Goal: Task Accomplishment & Management: Complete application form

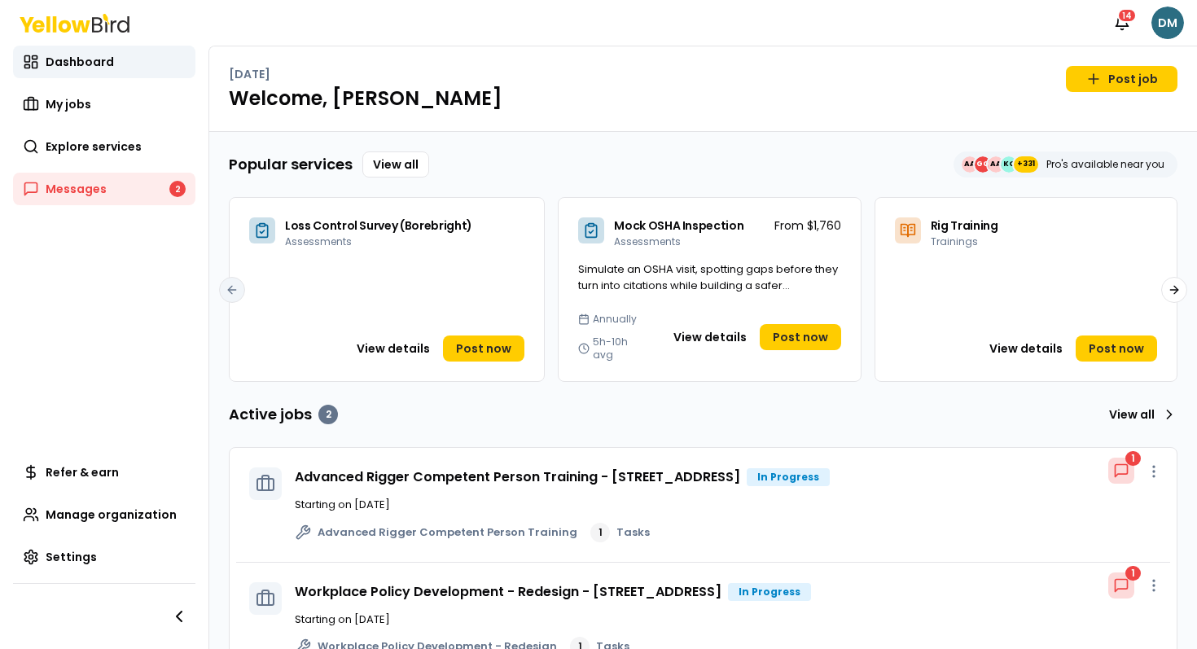
click at [1161, 30] on html "Notifications 14 DM Dashboard My jobs Explore services Messages 2 Refer & earn …" at bounding box center [598, 324] width 1197 height 649
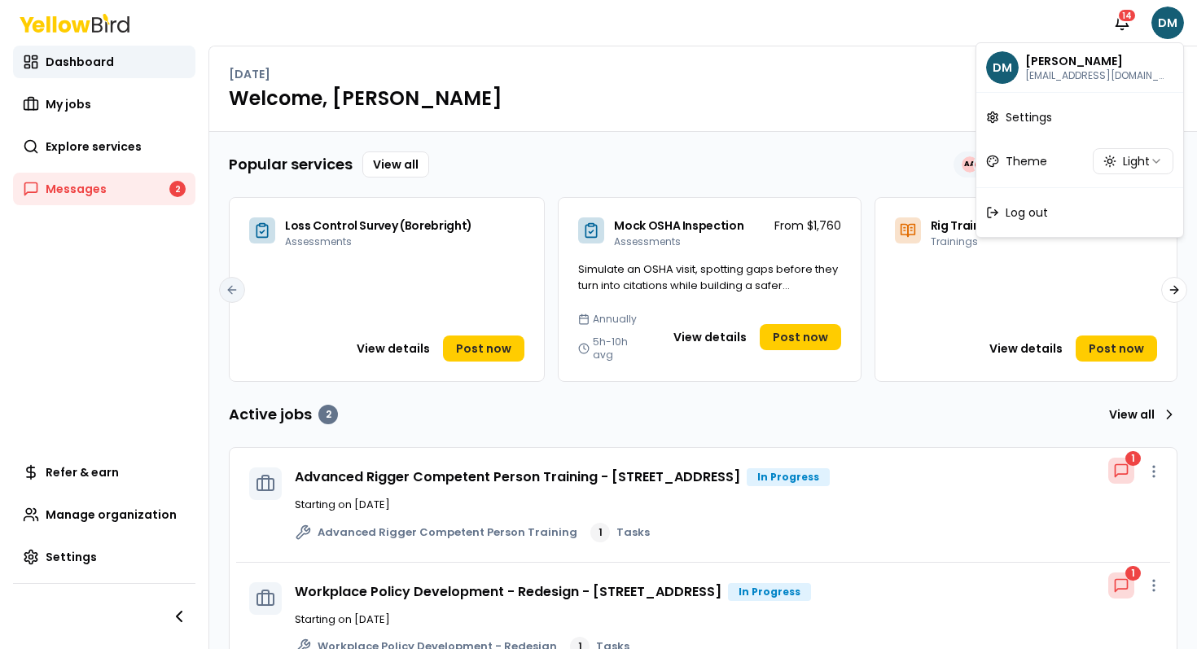
click at [927, 46] on html "Notifications 14 DM Dashboard My jobs Explore services Messages 2 Refer & earn …" at bounding box center [598, 324] width 1197 height 649
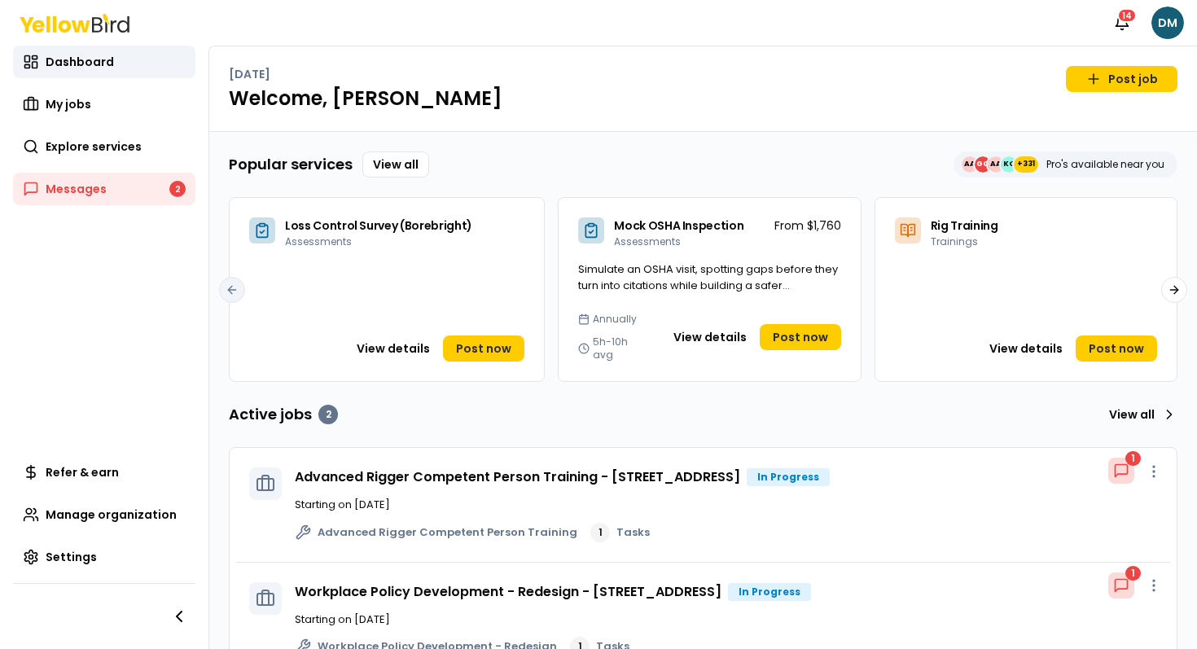
click at [1149, 8] on nav "Notifications 14 DM" at bounding box center [1145, 23] width 78 height 33
click at [1160, 13] on html "Notifications 14 DM Dashboard My jobs Explore services Messages 2 Refer & earn …" at bounding box center [598, 324] width 1197 height 649
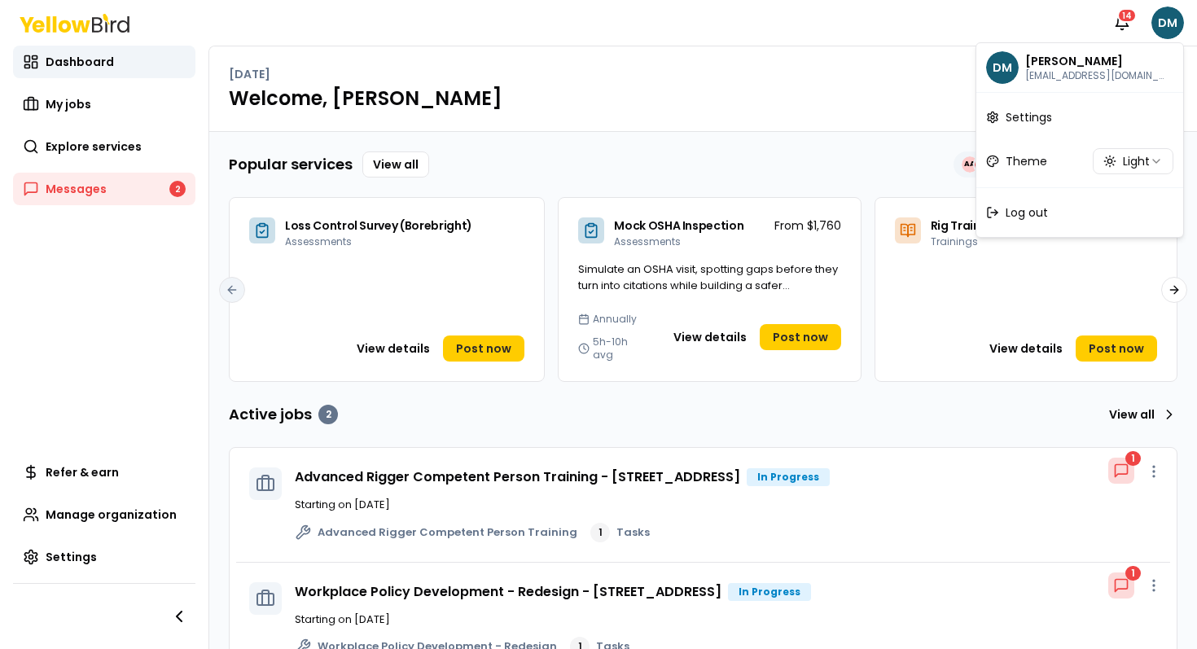
click at [795, 66] on html "Notifications 14 DM Dashboard My jobs Explore services Messages 2 Refer & earn …" at bounding box center [598, 324] width 1197 height 649
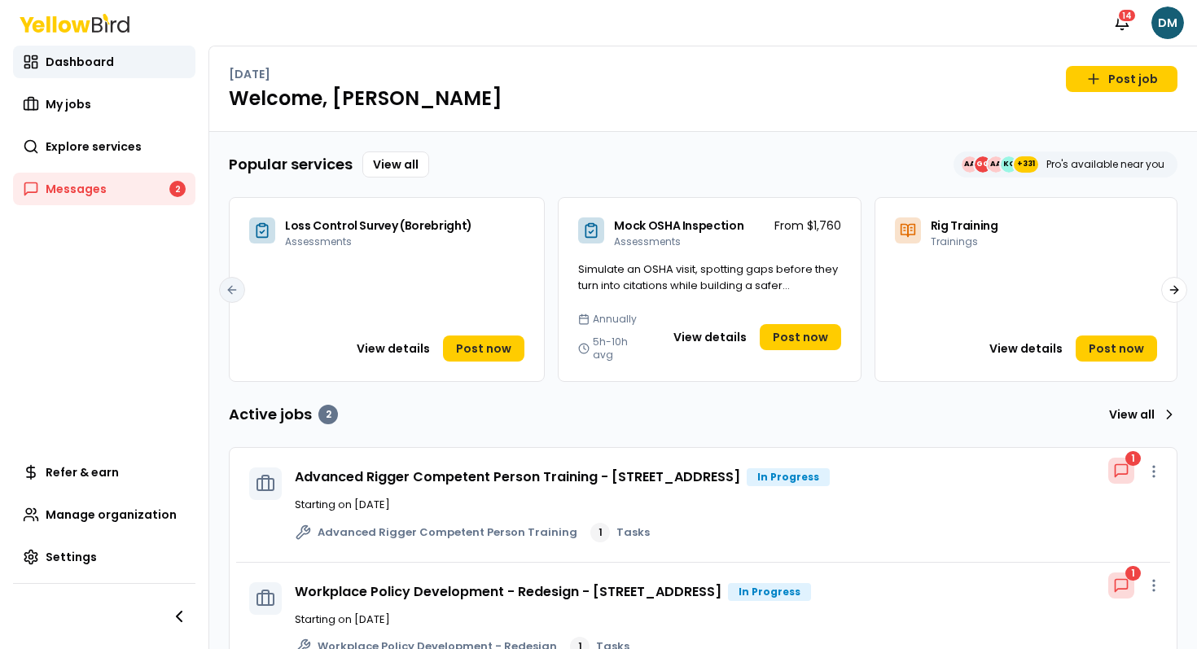
click at [378, 233] on span "Loss Control Survey (Borebright)" at bounding box center [378, 225] width 187 height 16
click at [425, 347] on button "View details" at bounding box center [392, 349] width 93 height 26
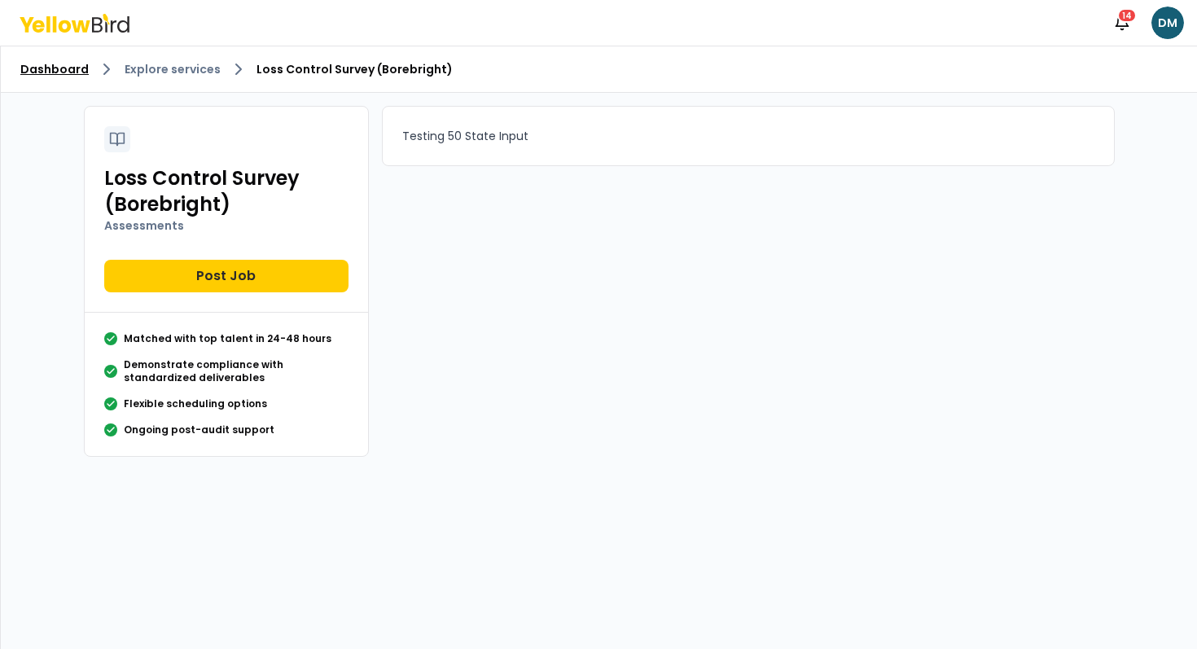
click at [68, 66] on link "Dashboard" at bounding box center [54, 69] width 68 height 16
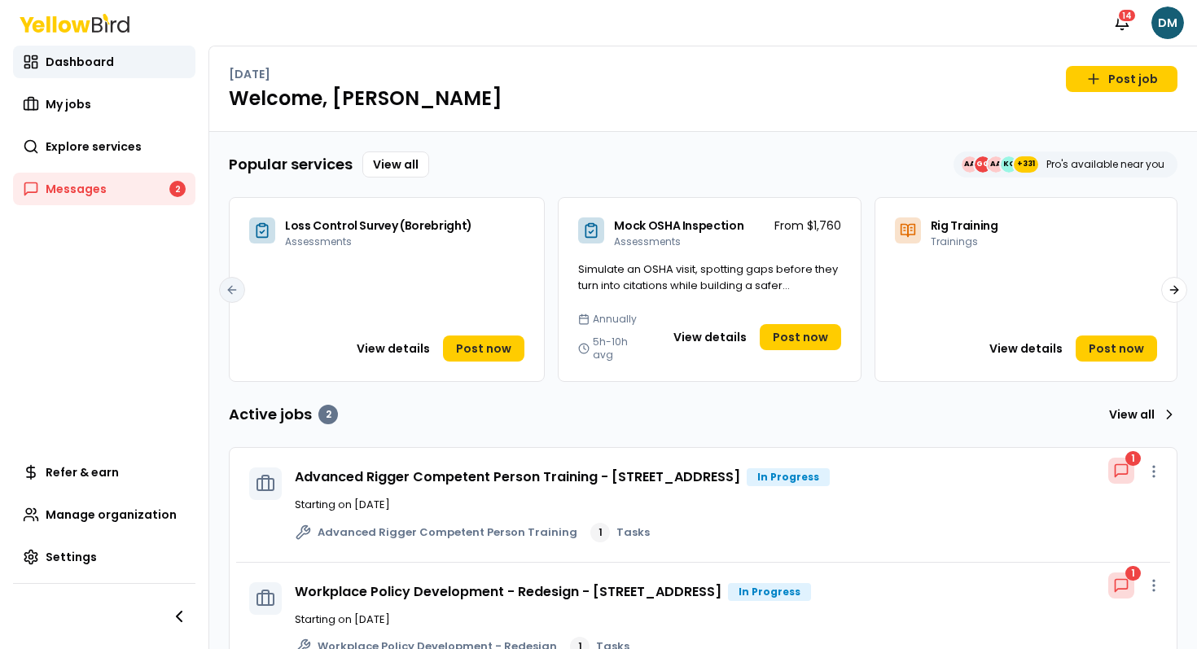
scroll to position [34, 0]
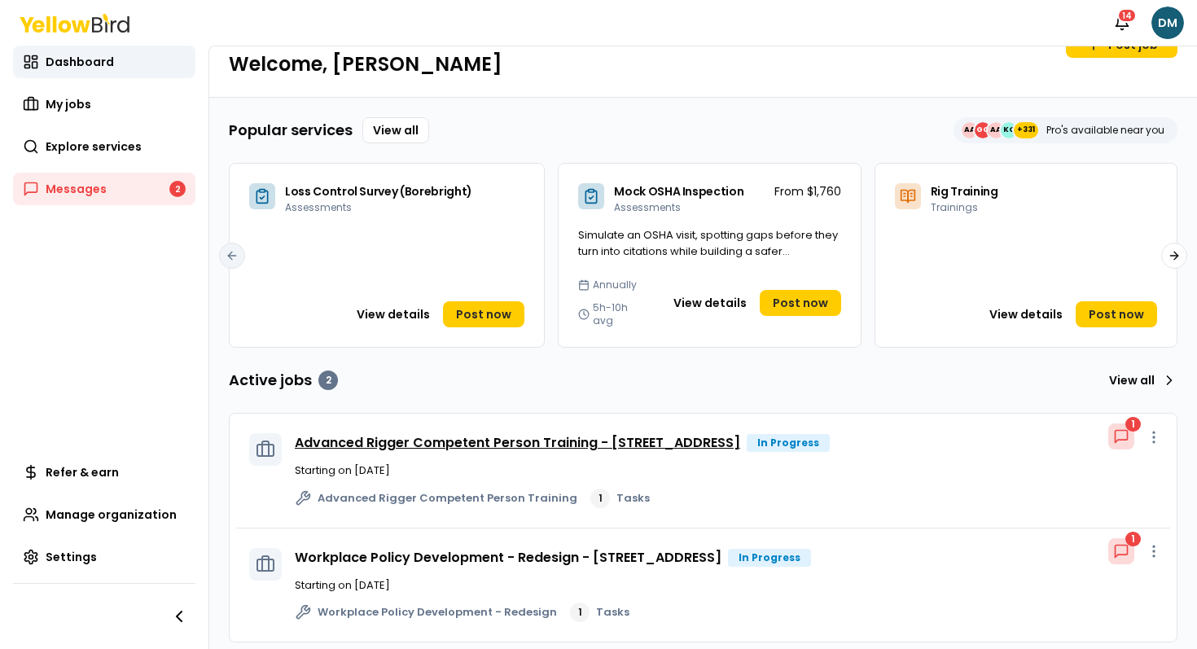
click at [429, 433] on link "Advanced Rigger Competent Person Training - [STREET_ADDRESS]" at bounding box center [517, 442] width 445 height 19
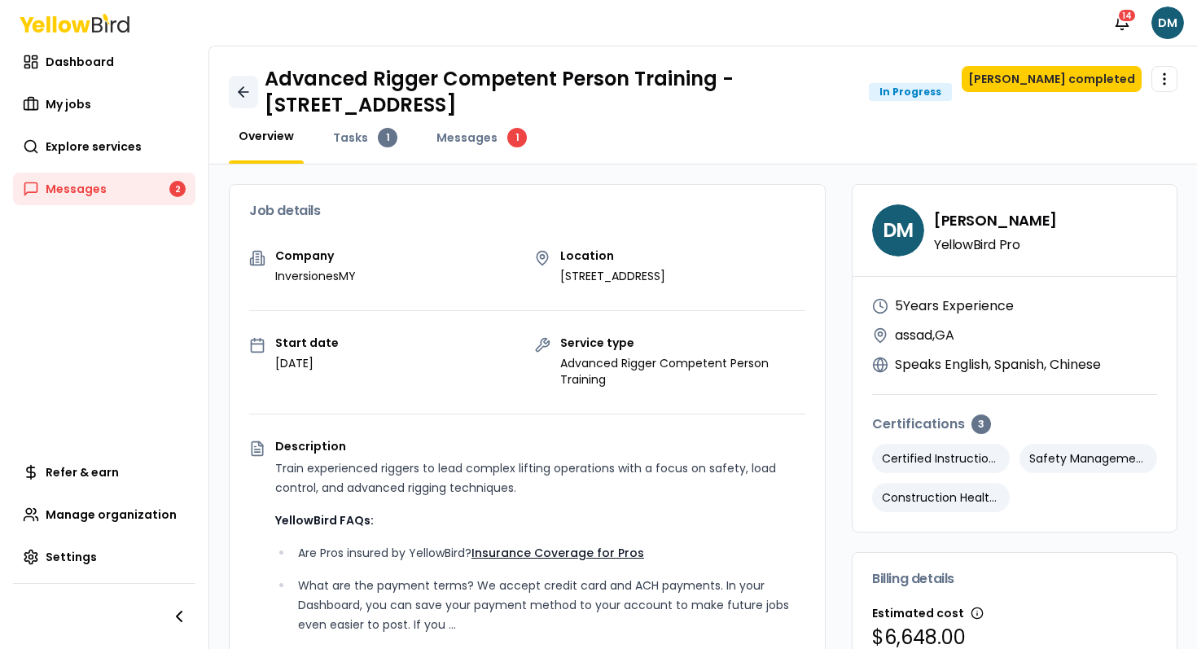
click at [239, 92] on icon at bounding box center [244, 92] width 10 height 0
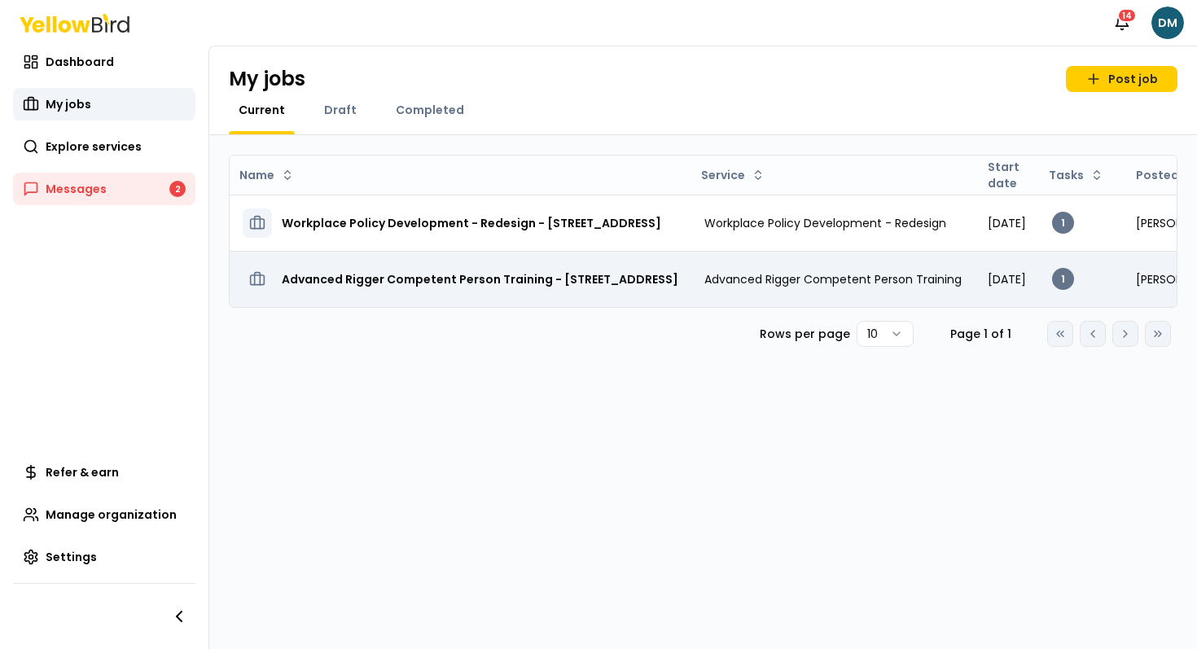
click at [511, 301] on td "Advanced Rigger Competent Person Training - [STREET_ADDRESS]" at bounding box center [461, 279] width 462 height 56
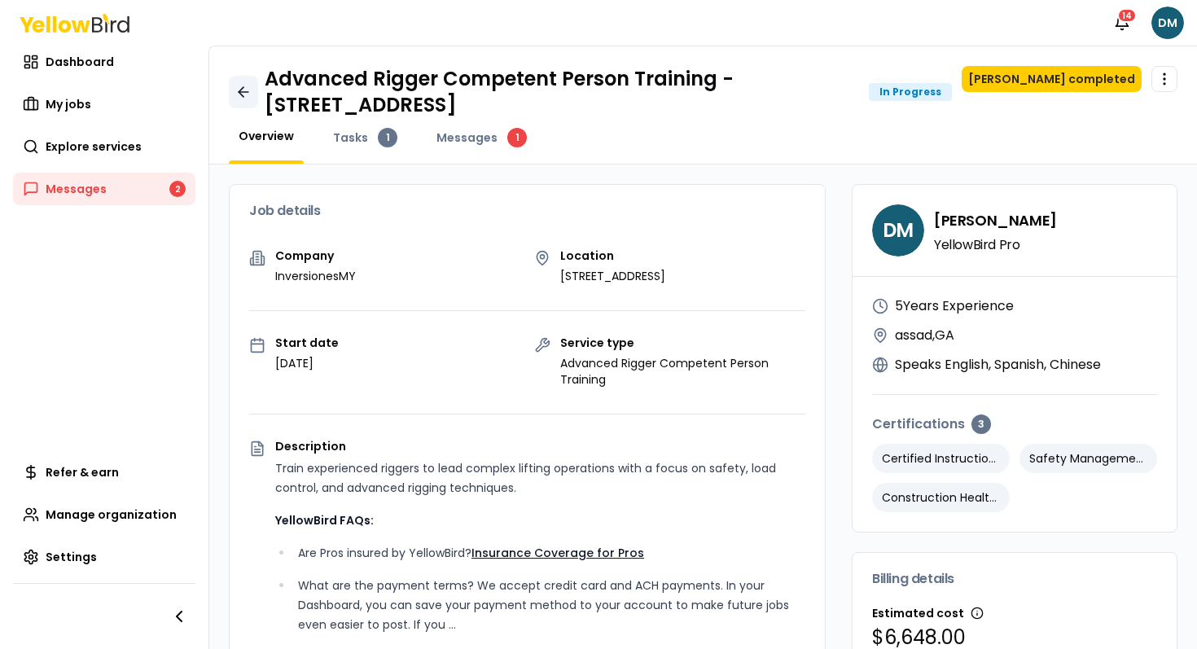
click at [248, 77] on link at bounding box center [243, 92] width 29 height 33
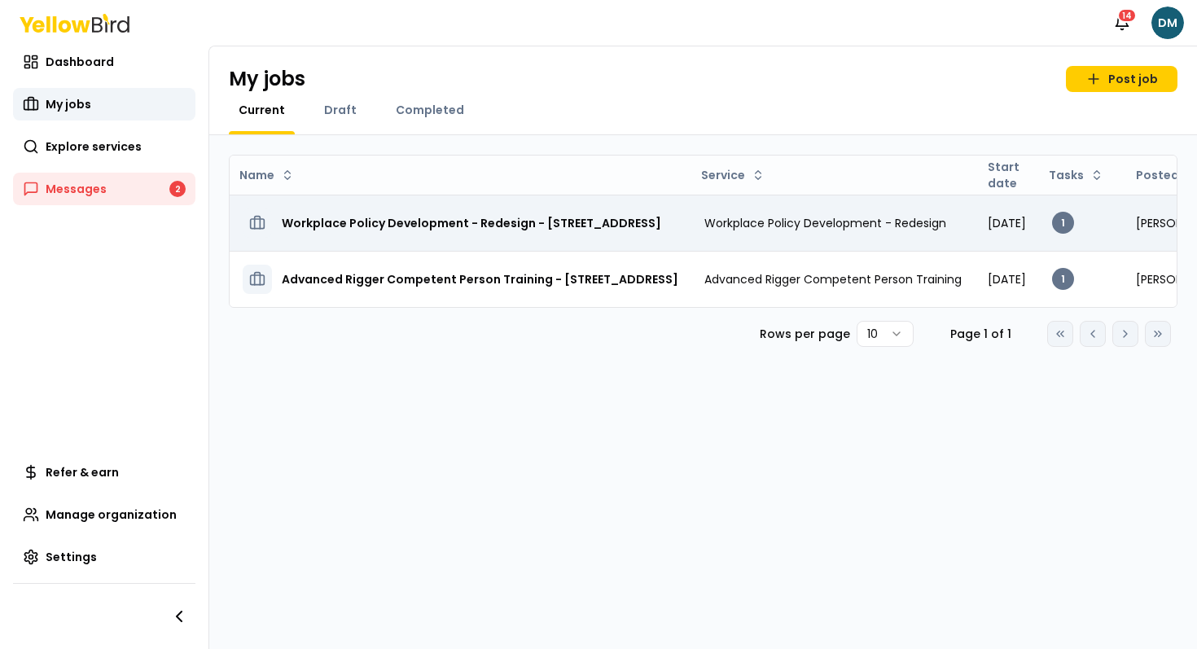
click at [420, 234] on h3 "Workplace Policy Development - Redesign - [STREET_ADDRESS]" at bounding box center [472, 222] width 380 height 29
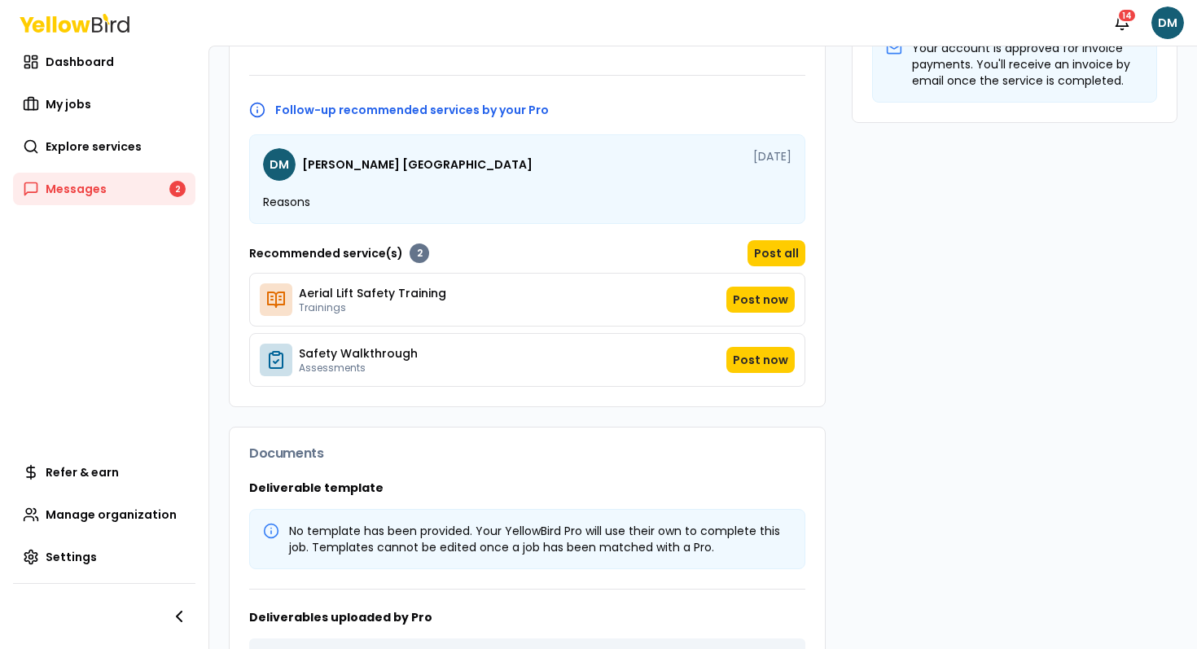
scroll to position [671, 0]
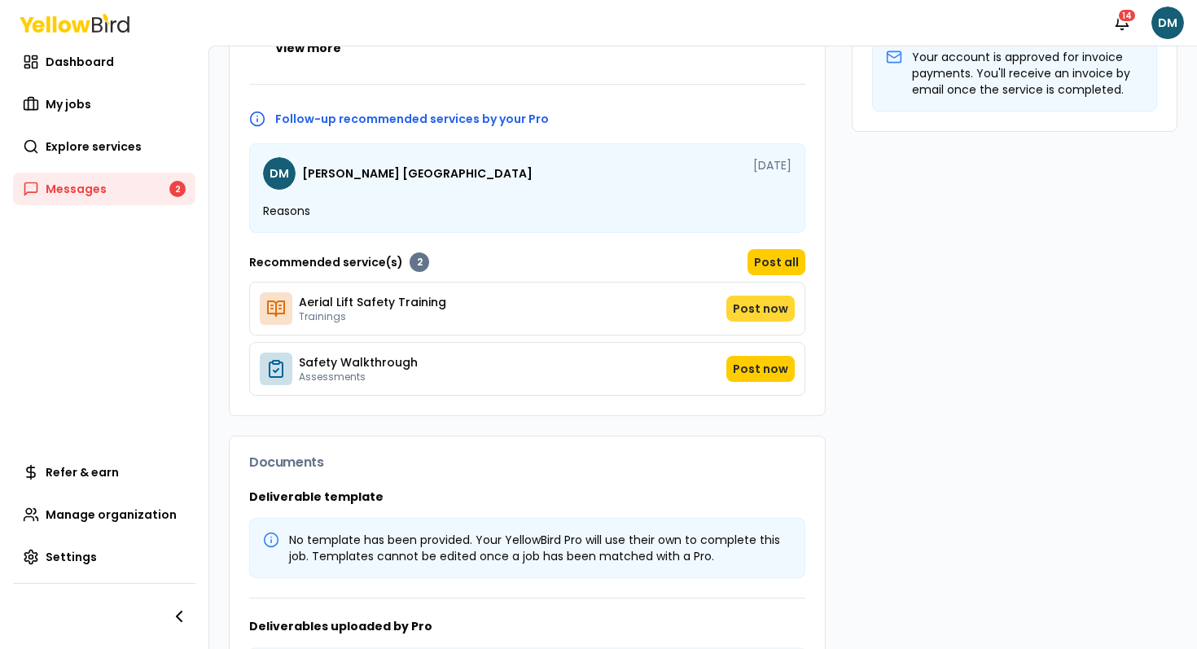
click at [748, 306] on button "Post now" at bounding box center [760, 309] width 68 height 26
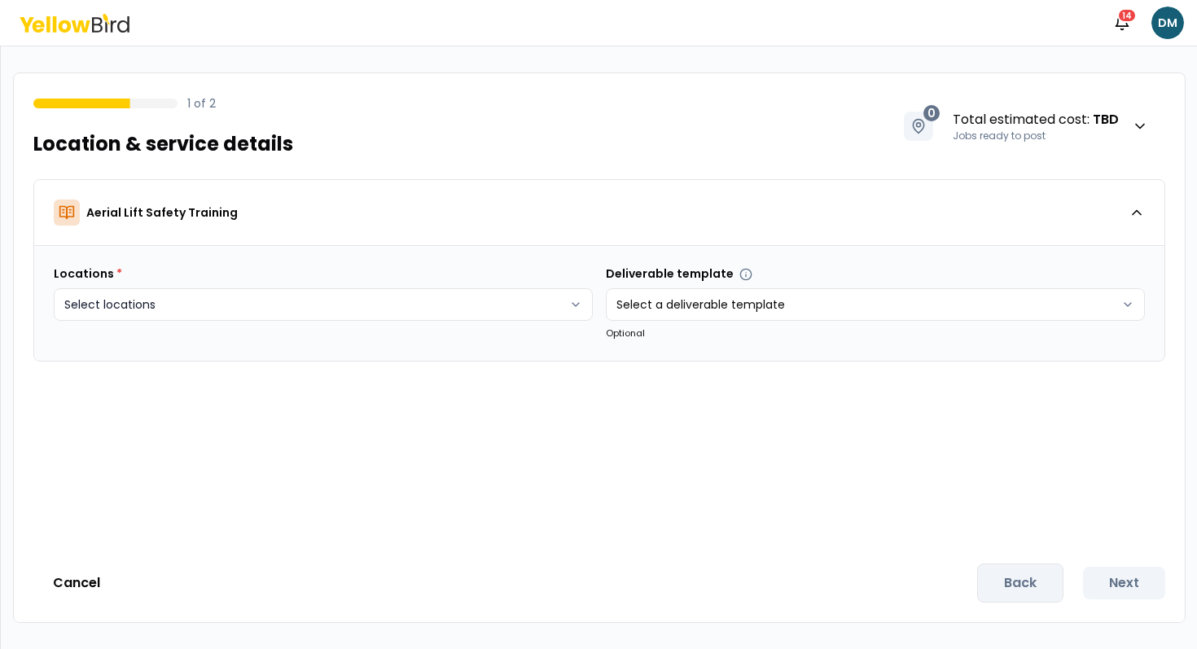
click at [470, 306] on html "Notifications 14 DM 1 of 2 Location & service details 0 Total estimated cost : …" at bounding box center [598, 324] width 1197 height 649
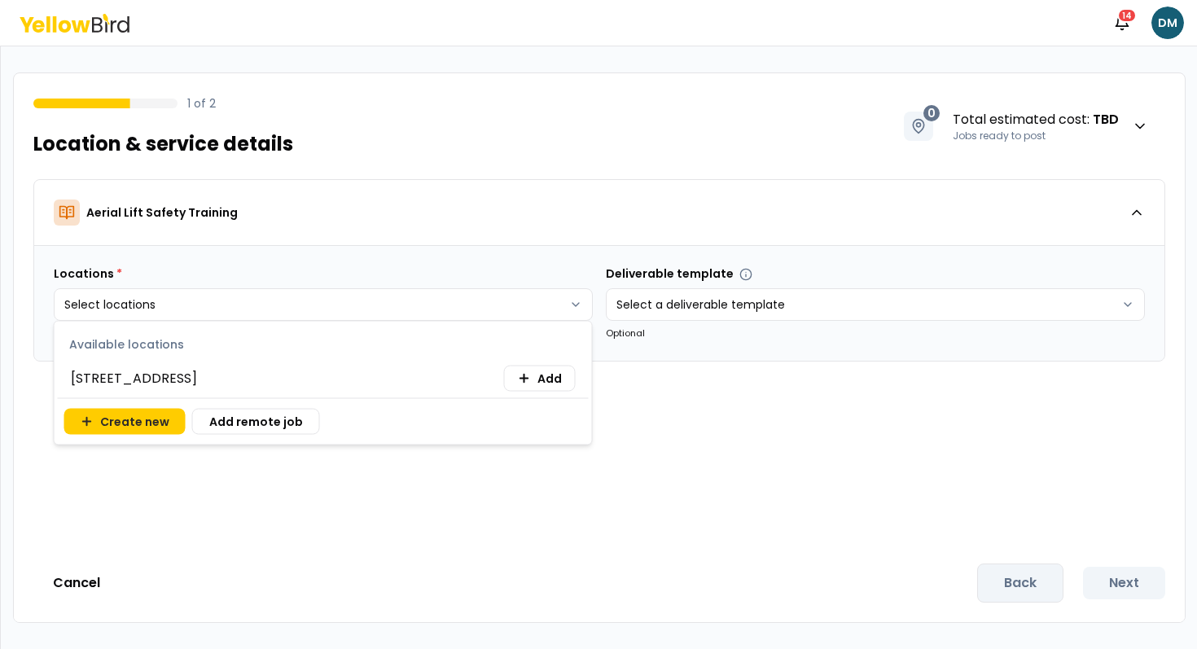
click at [558, 402] on div "Create new Add remote job" at bounding box center [323, 419] width 531 height 43
click at [559, 378] on span "Add" at bounding box center [549, 379] width 24 height 16
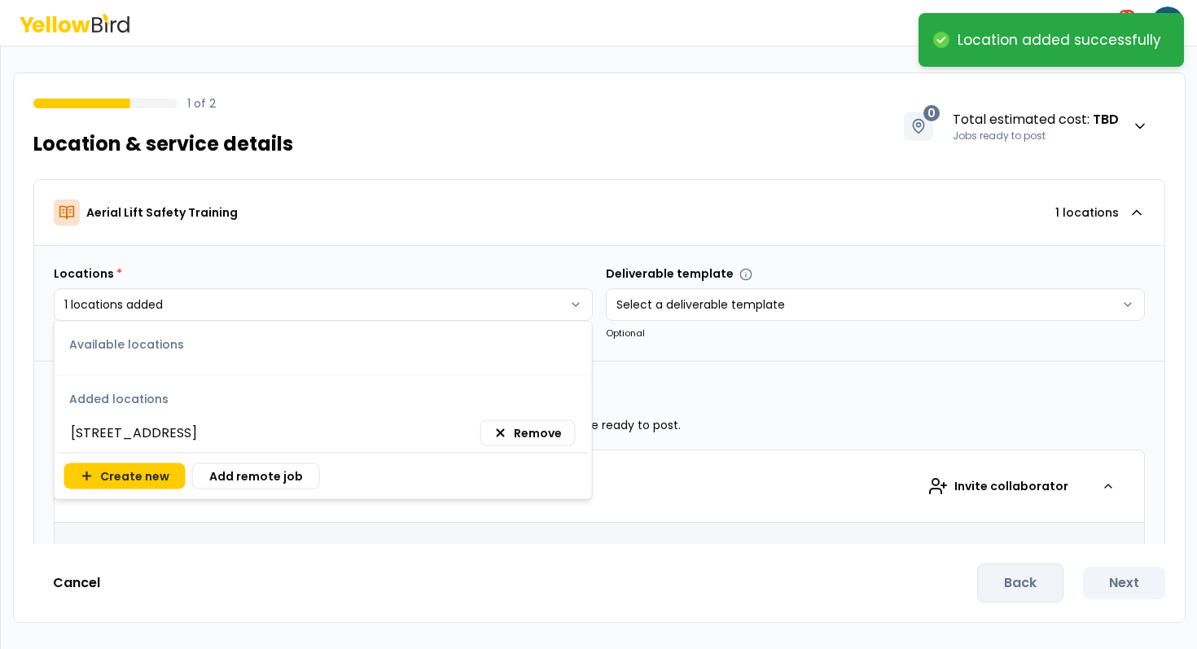
click at [731, 389] on html "**********" at bounding box center [598, 324] width 1197 height 649
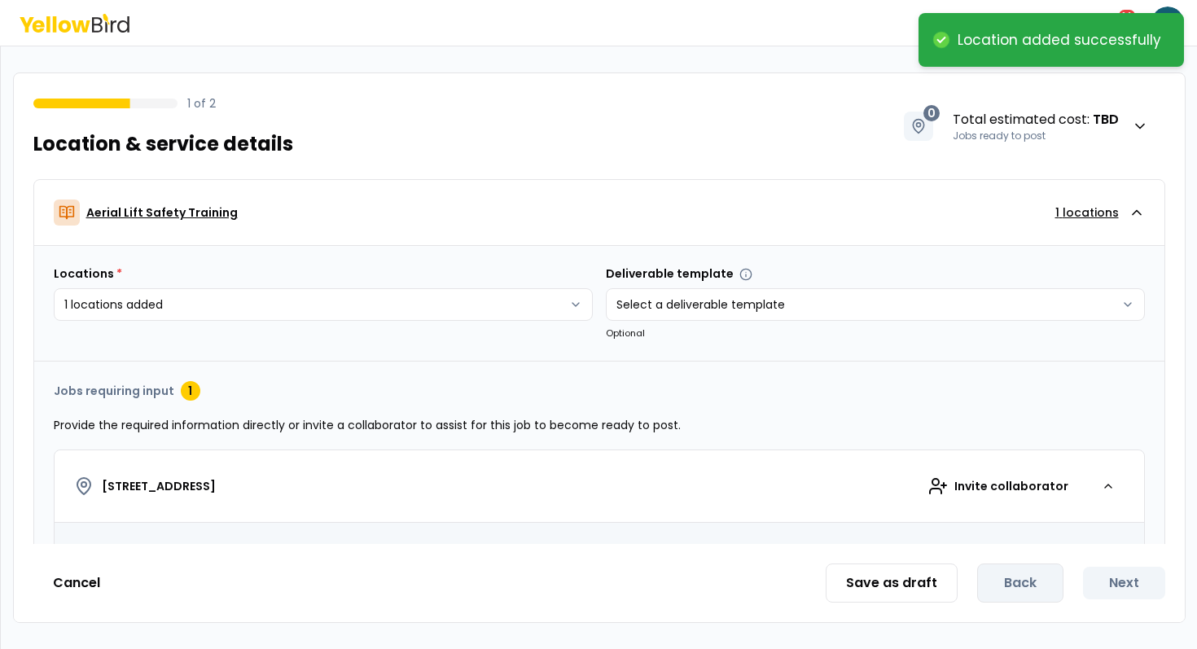
click at [1038, 217] on div "Aerial Lift Safety Training 1 locations" at bounding box center [591, 213] width 1075 height 26
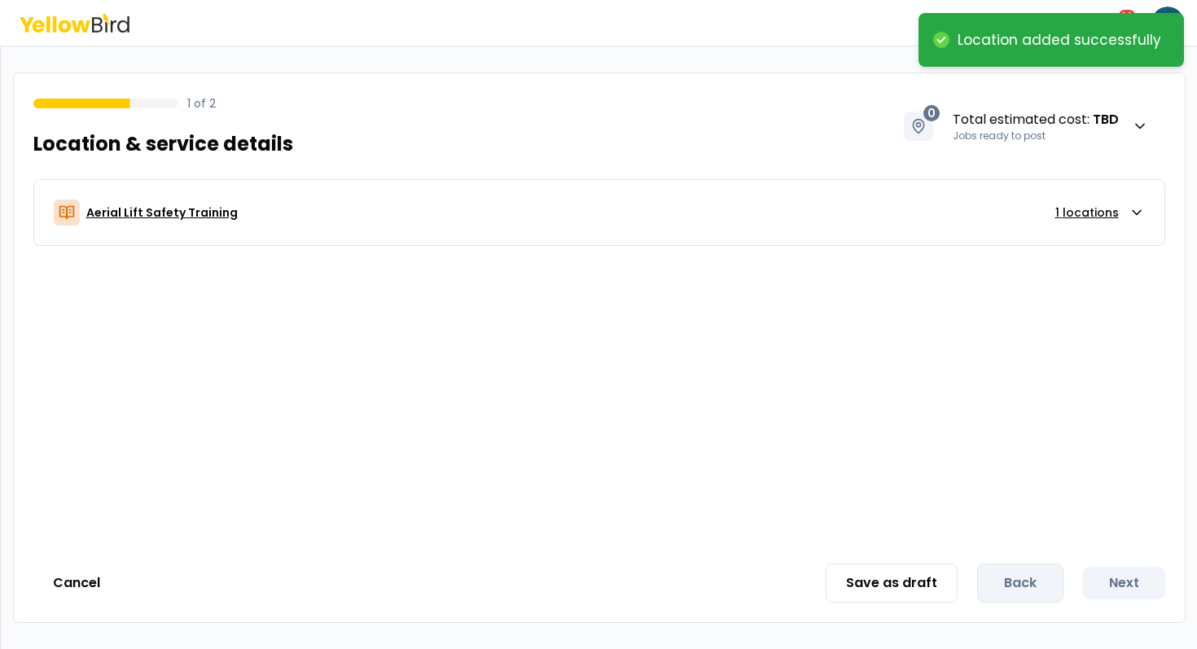
click at [657, 204] on div "Aerial Lift Safety Training 1 locations" at bounding box center [591, 213] width 1075 height 26
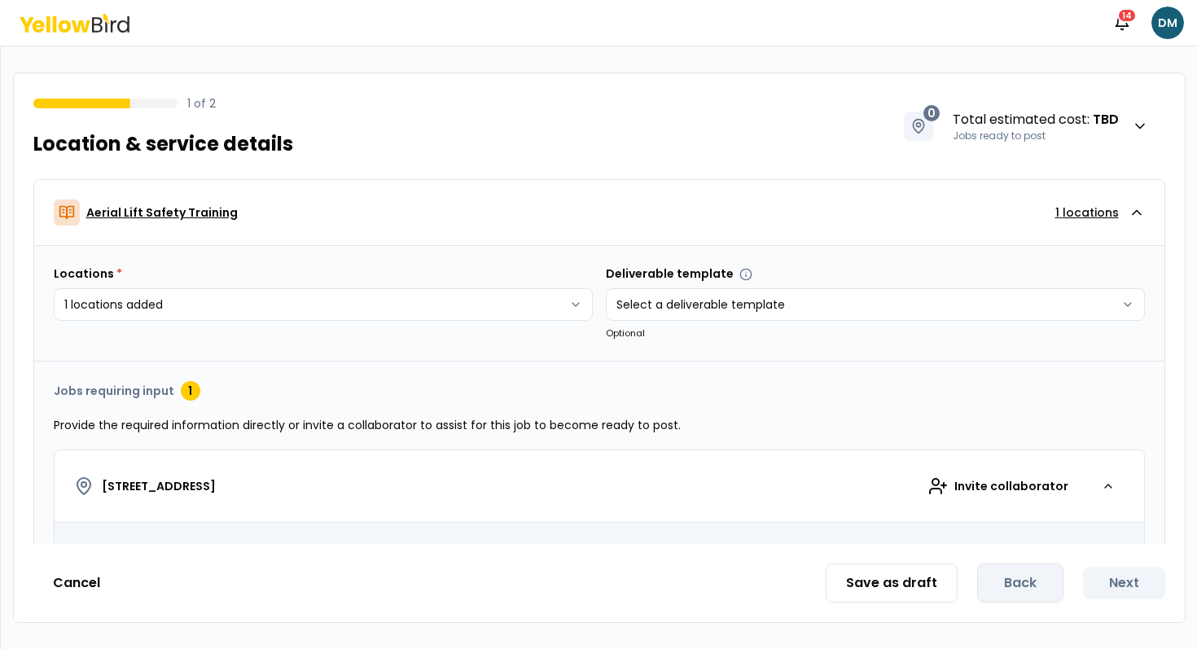
click at [657, 204] on div "Aerial Lift Safety Training 1 locations" at bounding box center [591, 213] width 1075 height 26
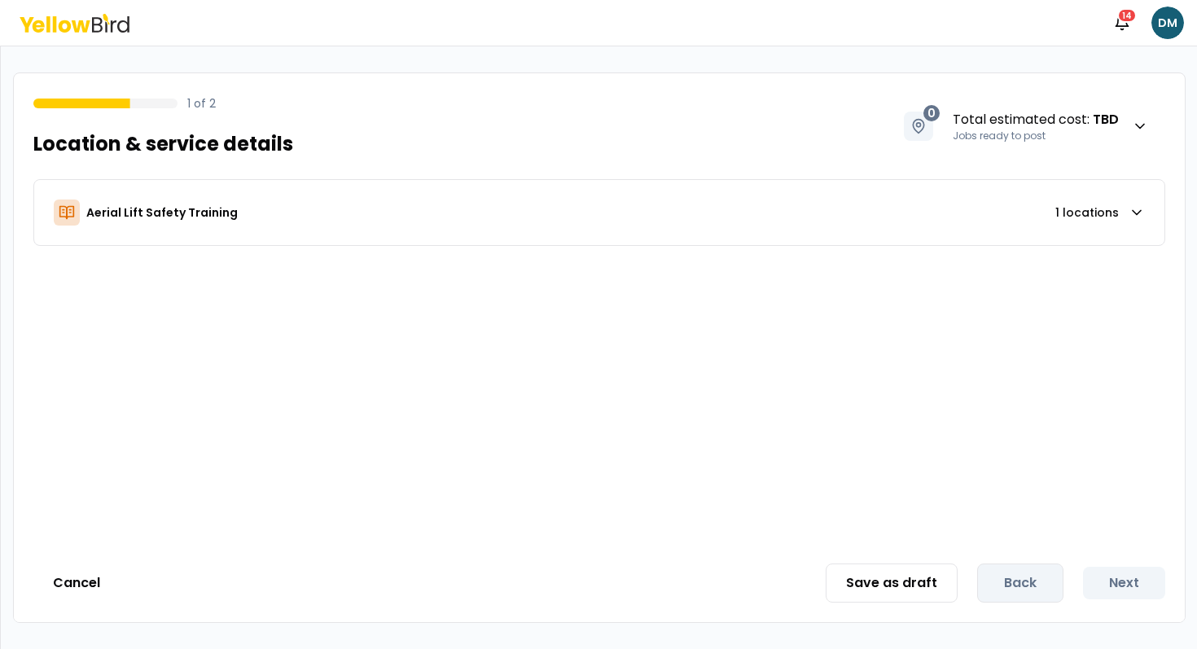
click at [597, 139] on div "1 of 2 Location & service details 0 Total estimated cost : TBD Jobs ready to po…" at bounding box center [599, 116] width 1171 height 86
click at [472, 218] on div "Aerial Lift Safety Training 1 locations" at bounding box center [591, 213] width 1075 height 26
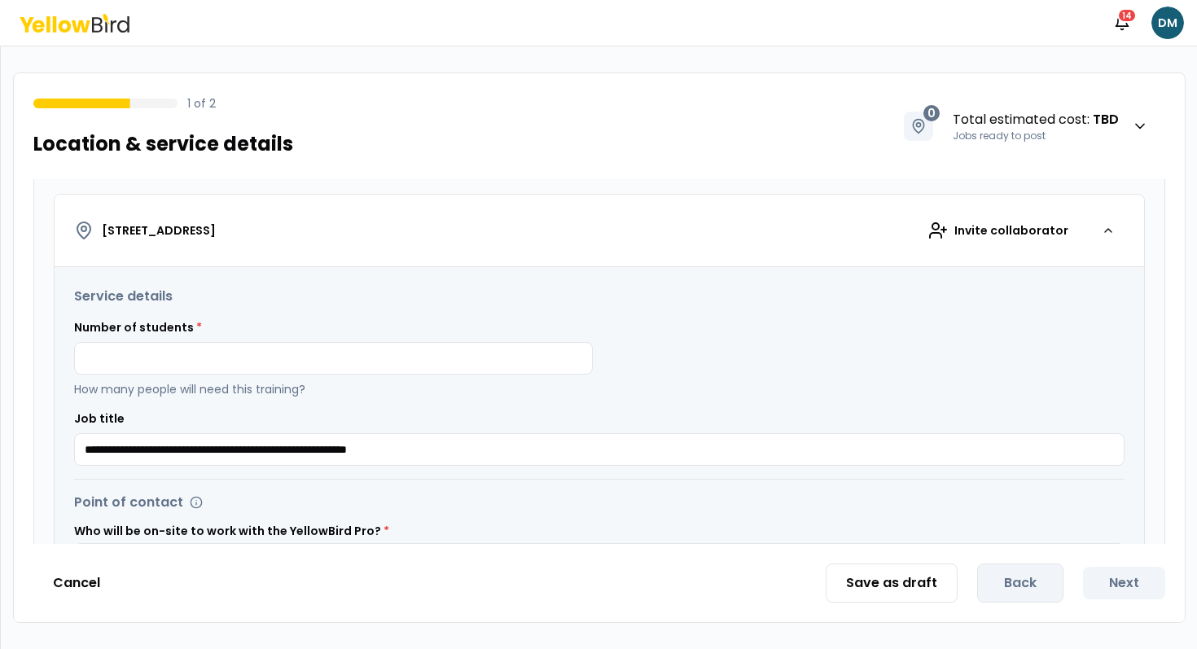
scroll to position [561, 0]
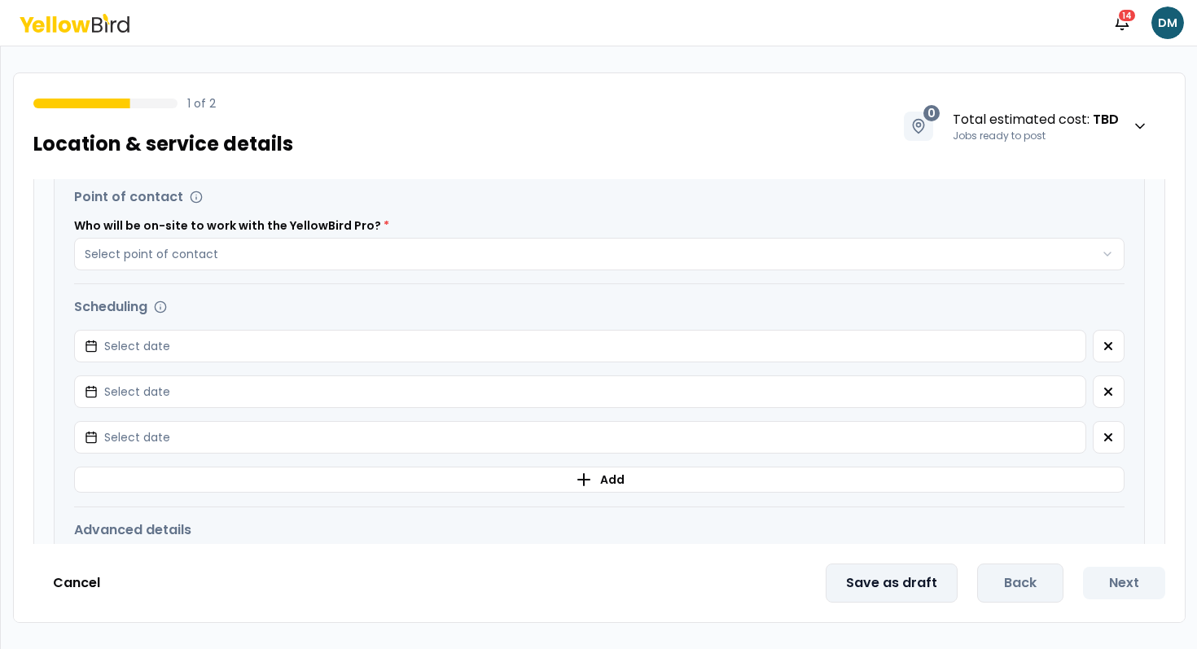
click at [932, 575] on button "Save as draft" at bounding box center [892, 583] width 132 height 39
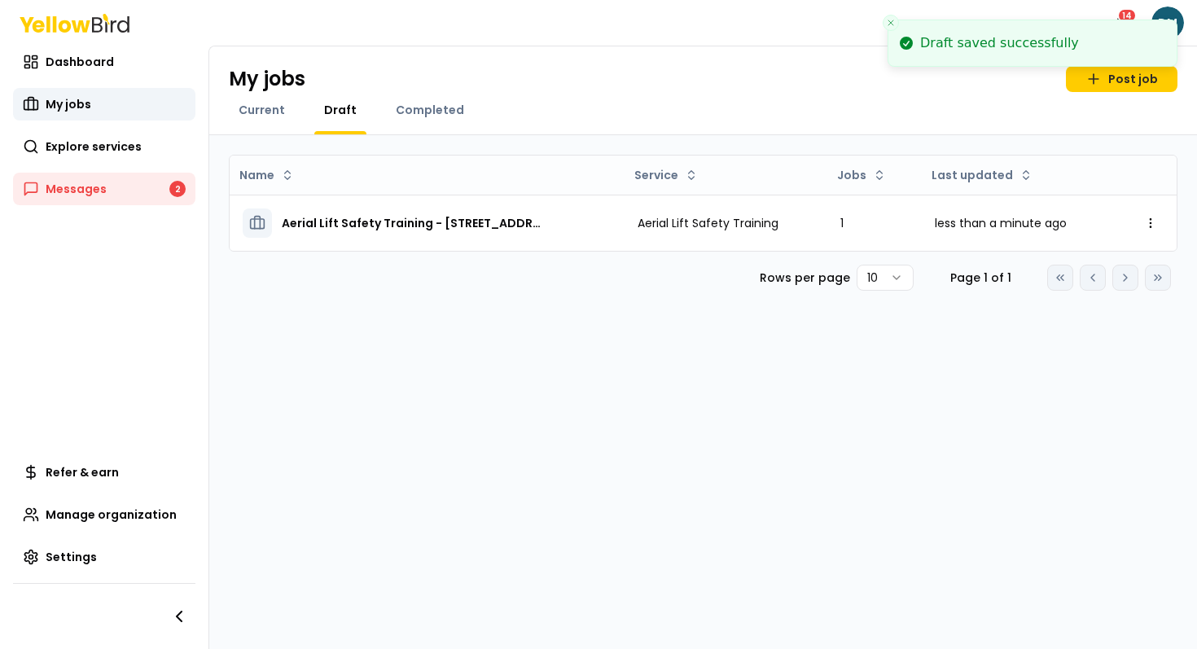
click at [116, 45] on div "Notifications 14 DM" at bounding box center [598, 23] width 1197 height 46
click at [171, 81] on div "Dashboard Dashboard Dashboard My jobs Explore services Messages 2" at bounding box center [104, 126] width 182 height 160
click at [162, 72] on link "Dashboard" at bounding box center [104, 62] width 182 height 33
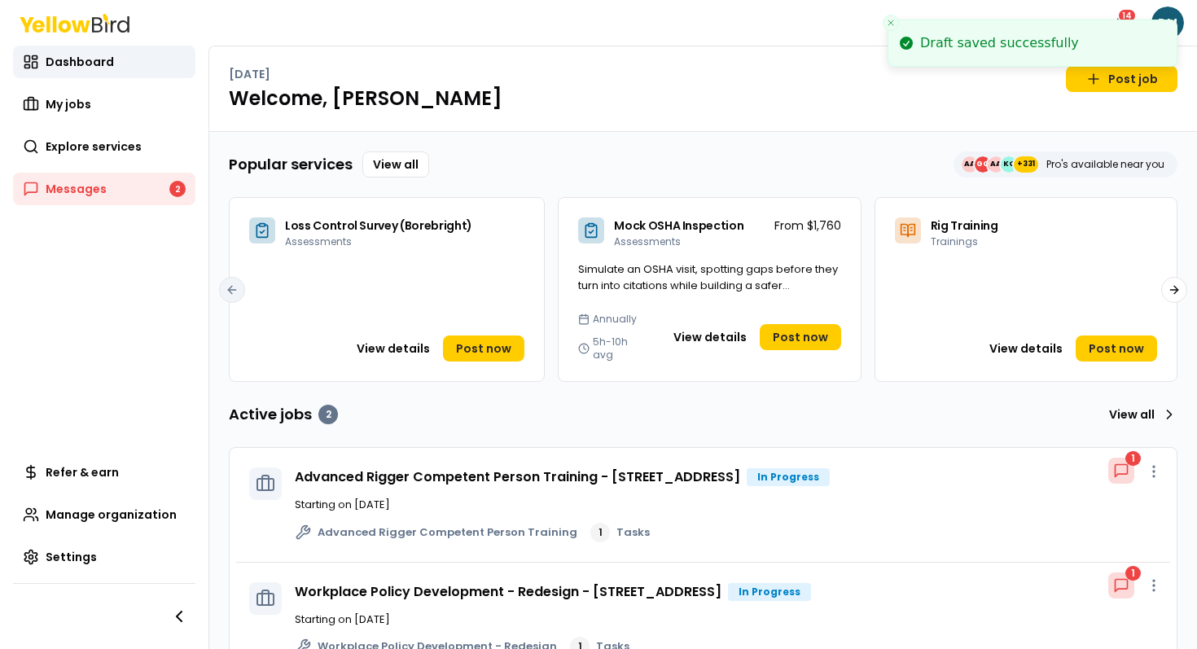
scroll to position [173, 0]
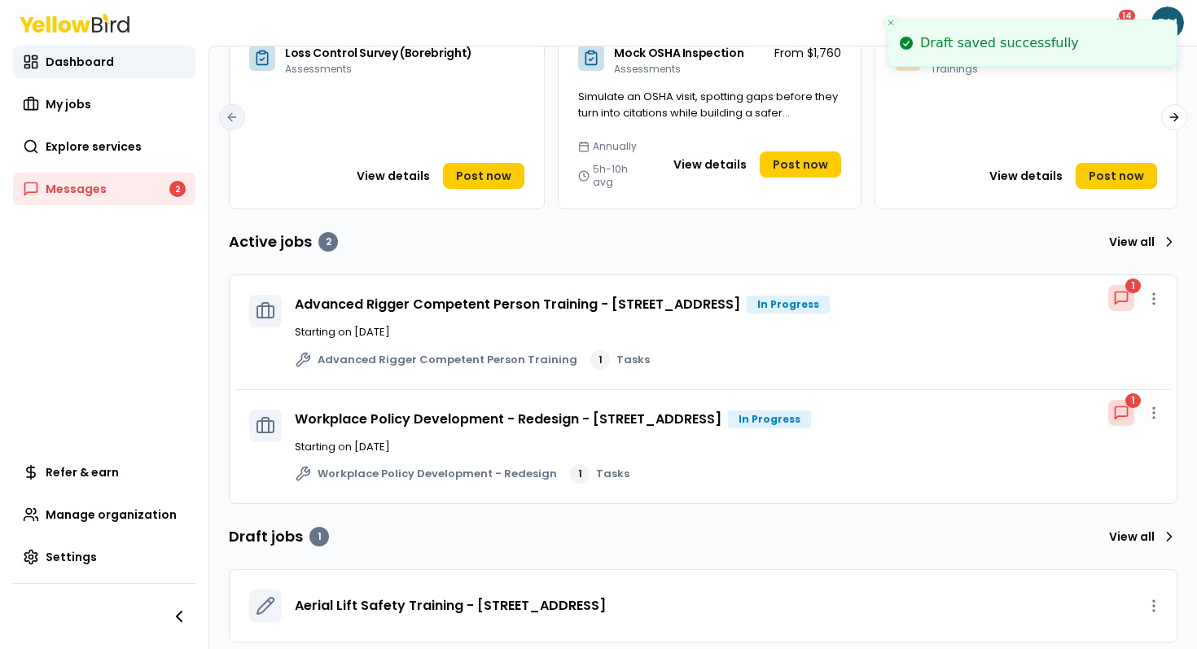
click at [484, 603] on div "Aerial Lift Safety Training - [STREET_ADDRESS]" at bounding box center [726, 606] width 862 height 33
click at [489, 596] on span "Aerial Lift Safety Training - [STREET_ADDRESS]" at bounding box center [450, 606] width 311 height 20
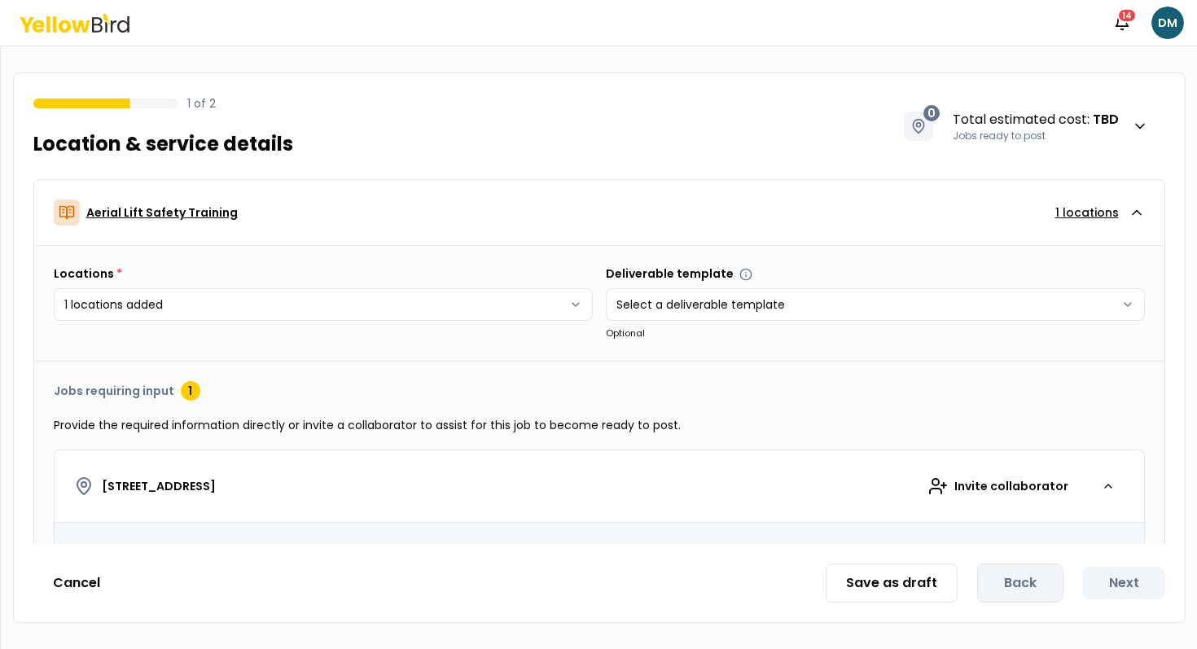
click at [520, 237] on button "Aerial Lift Safety Training 1 locations" at bounding box center [599, 212] width 1130 height 65
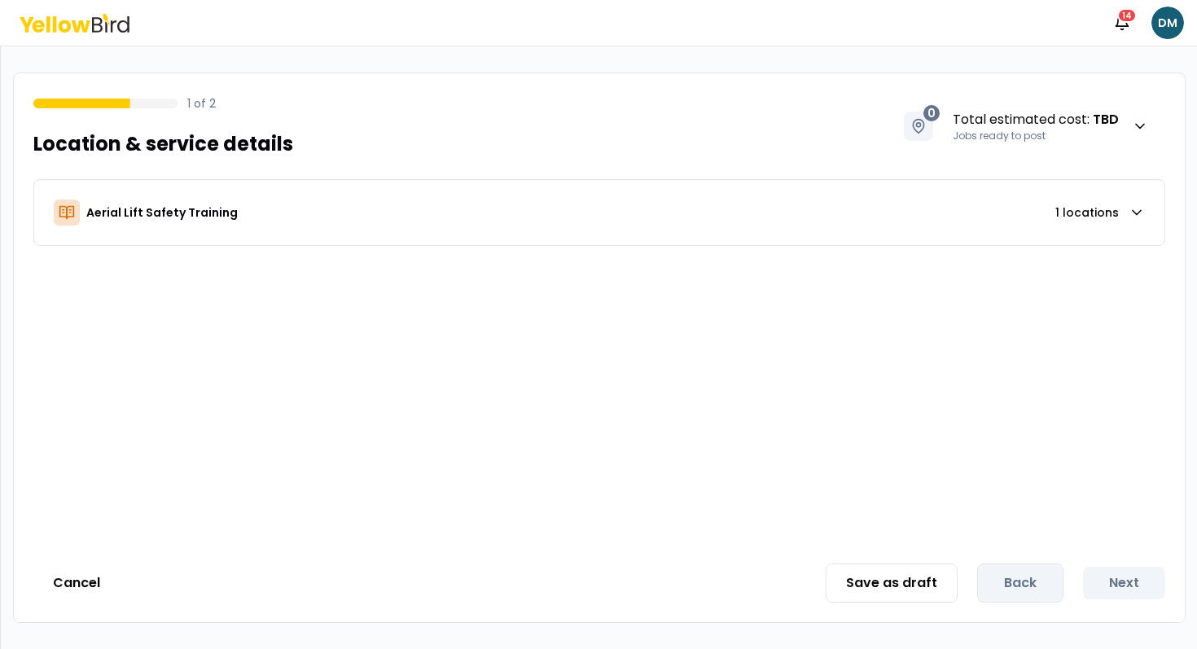
click at [103, 26] on icon at bounding box center [75, 23] width 110 height 19
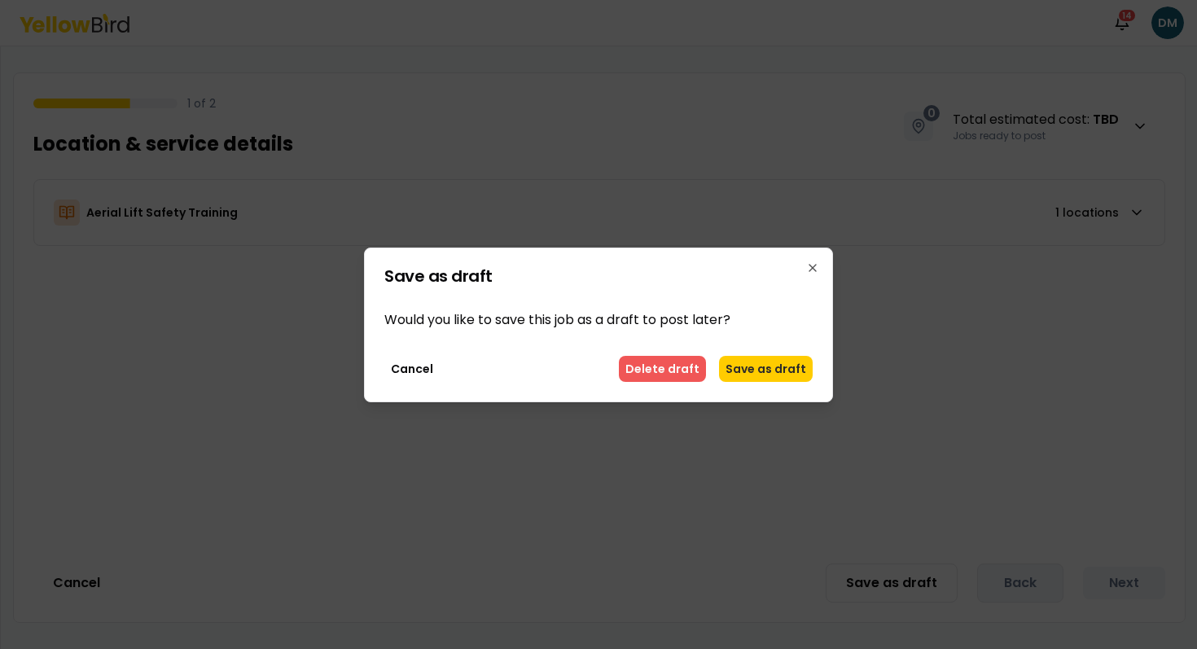
click at [642, 358] on button "Delete draft" at bounding box center [662, 369] width 87 height 26
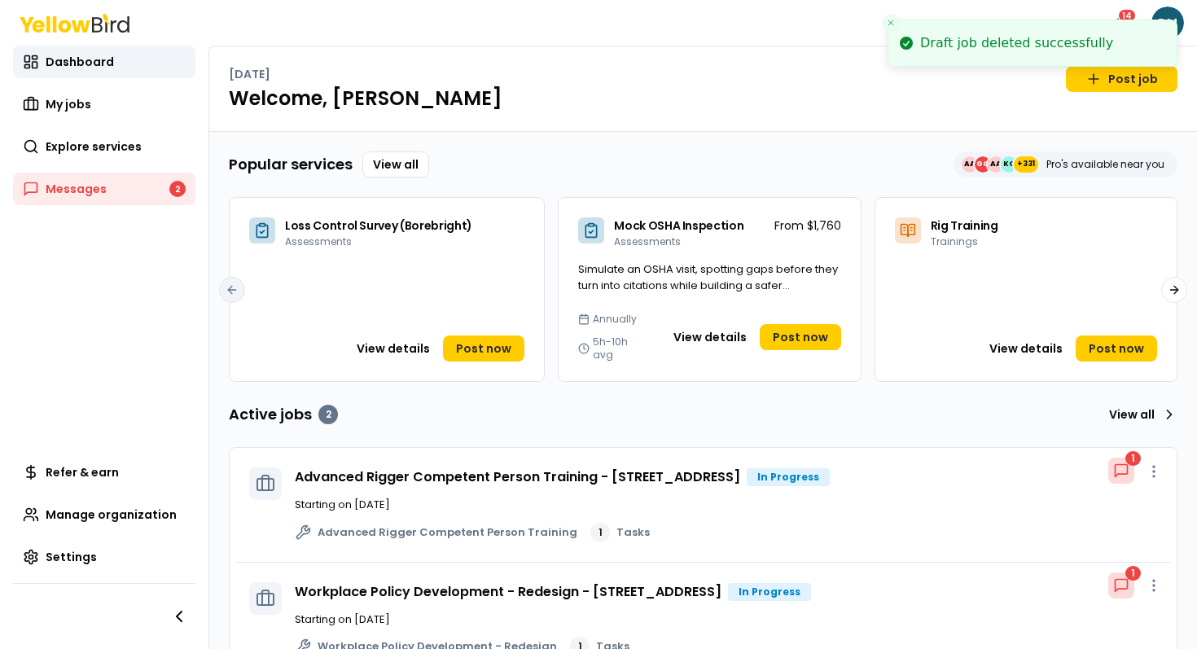
scroll to position [34, 0]
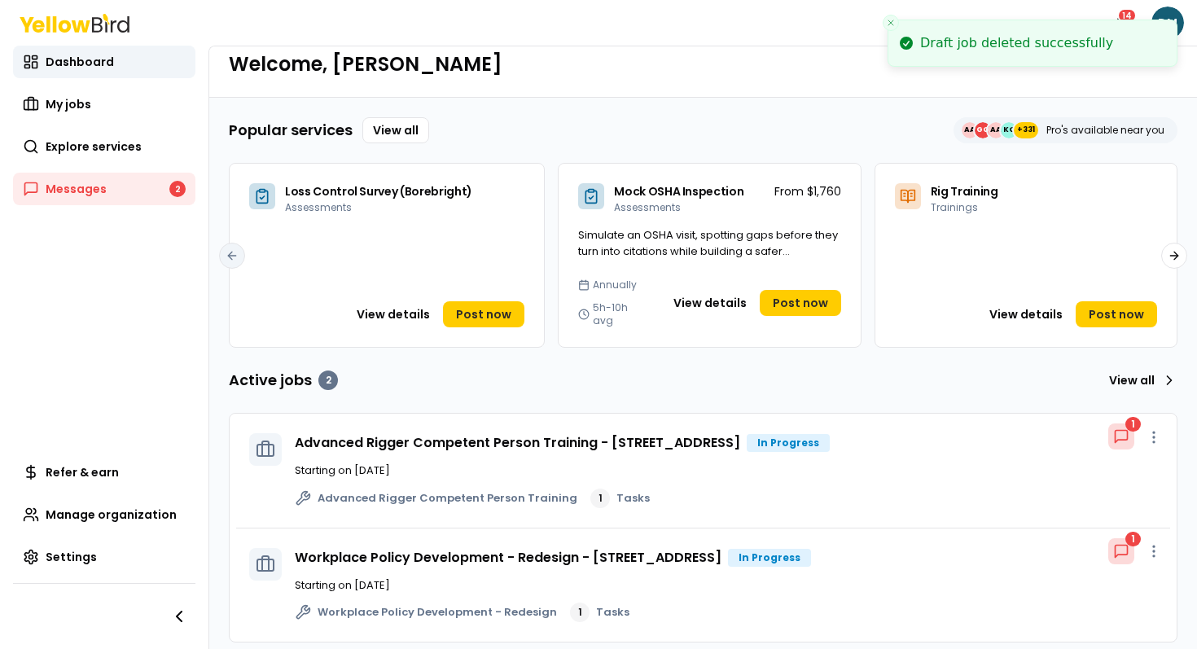
click at [470, 531] on div "Workplace Policy Development - Redesign - [STREET_ADDRESS] In Progress 1 Starti…" at bounding box center [703, 586] width 934 height 114
click at [462, 548] on link "Workplace Policy Development - Redesign - [STREET_ADDRESS]" at bounding box center [508, 557] width 427 height 19
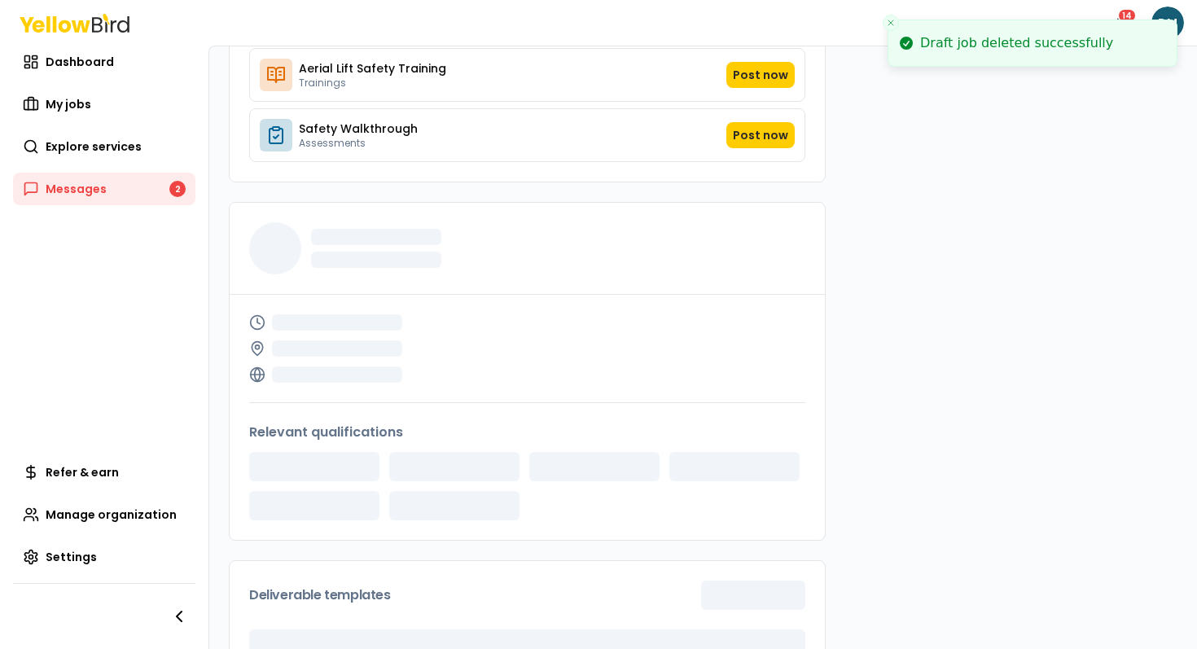
scroll to position [735, 0]
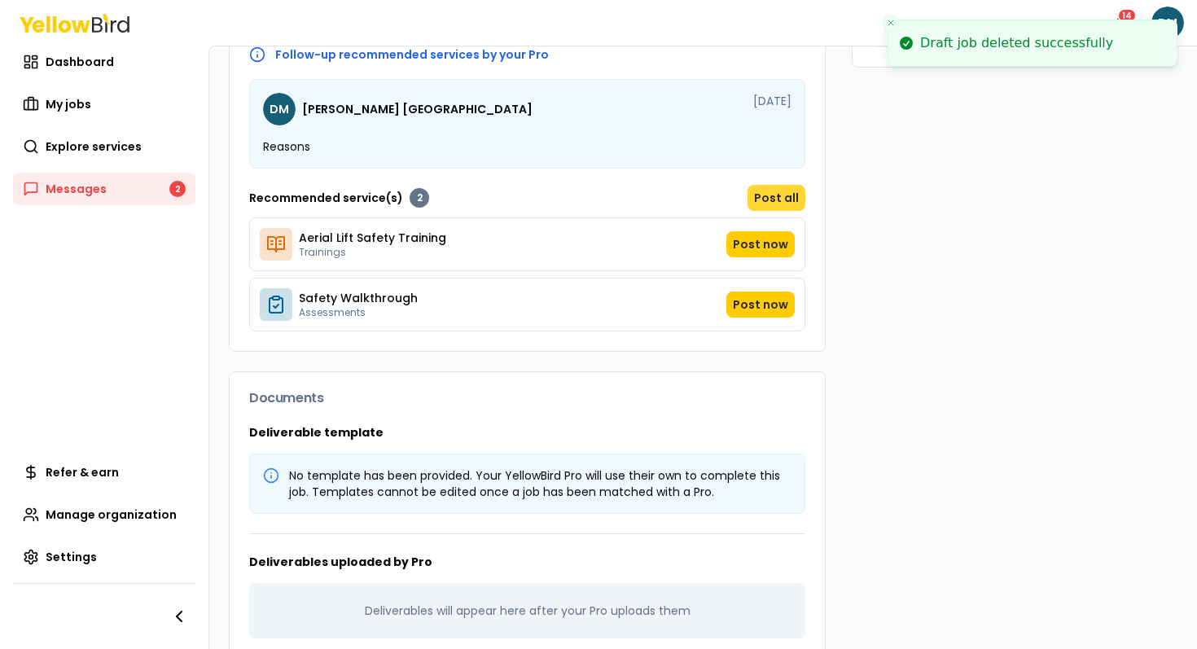
click at [771, 193] on button "Post all" at bounding box center [777, 198] width 58 height 26
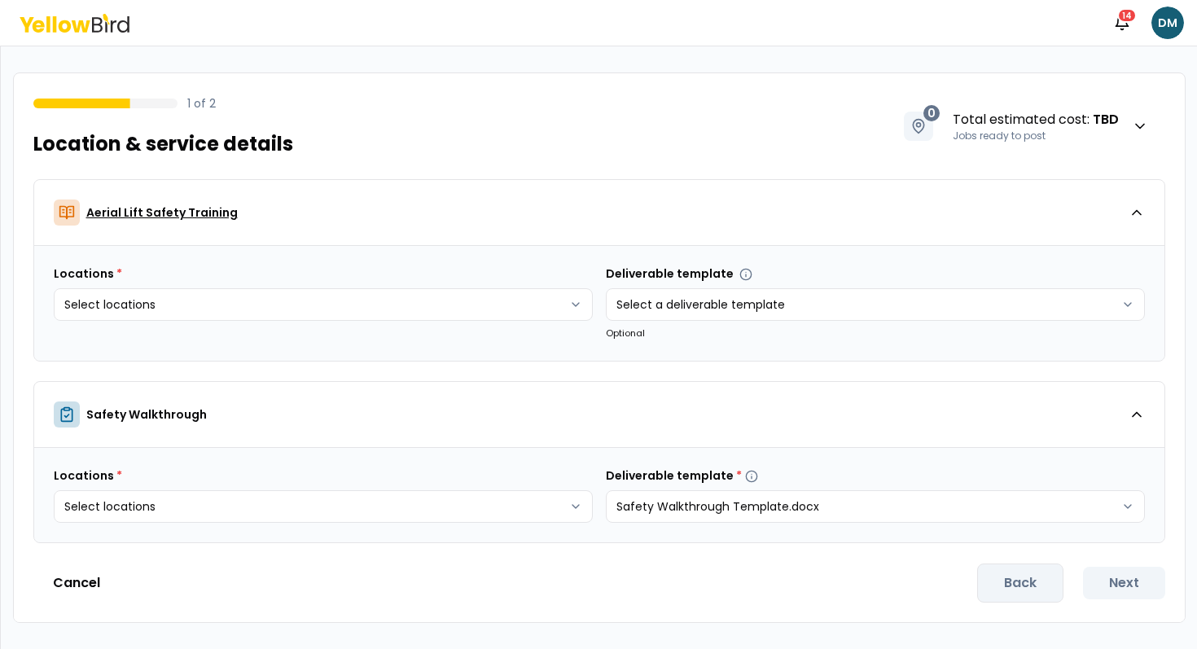
click at [665, 223] on div "Aerial Lift Safety Training" at bounding box center [591, 213] width 1075 height 26
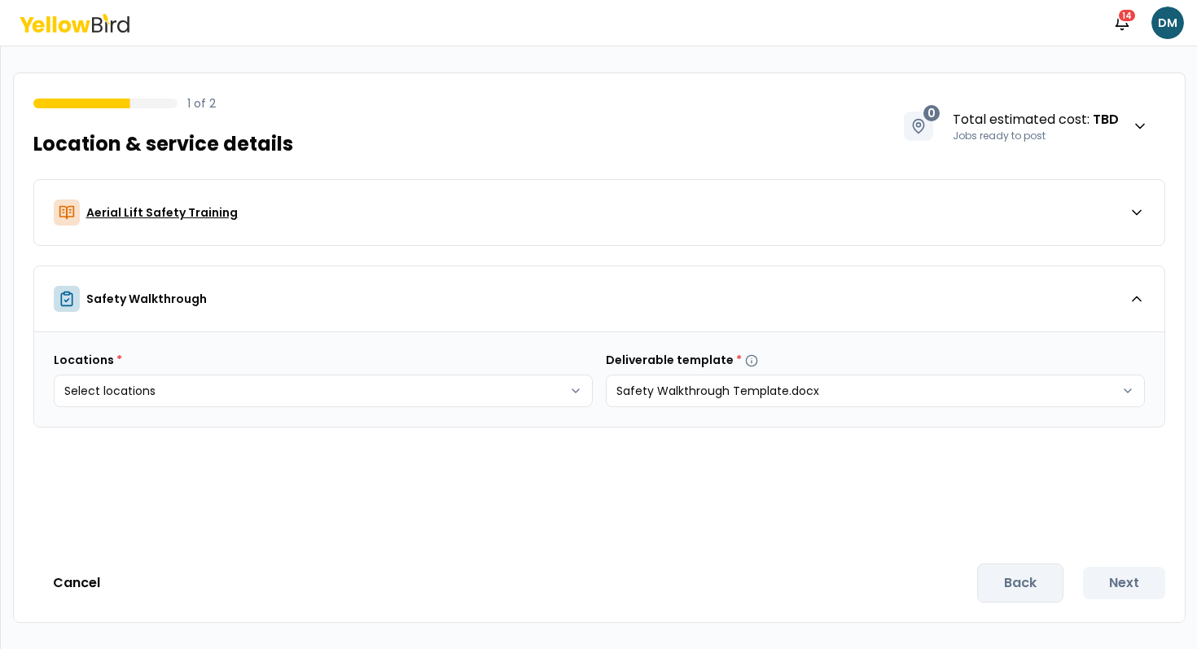
click at [665, 223] on div "Aerial Lift Safety Training" at bounding box center [591, 213] width 1075 height 26
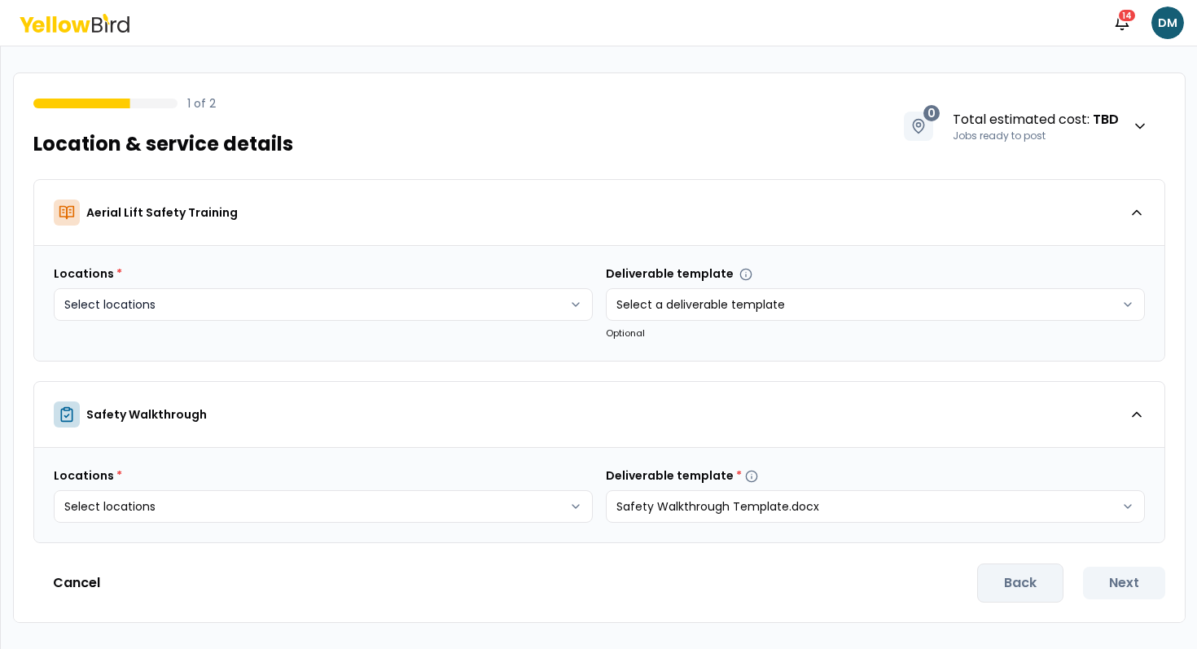
click at [321, 300] on html "Notifications 14 DM 1 of 2 Location & service details 0 Total estimated cost : …" at bounding box center [598, 324] width 1197 height 649
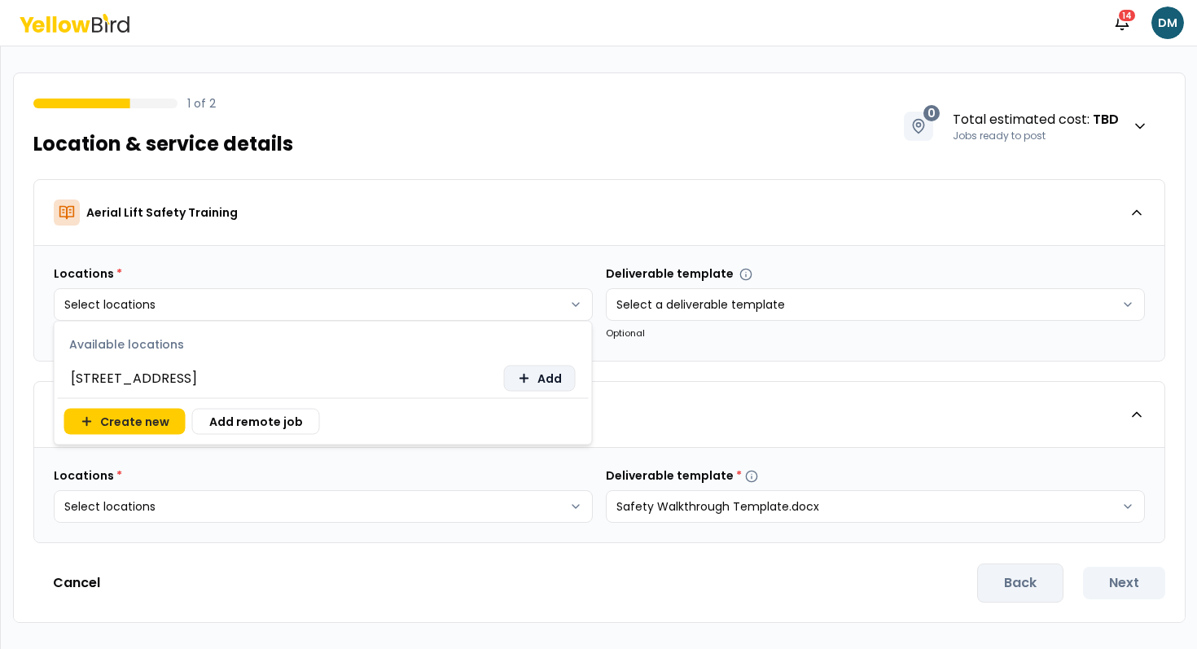
click at [533, 384] on button "Add" at bounding box center [540, 379] width 72 height 26
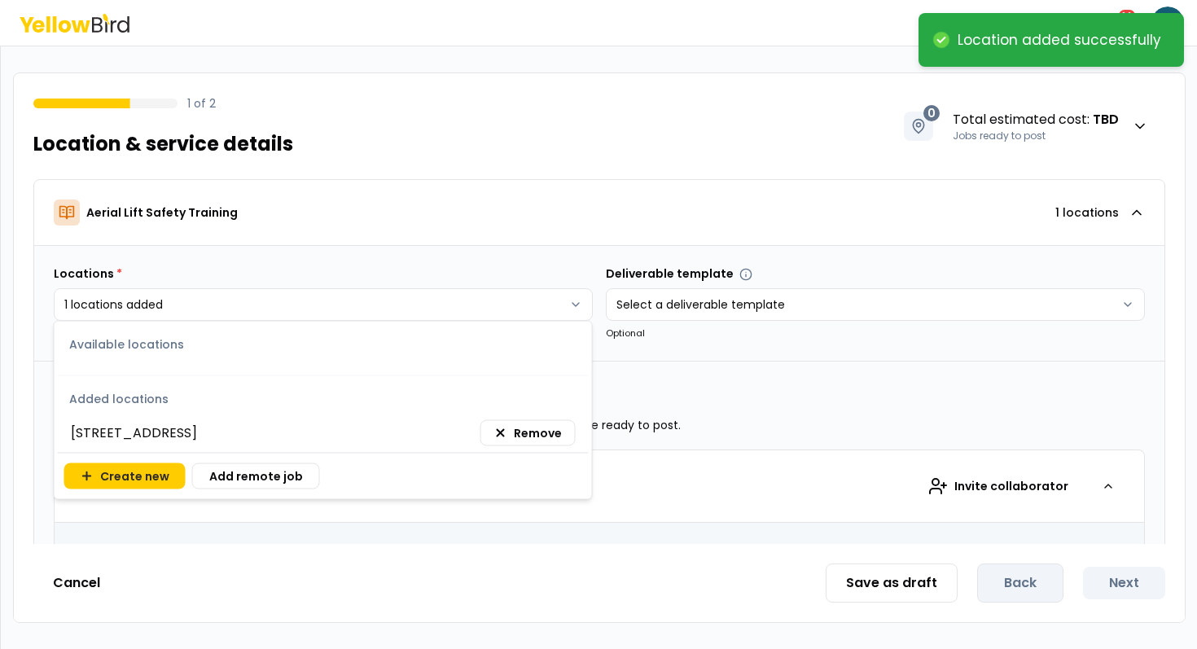
click at [634, 381] on html "**********" at bounding box center [598, 324] width 1197 height 649
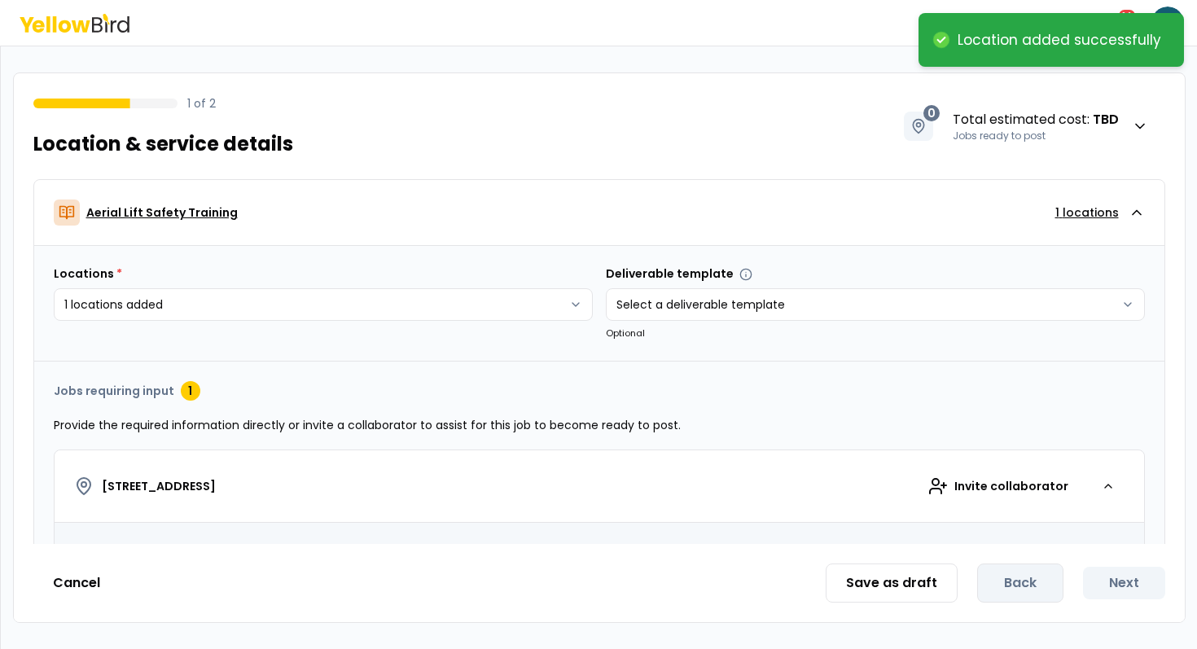
click at [624, 226] on button "Aerial Lift Safety Training 1 locations" at bounding box center [599, 212] width 1130 height 65
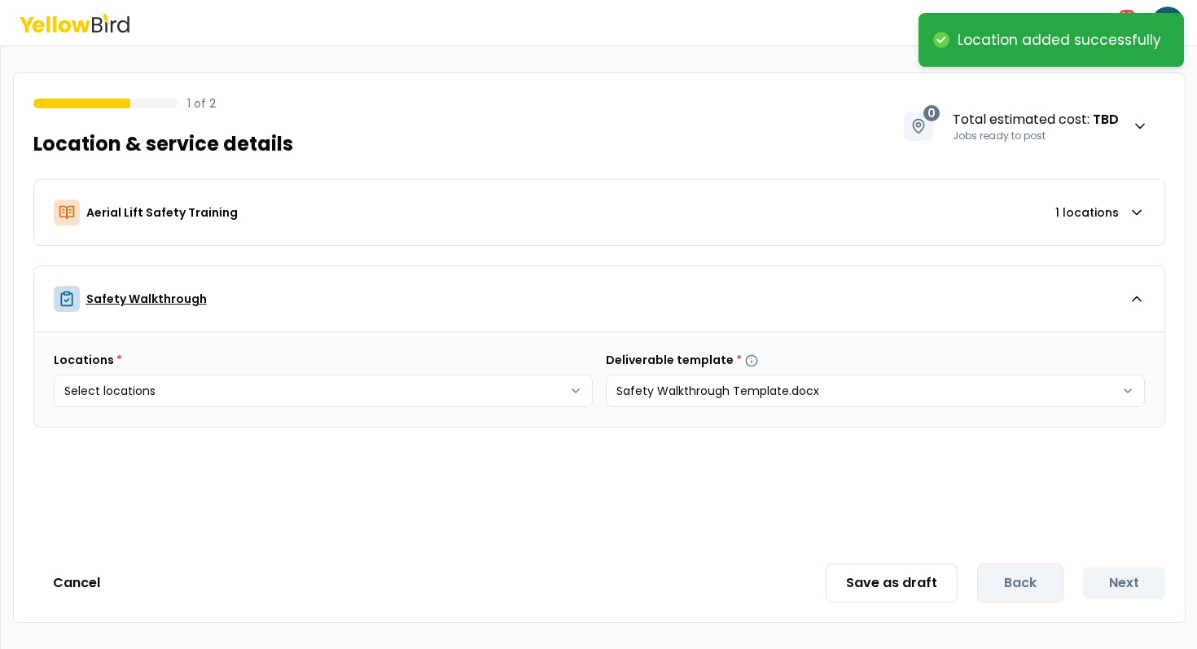
click at [612, 310] on div "Safety Walkthrough" at bounding box center [591, 299] width 1075 height 26
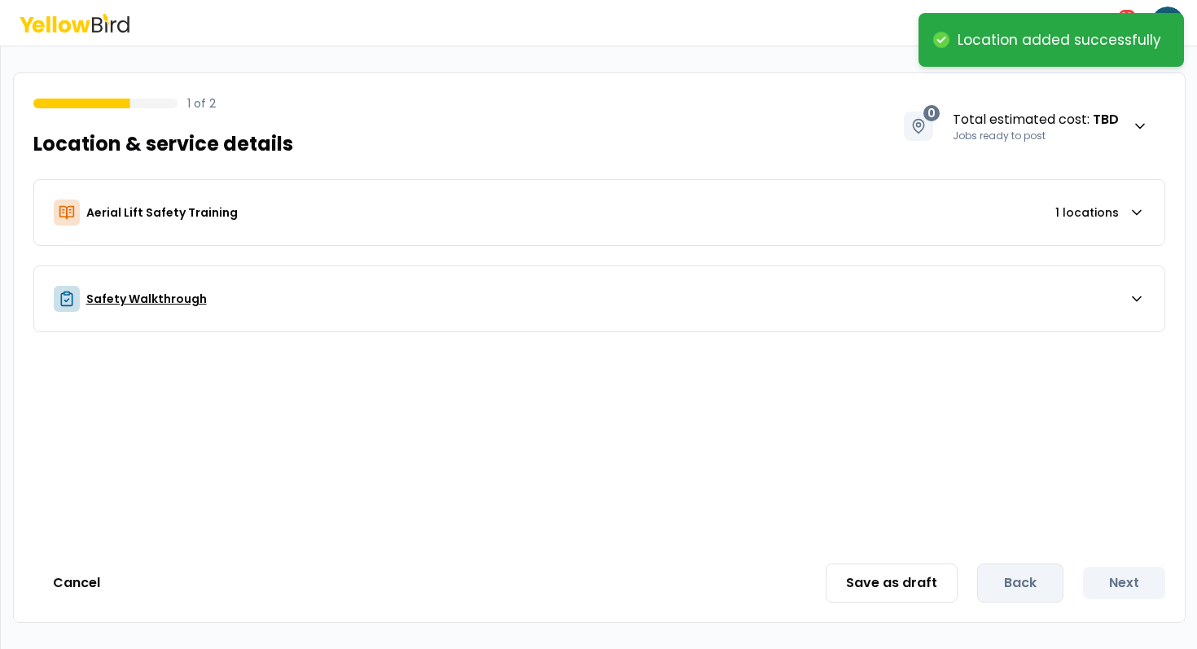
click at [625, 305] on div "Safety Walkthrough" at bounding box center [591, 299] width 1075 height 26
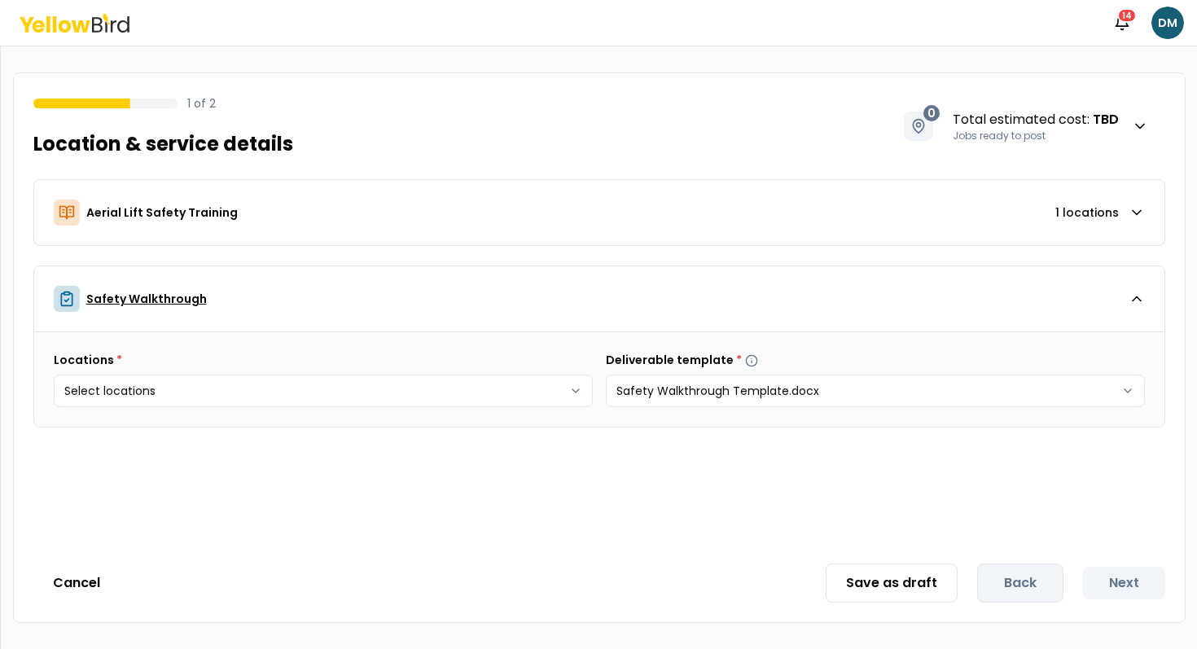
click at [625, 305] on div "Safety Walkthrough" at bounding box center [591, 299] width 1075 height 26
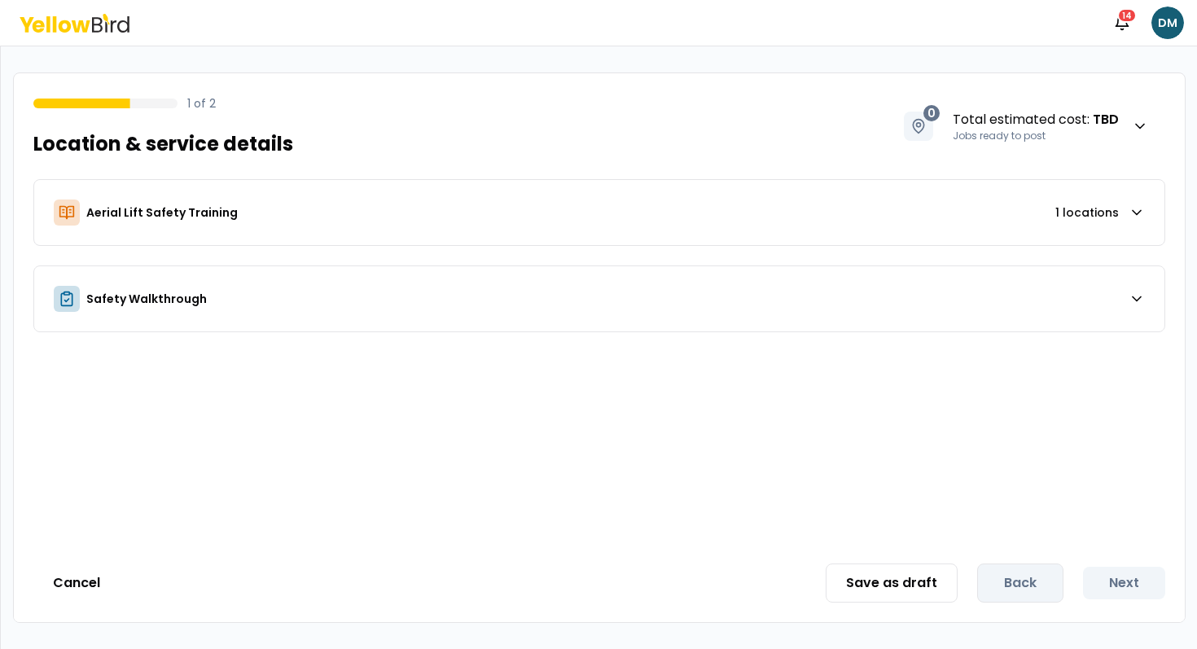
click at [115, 29] on icon at bounding box center [75, 23] width 110 height 19
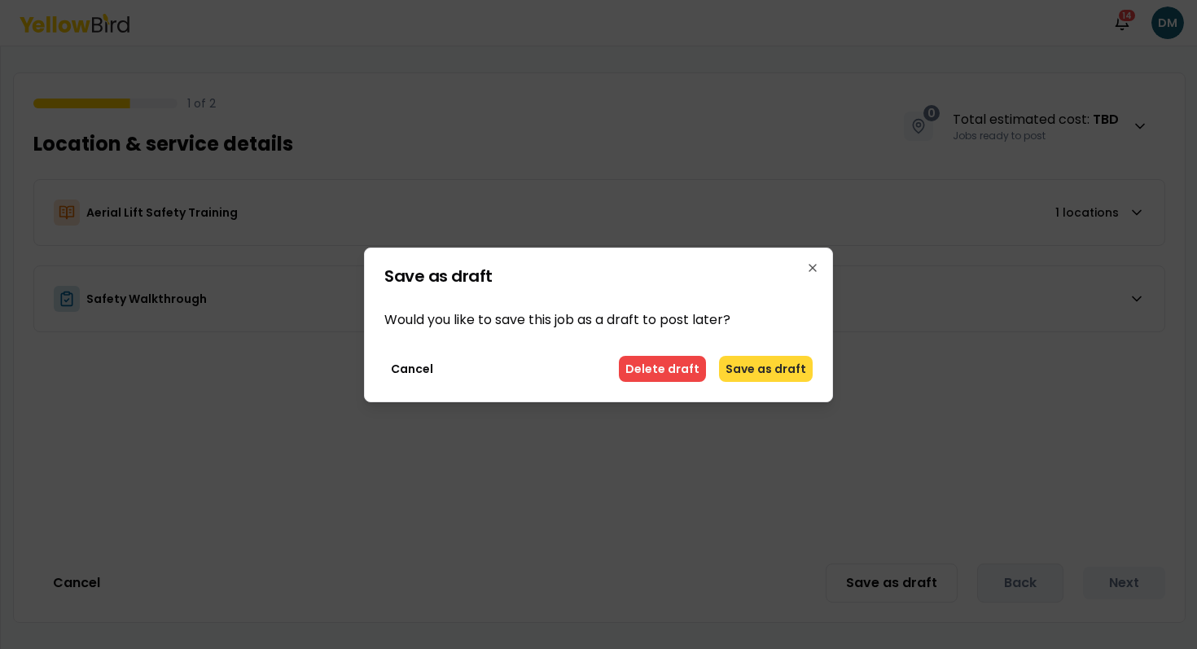
click at [764, 371] on button "Save as draft" at bounding box center [766, 369] width 94 height 26
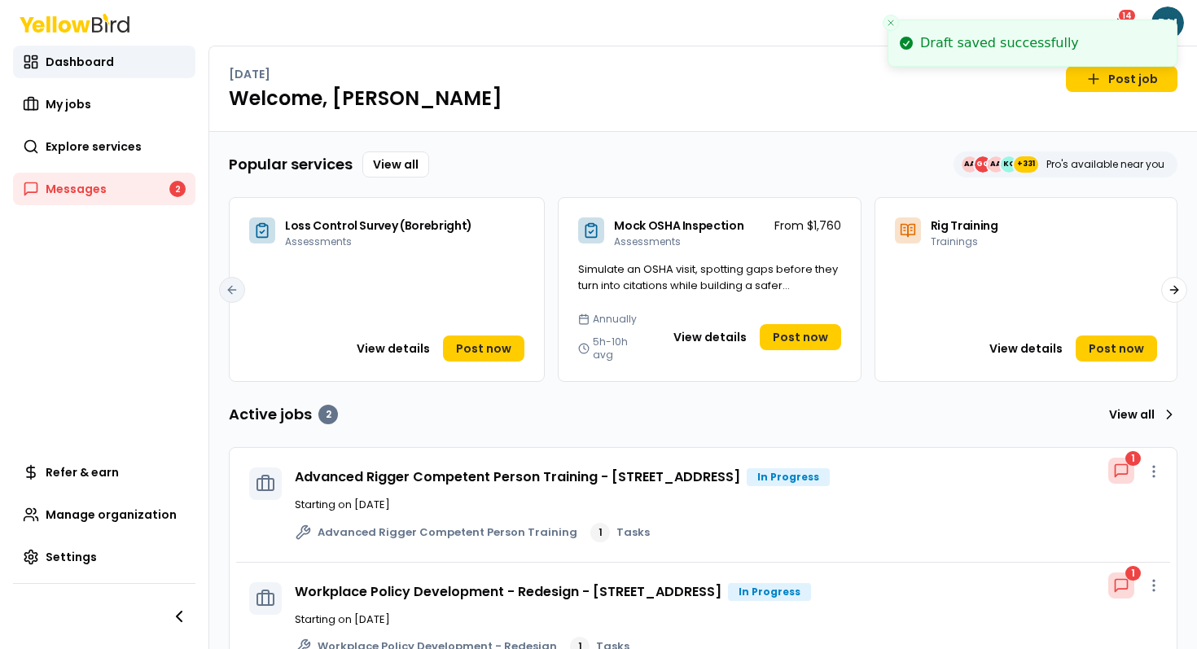
scroll to position [173, 0]
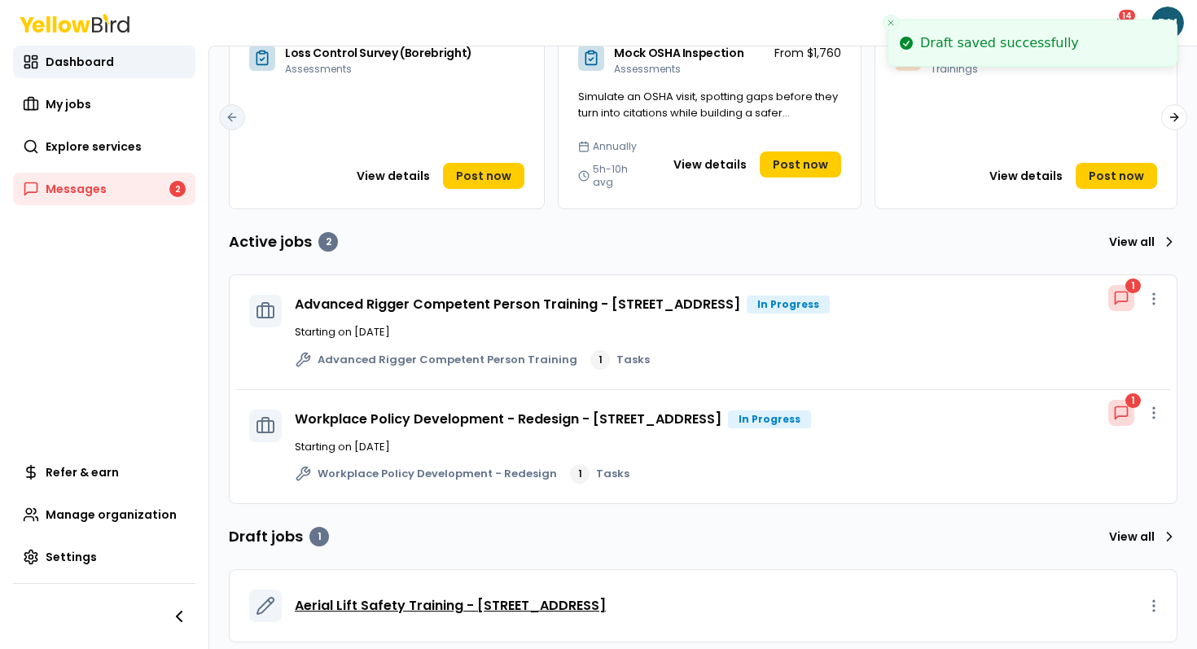
click at [415, 596] on span "Aerial Lift Safety Training - [STREET_ADDRESS]" at bounding box center [450, 606] width 311 height 20
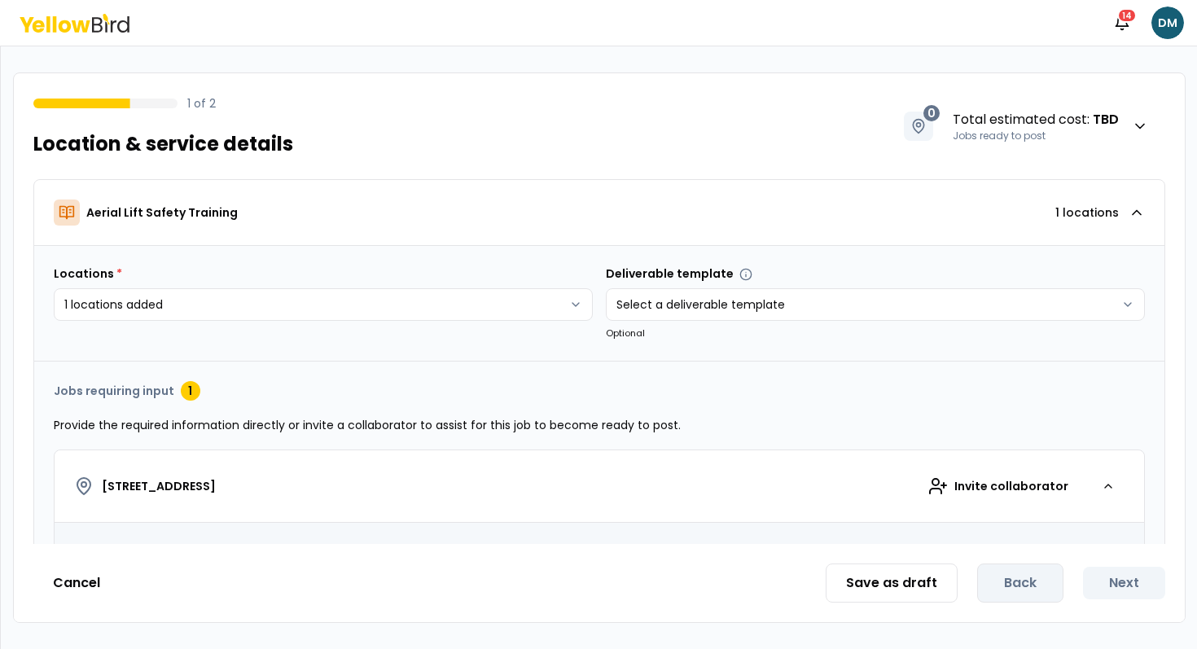
click at [698, 138] on div "1 of 2 Location & service details 0 Total estimated cost : TBD Jobs ready to po…" at bounding box center [599, 116] width 1171 height 86
click at [662, 209] on div "Aerial Lift Safety Training 1 locations" at bounding box center [591, 213] width 1075 height 26
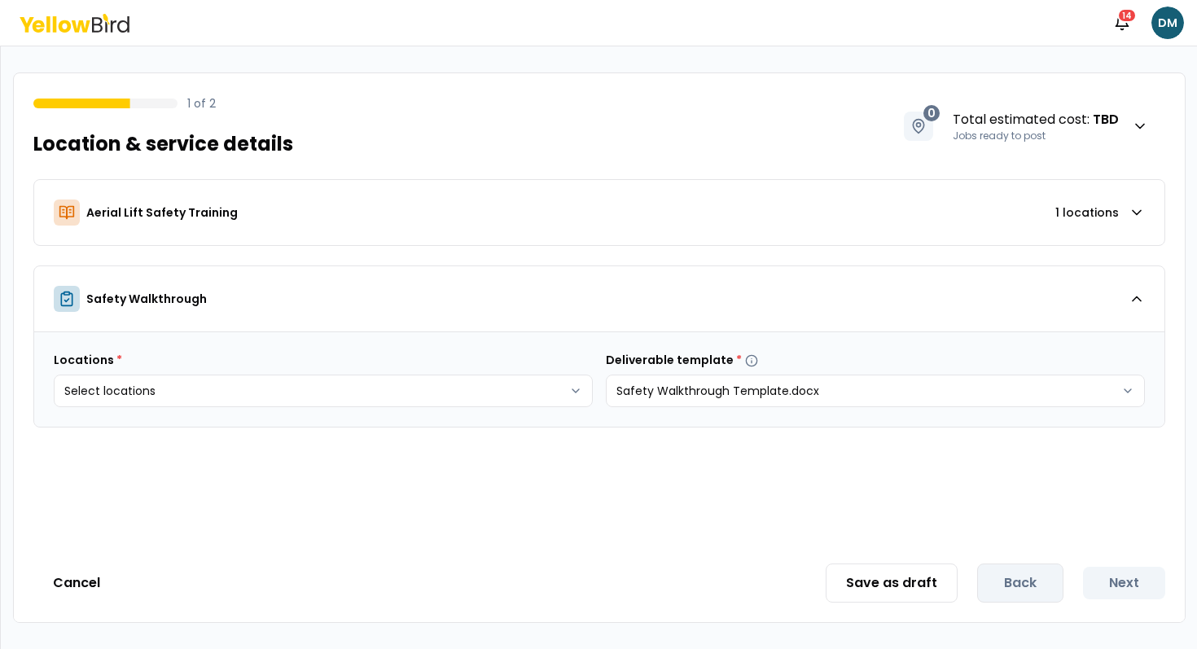
click at [524, 332] on div "Locations * Select locations Deliverable template * Safety Walkthrough Template…" at bounding box center [599, 379] width 1130 height 94
click at [539, 318] on button "Safety Walkthrough" at bounding box center [599, 298] width 1130 height 65
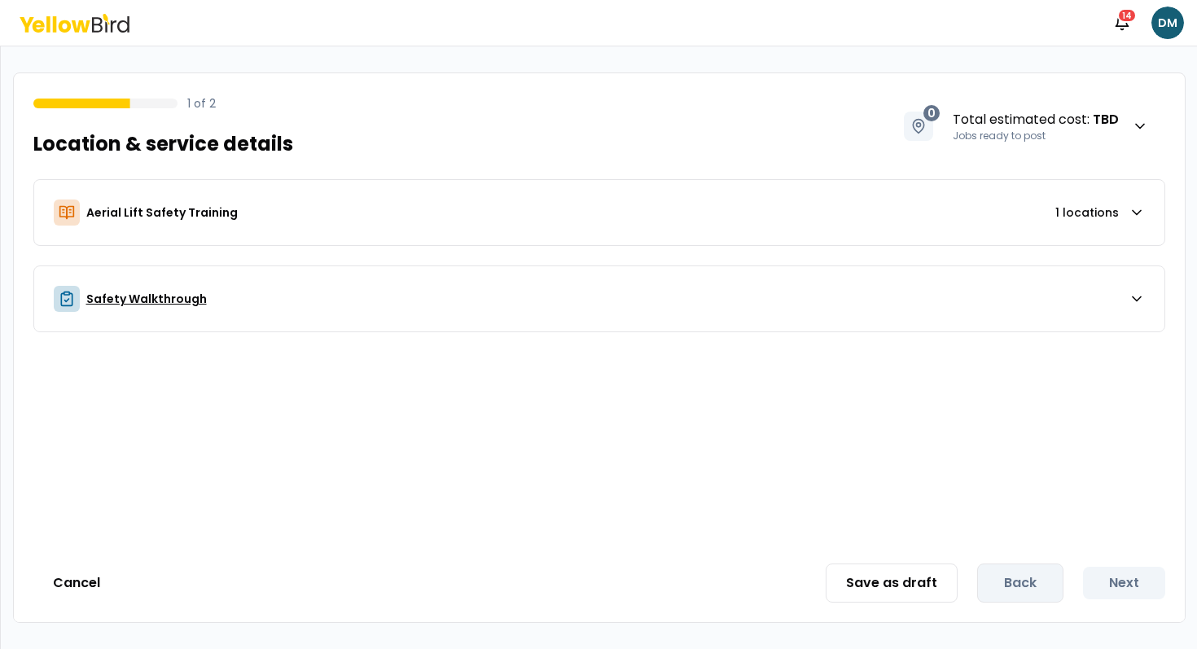
click at [539, 318] on button "Safety Walkthrough" at bounding box center [599, 298] width 1130 height 65
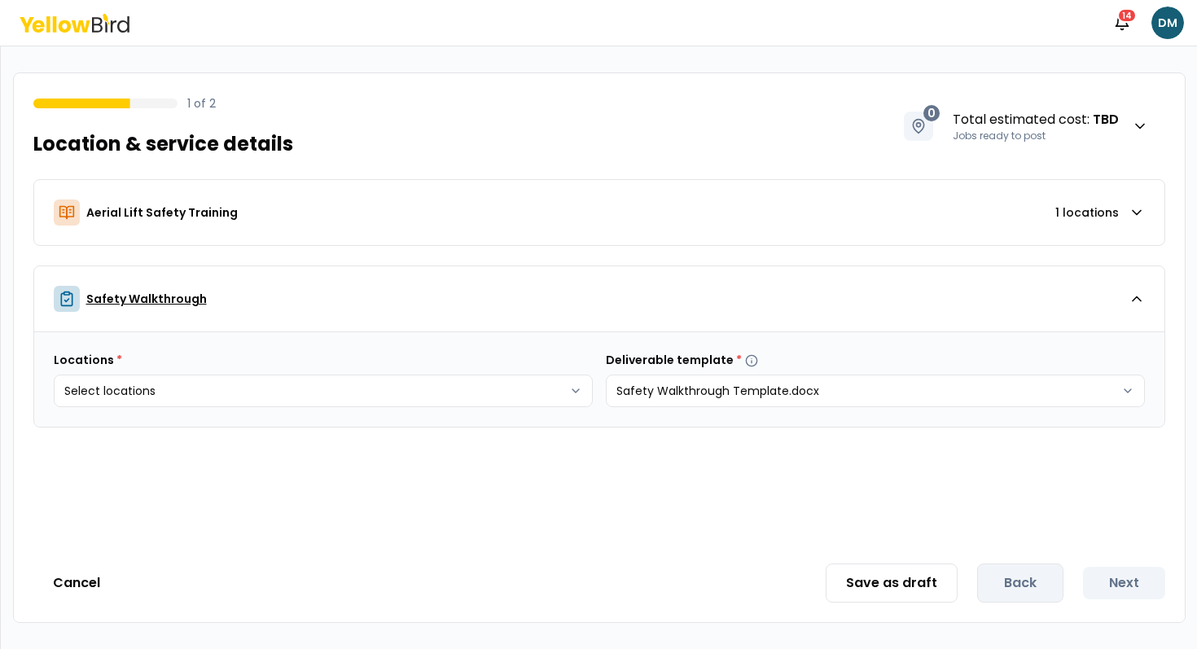
click at [539, 318] on button "Safety Walkthrough" at bounding box center [599, 298] width 1130 height 65
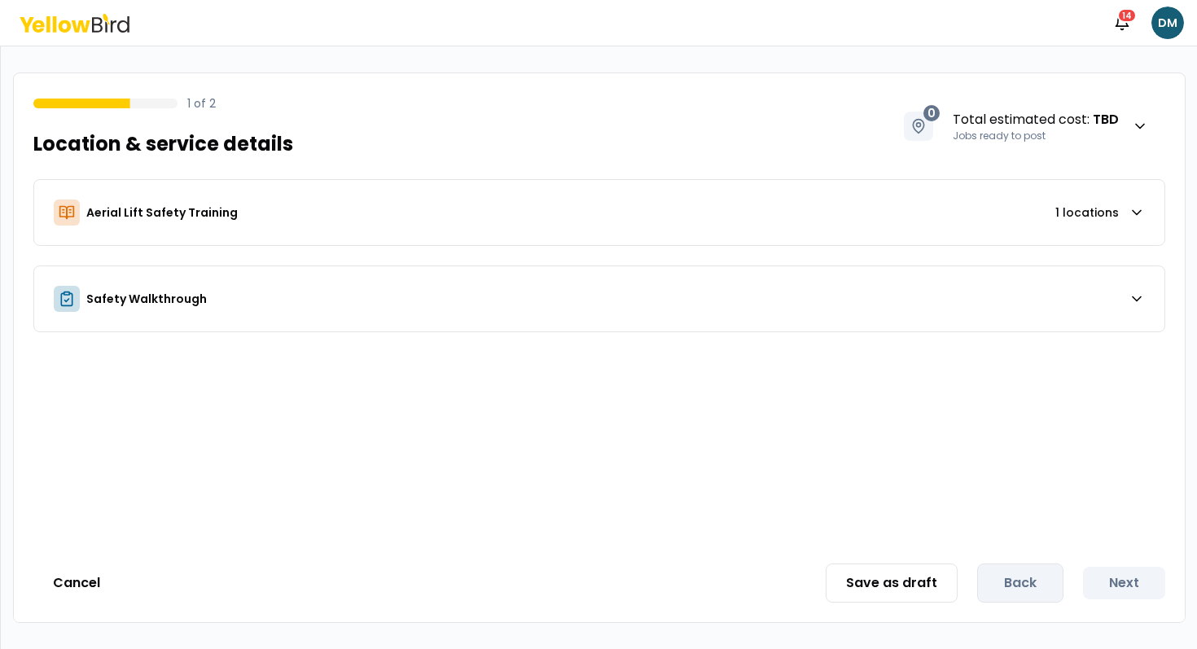
click at [107, 35] on div "Notifications 14 DM" at bounding box center [598, 23] width 1197 height 46
click at [113, 27] on icon at bounding box center [75, 23] width 110 height 19
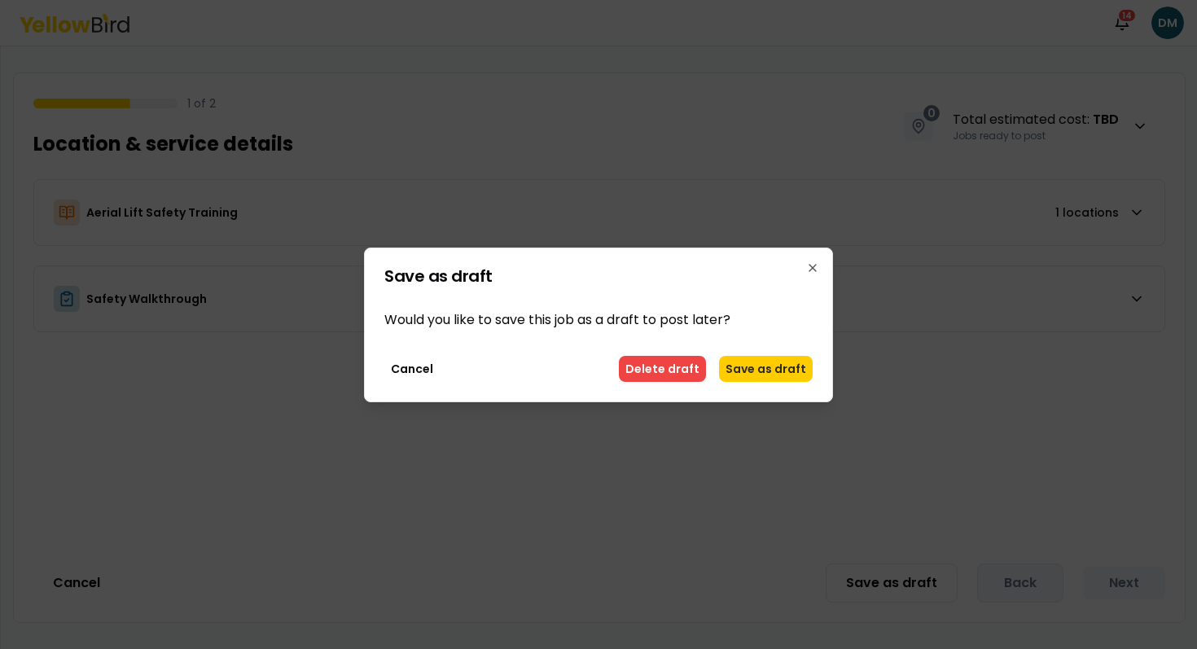
click at [784, 354] on div "Save as draft Would you like to save this job as a draft to post later? Cancel …" at bounding box center [598, 325] width 469 height 155
click at [782, 362] on button "Save as draft" at bounding box center [766, 369] width 94 height 26
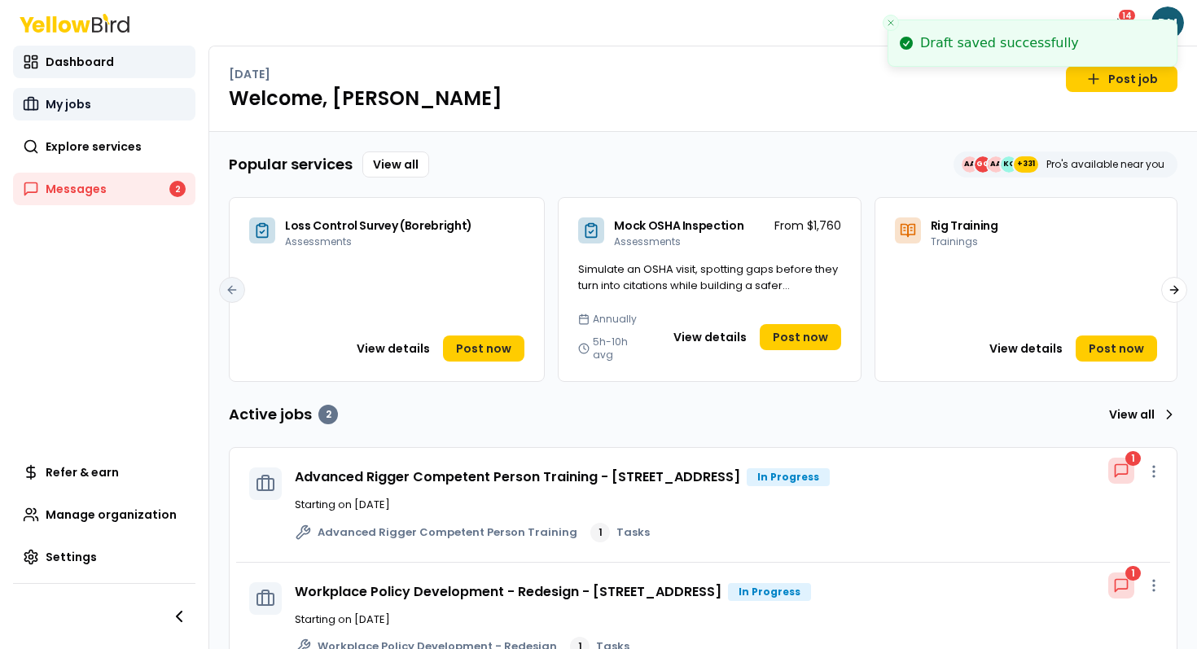
click at [116, 114] on link "My jobs" at bounding box center [104, 104] width 182 height 33
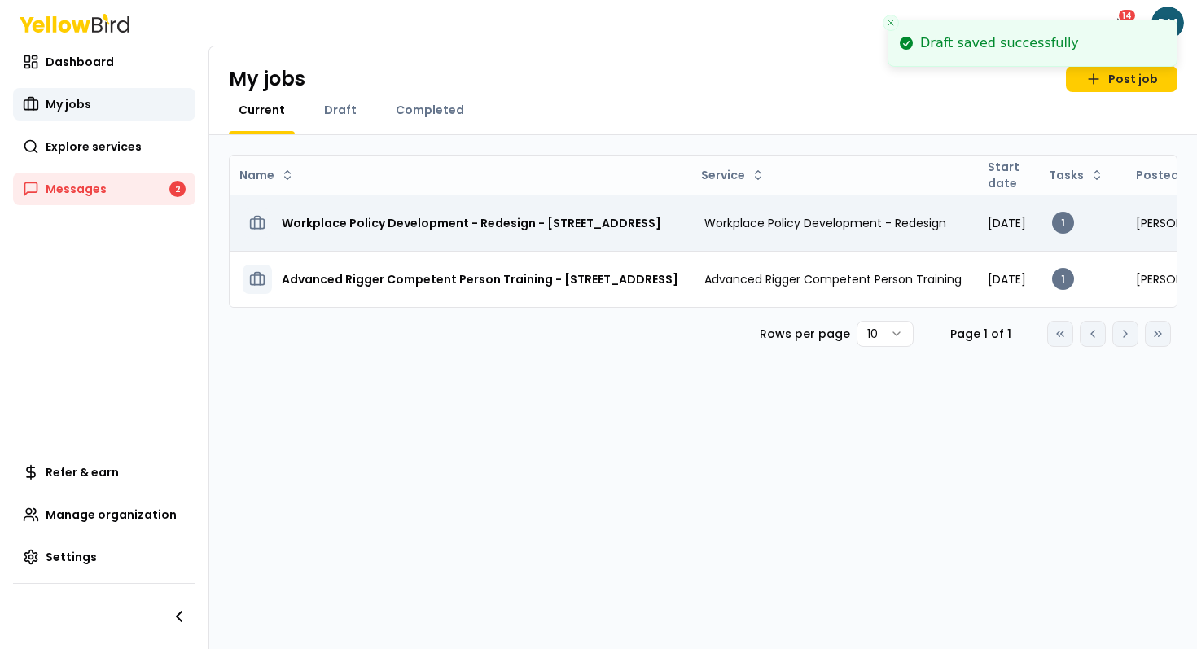
click at [396, 223] on h3 "Workplace Policy Development - Redesign - [STREET_ADDRESS]" at bounding box center [472, 222] width 380 height 29
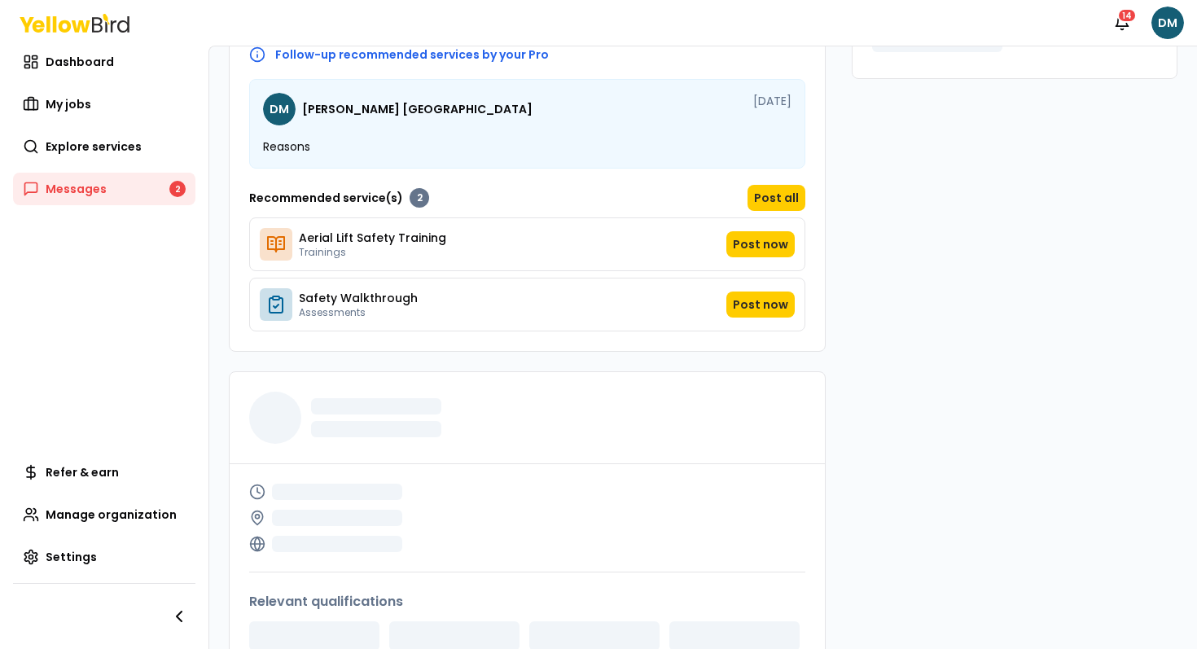
scroll to position [735, 0]
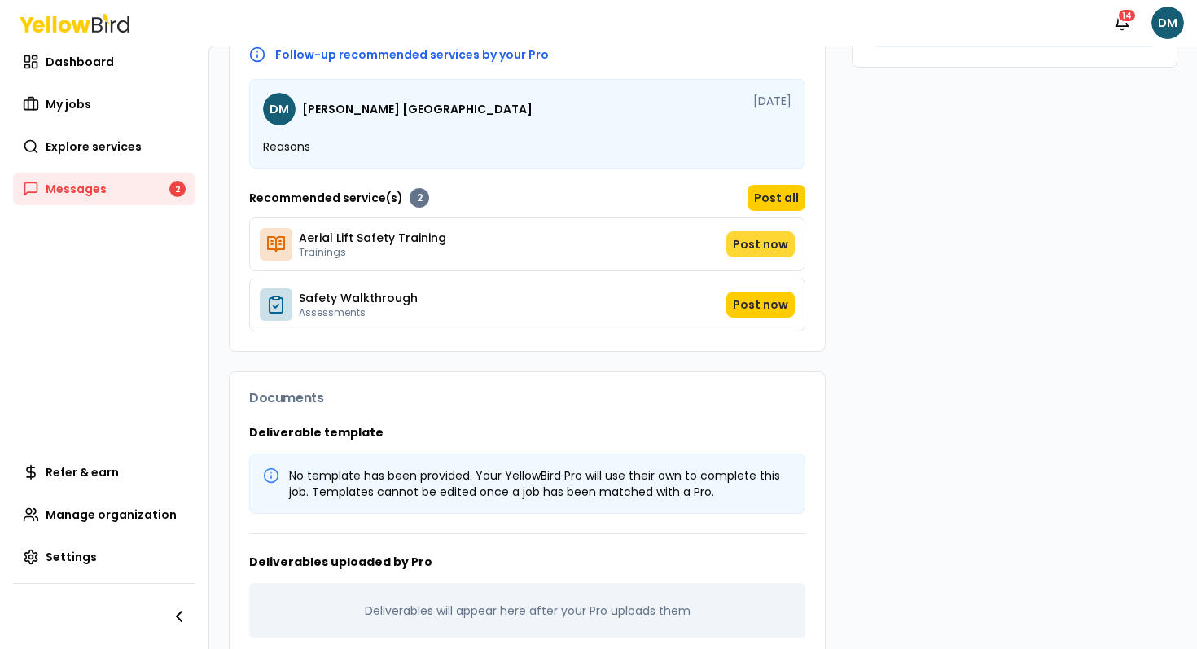
click at [783, 248] on button "Post now" at bounding box center [760, 244] width 68 height 26
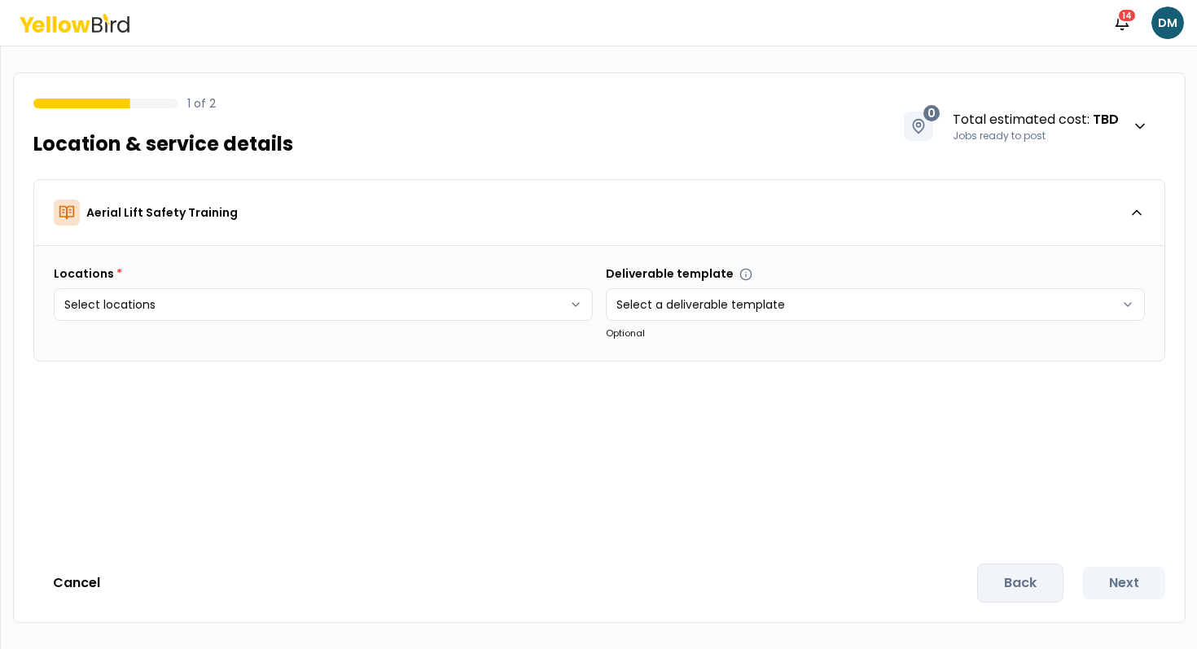
click at [90, 22] on icon at bounding box center [75, 23] width 110 height 19
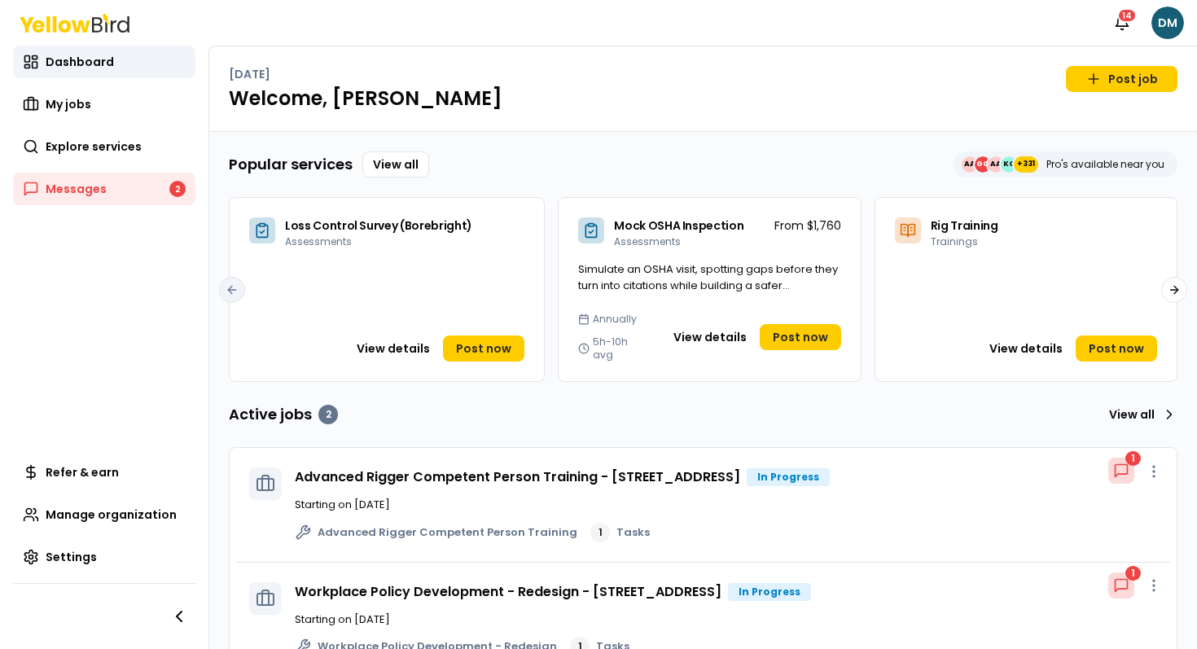
scroll to position [173, 0]
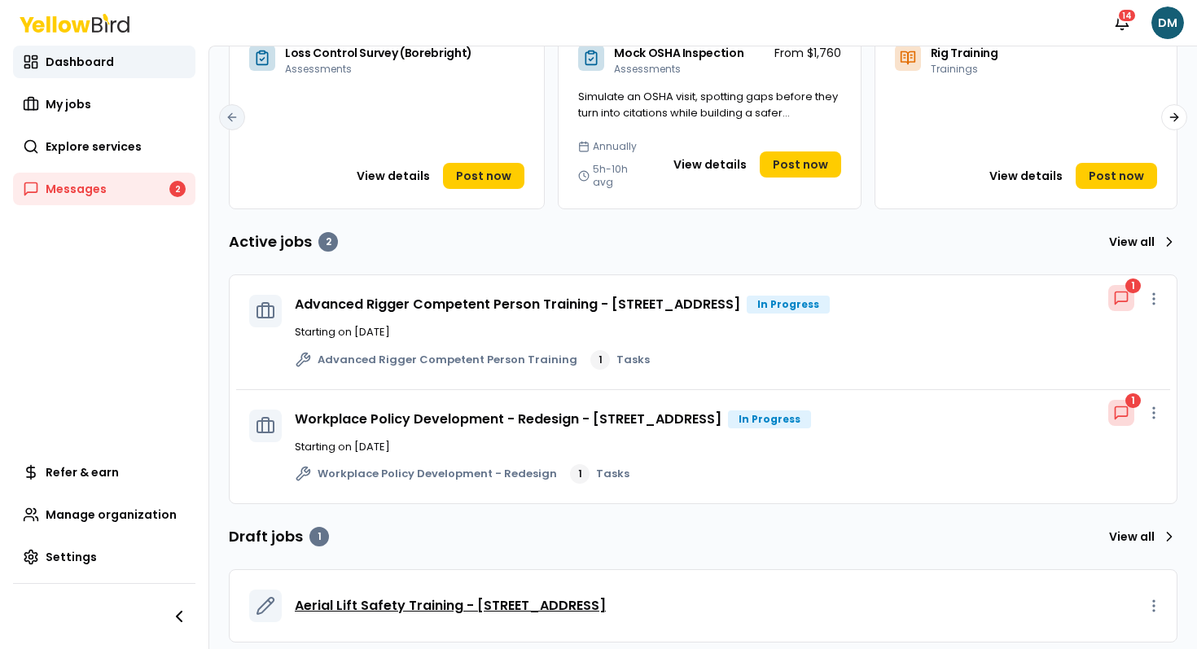
click at [411, 596] on span "Aerial Lift Safety Training - [STREET_ADDRESS]" at bounding box center [450, 606] width 311 height 20
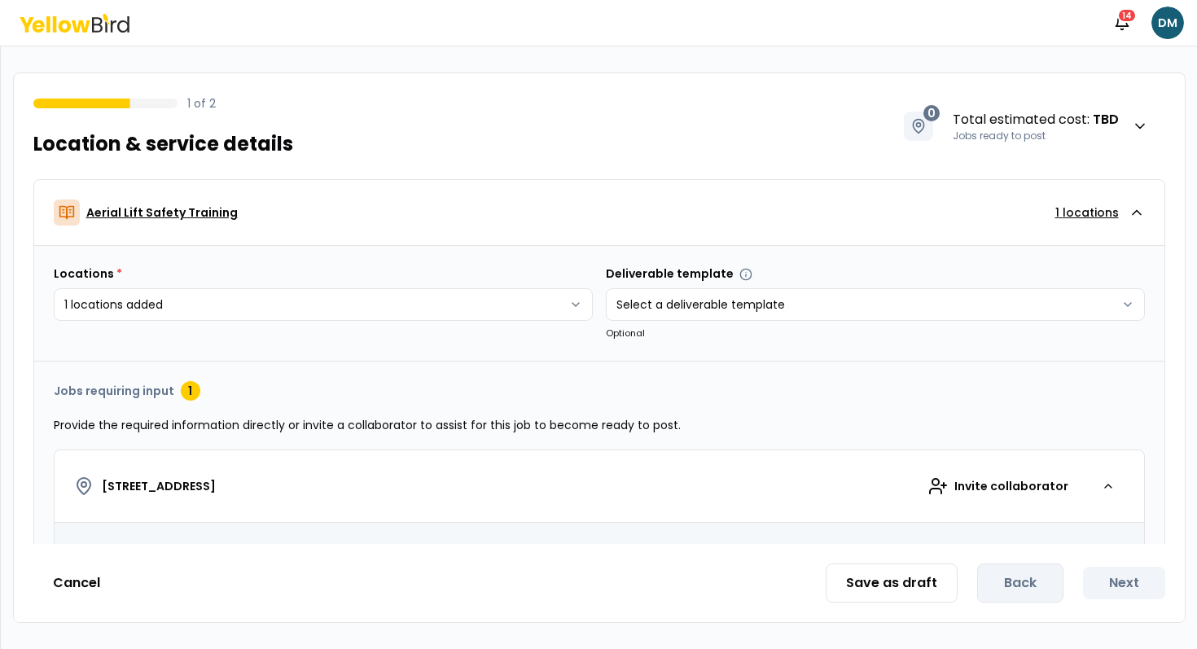
click at [490, 204] on div "Aerial Lift Safety Training 1 locations" at bounding box center [591, 213] width 1075 height 26
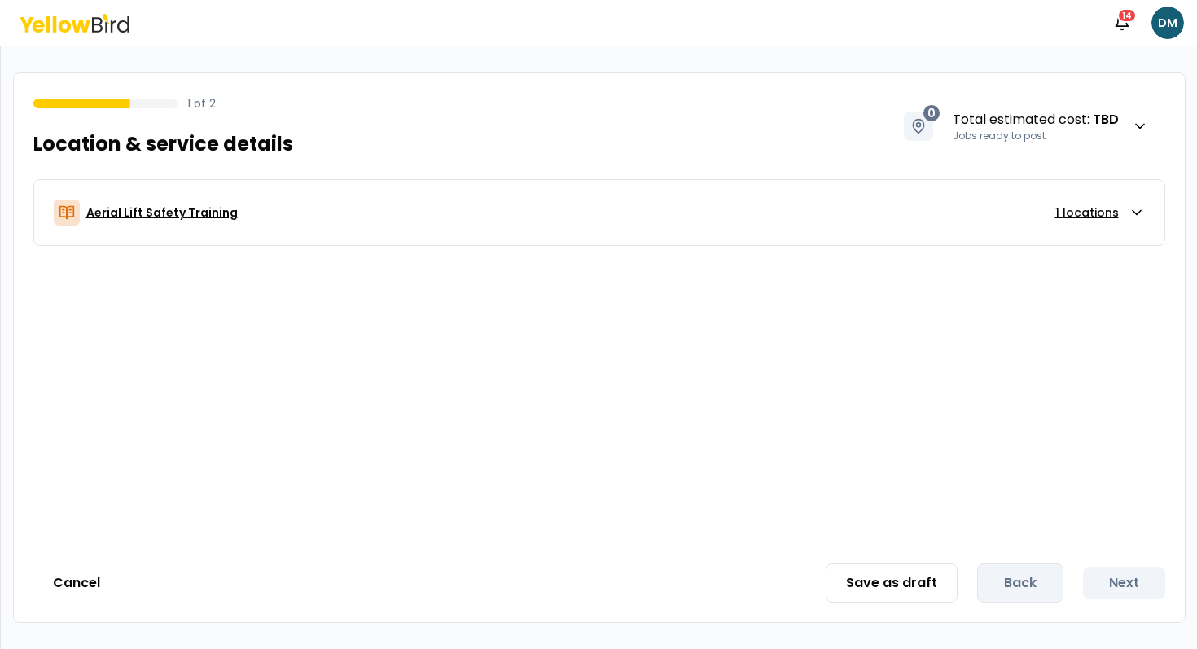
click at [542, 233] on button "Aerial Lift Safety Training 1 locations" at bounding box center [599, 212] width 1130 height 65
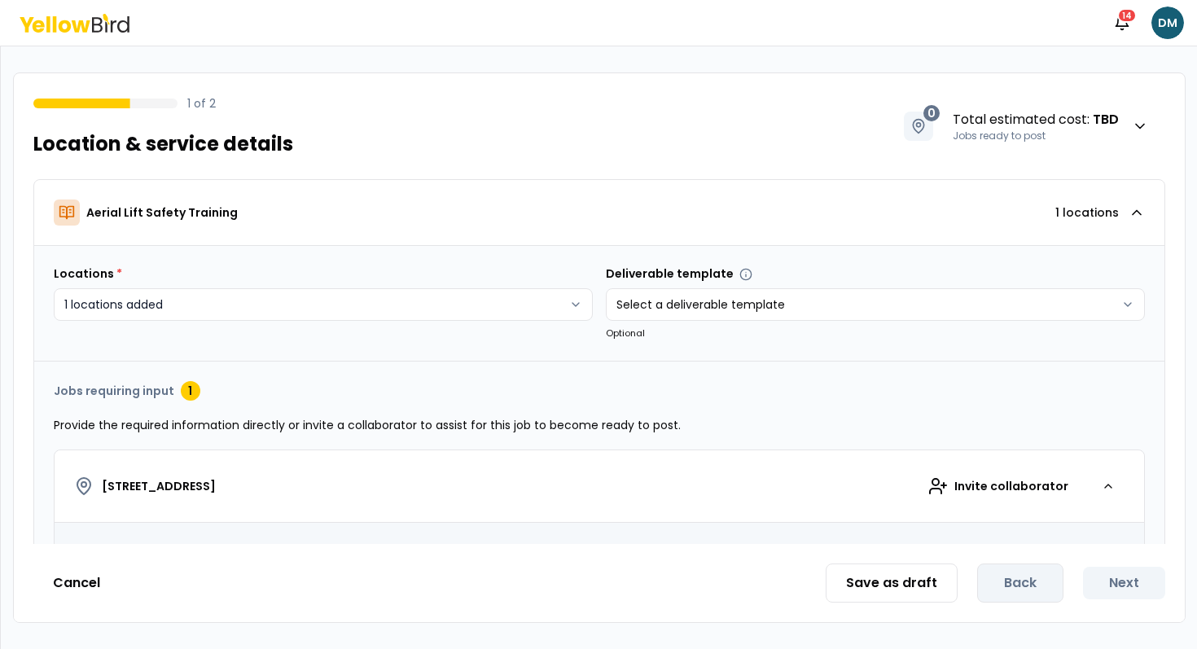
click at [488, 317] on html "**********" at bounding box center [598, 324] width 1197 height 649
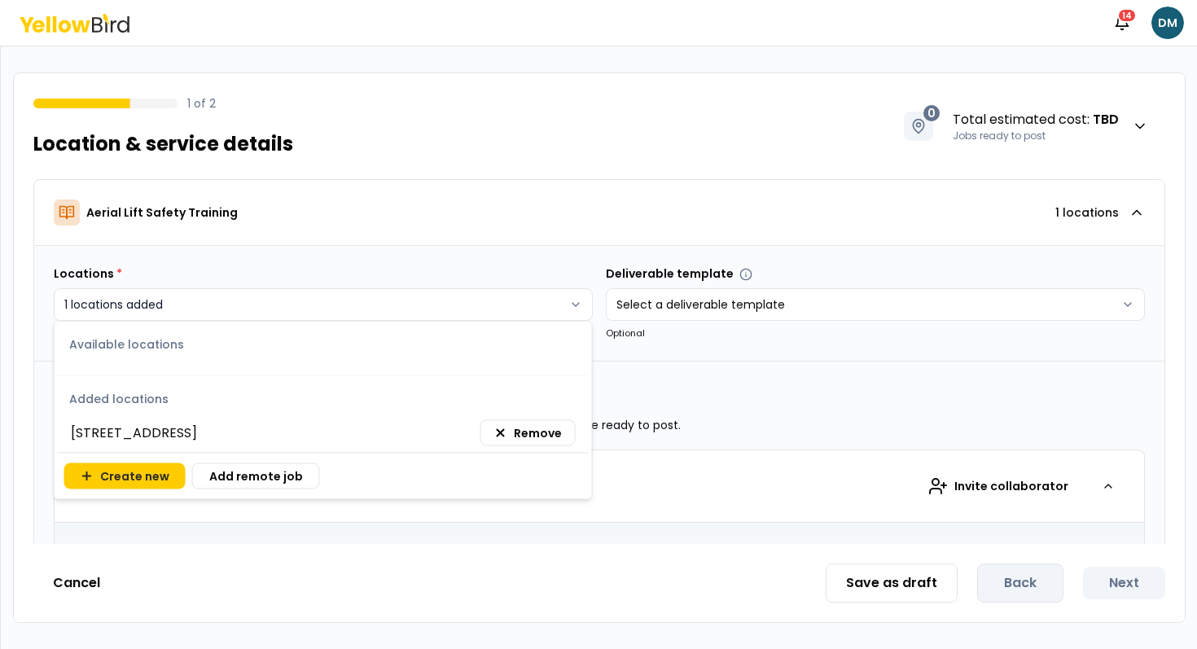
click at [488, 317] on html "**********" at bounding box center [598, 324] width 1197 height 649
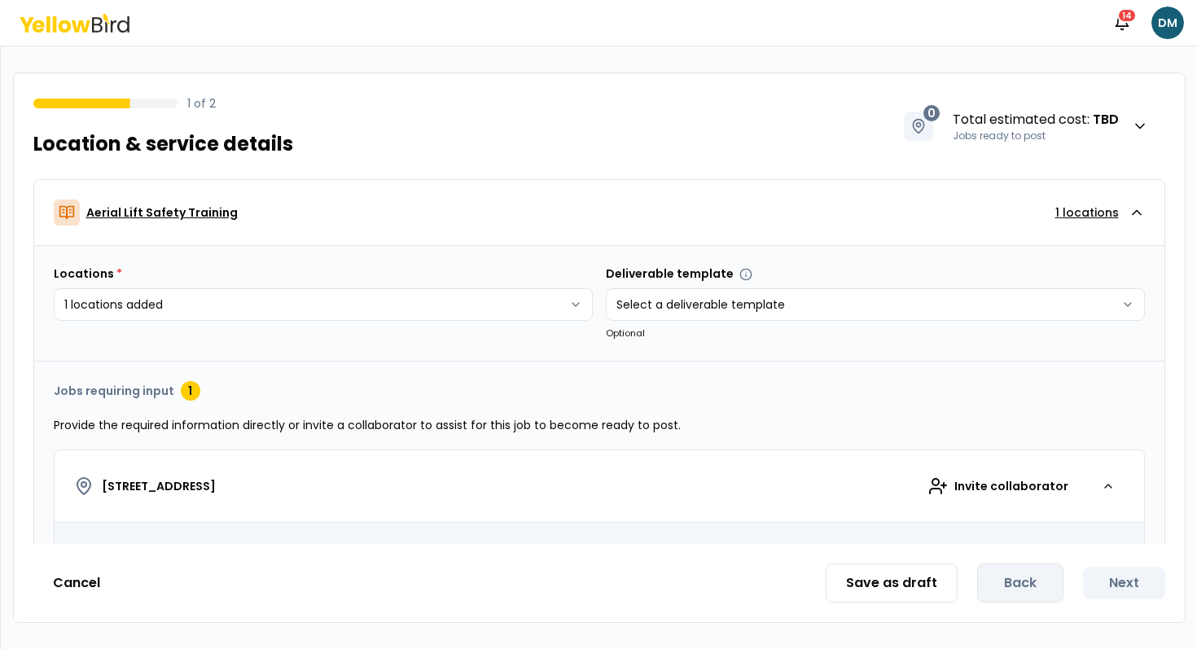
click at [520, 213] on div "Aerial Lift Safety Training 1 locations" at bounding box center [591, 213] width 1075 height 26
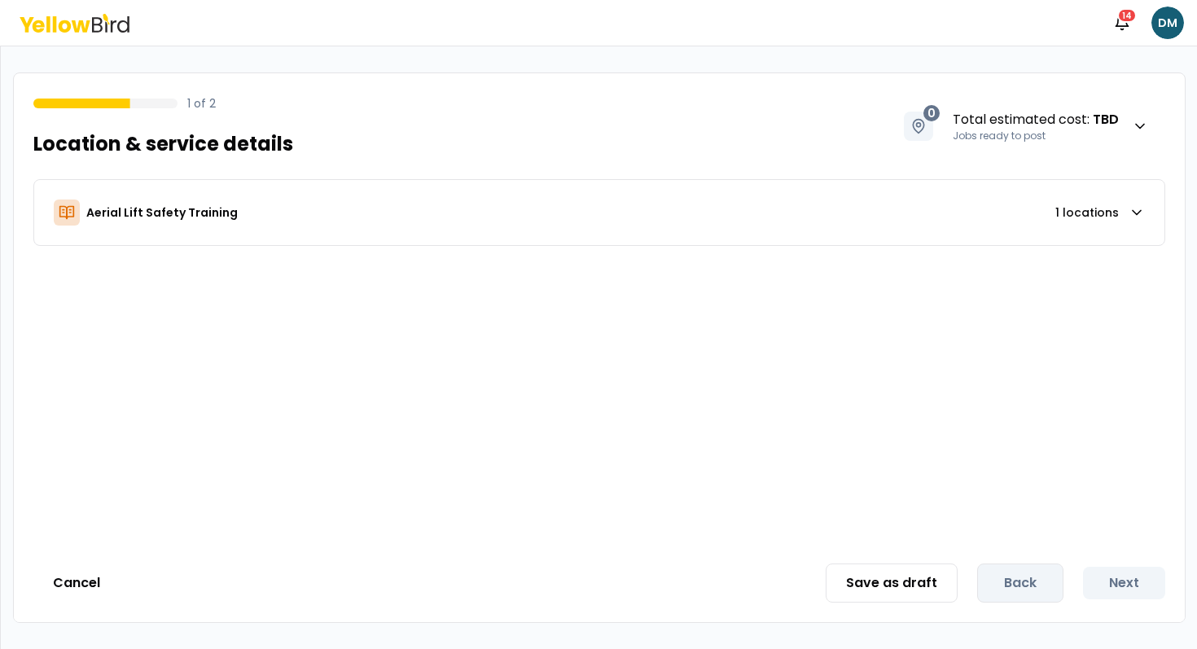
click at [103, 16] on icon at bounding box center [106, 18] width 7 height 11
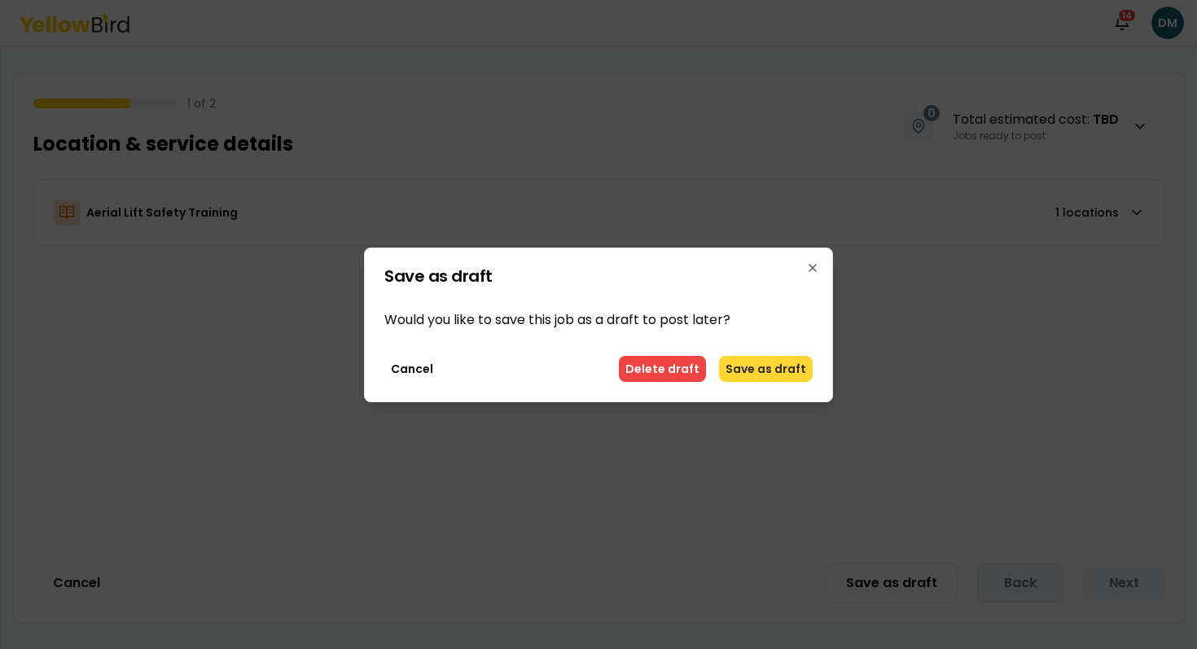
click at [763, 375] on button "Save as draft" at bounding box center [766, 369] width 94 height 26
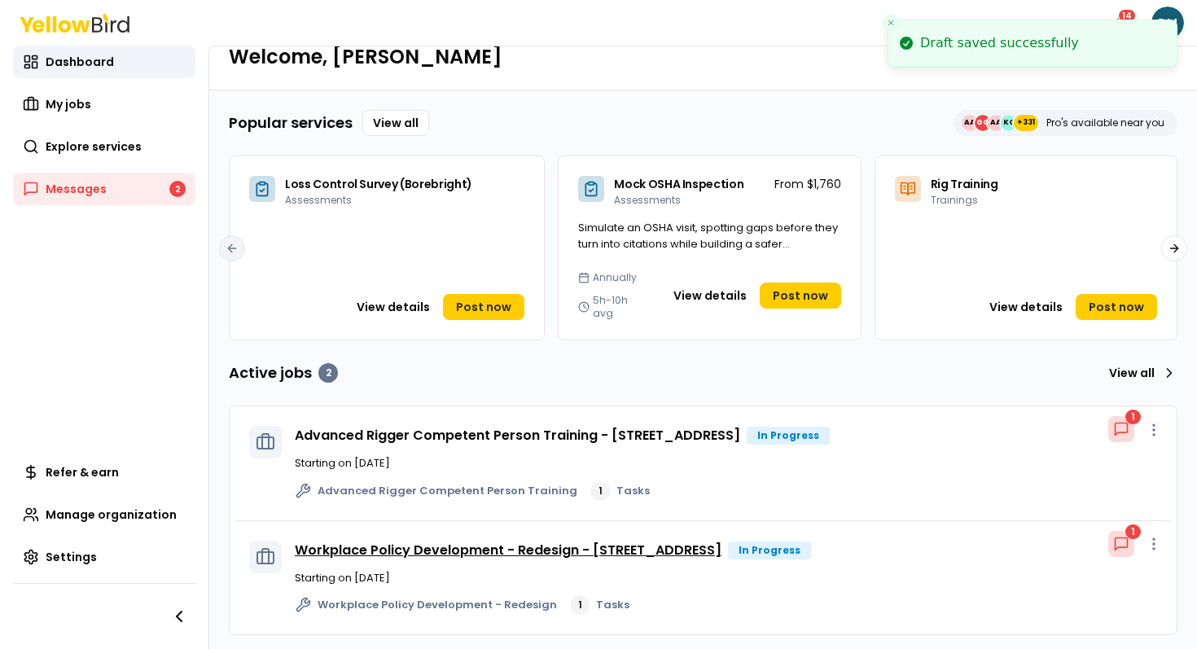
scroll to position [2, 0]
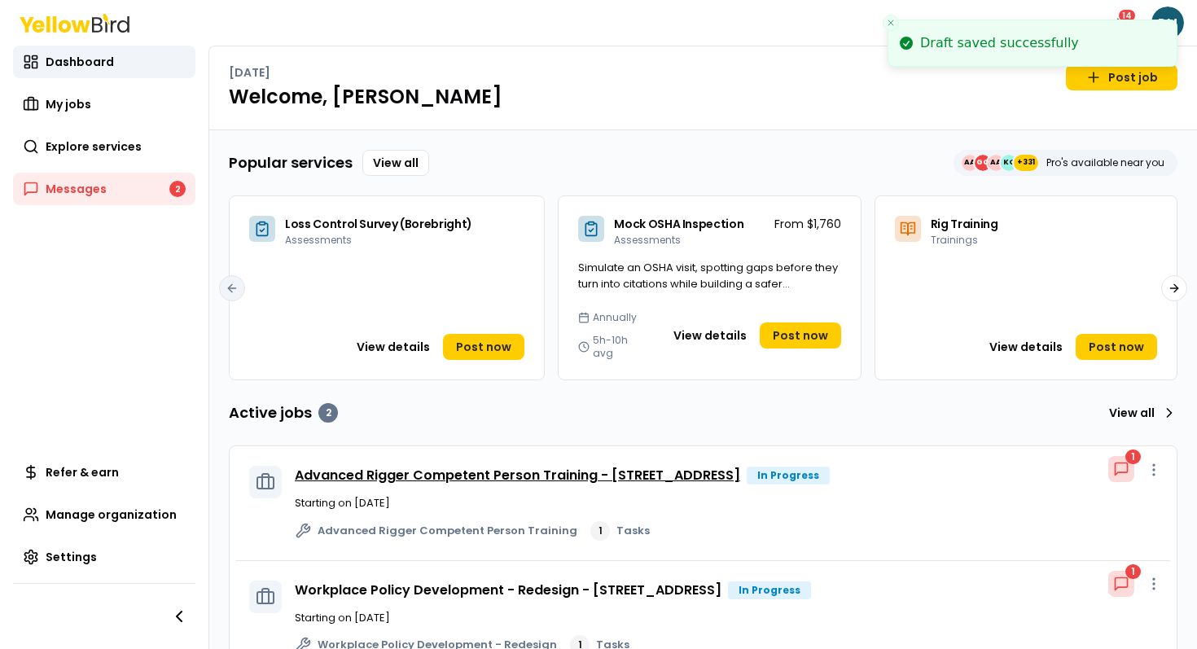
click at [467, 469] on link "Advanced Rigger Competent Person Training - [STREET_ADDRESS]" at bounding box center [517, 475] width 445 height 19
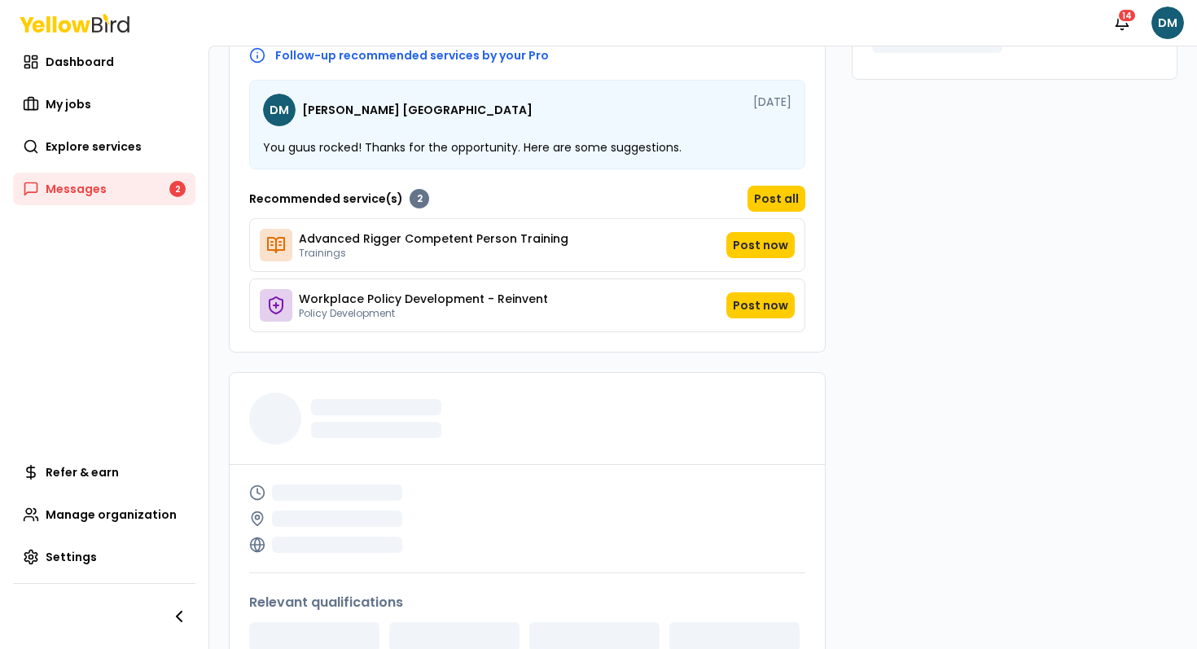
scroll to position [673, 0]
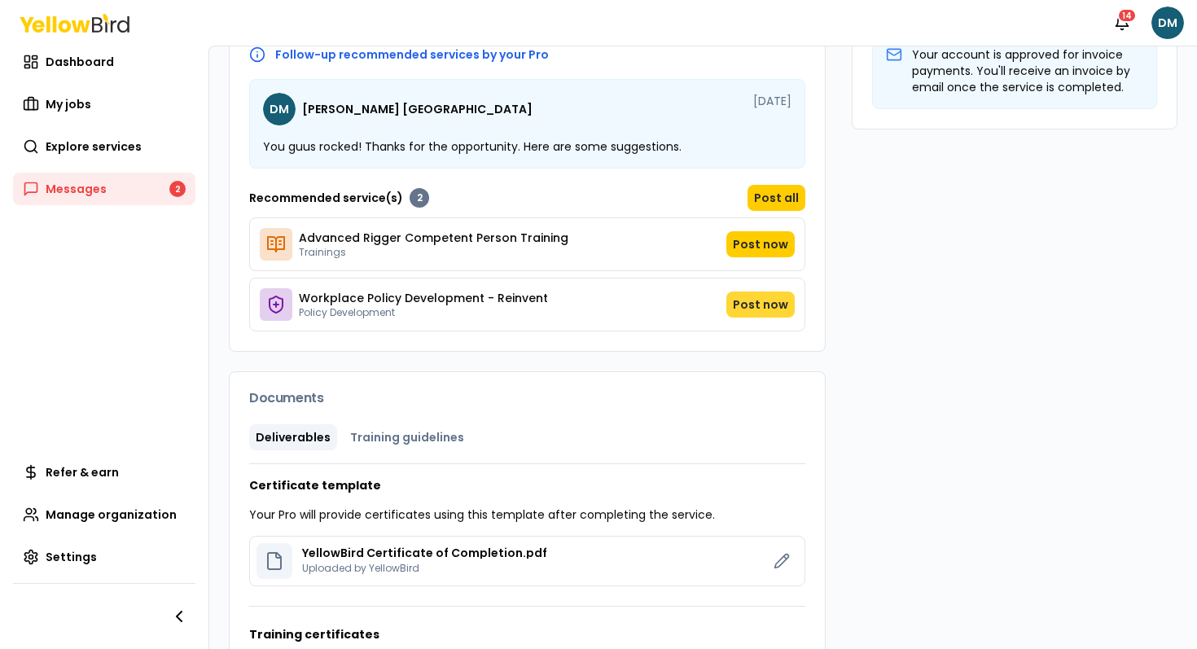
click at [744, 299] on button "Post now" at bounding box center [760, 305] width 68 height 26
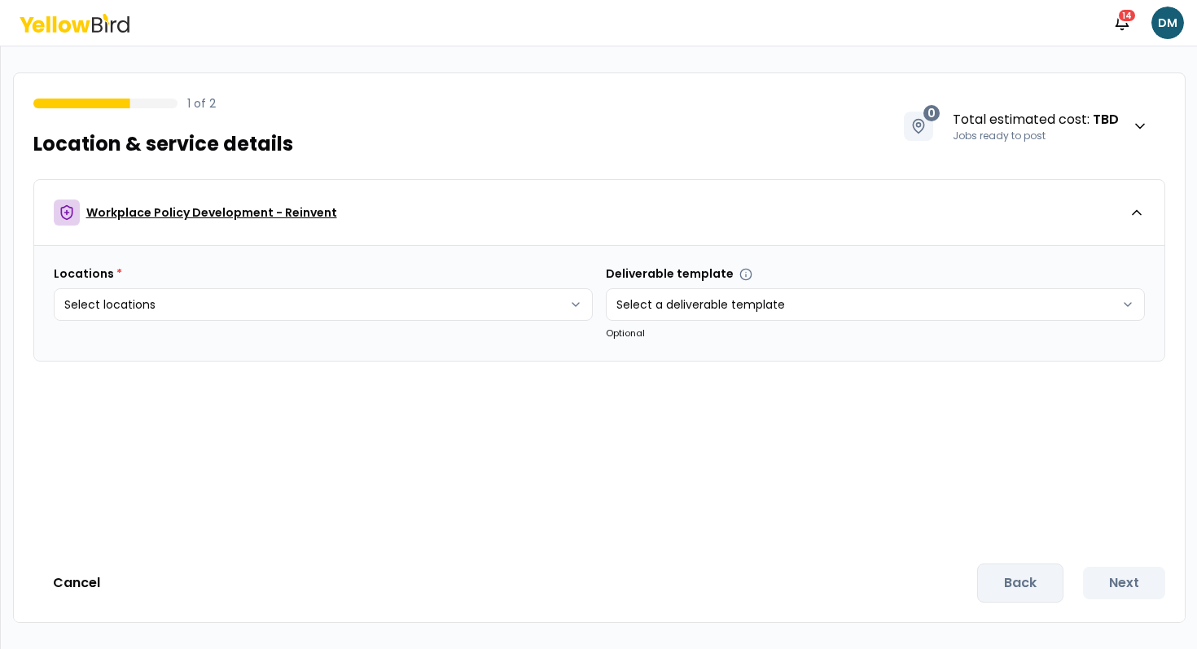
click at [564, 201] on div "Workplace Policy Development - Reinvent" at bounding box center [591, 213] width 1075 height 26
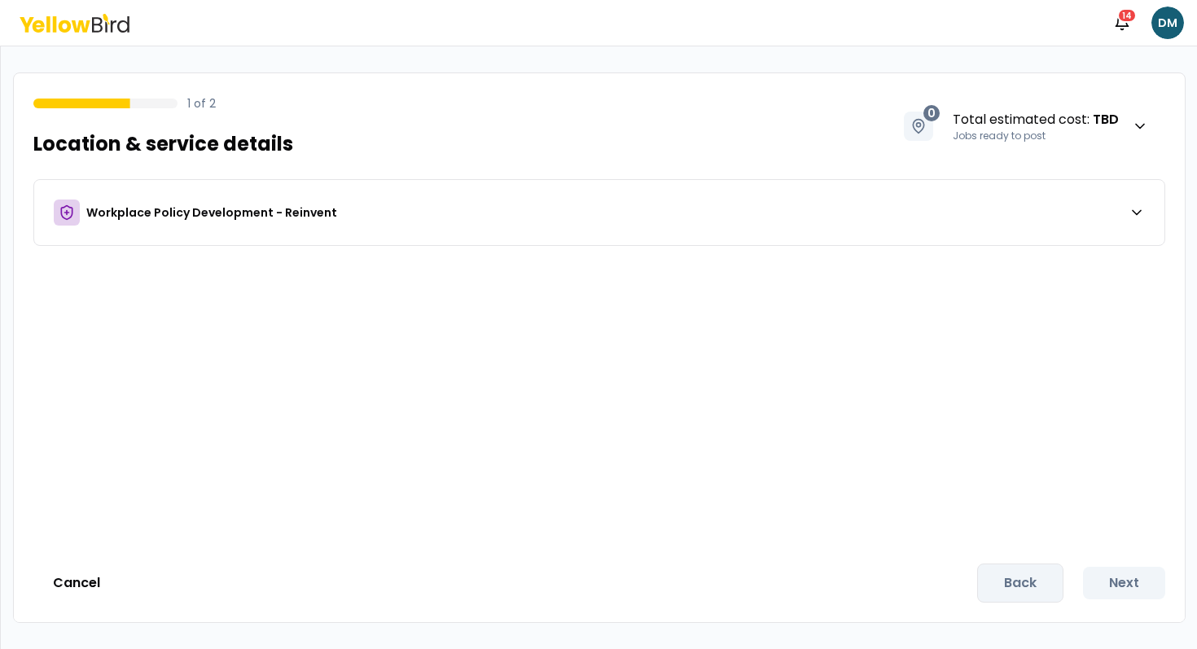
click at [83, 28] on icon at bounding box center [81, 26] width 19 height 12
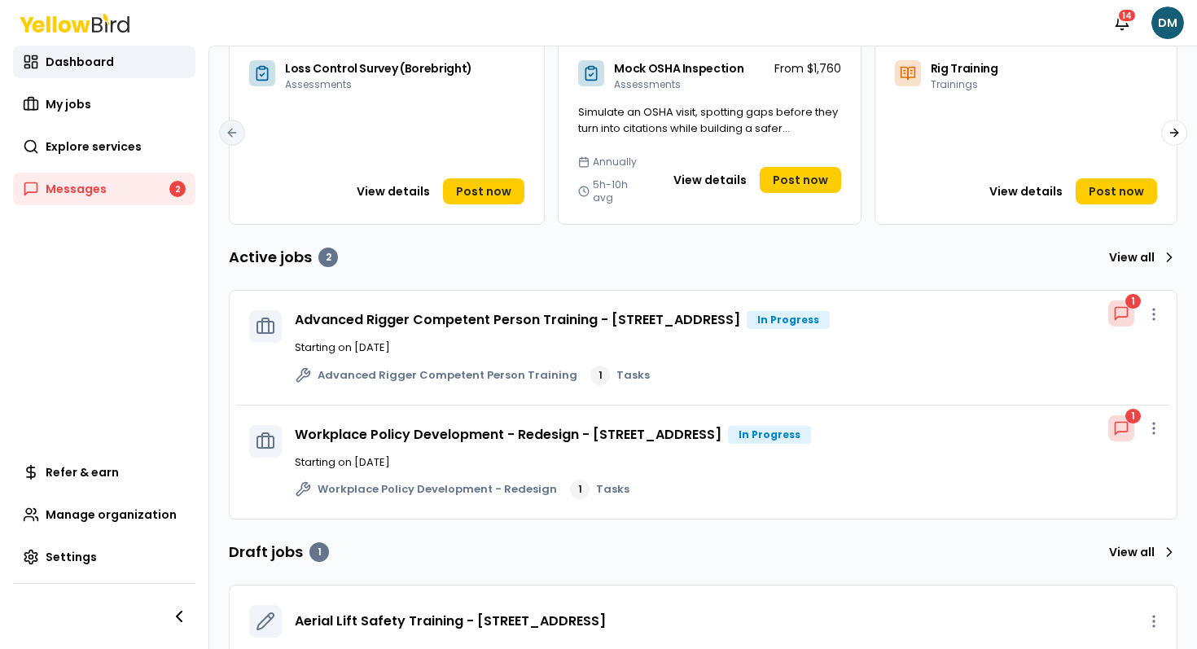
scroll to position [173, 0]
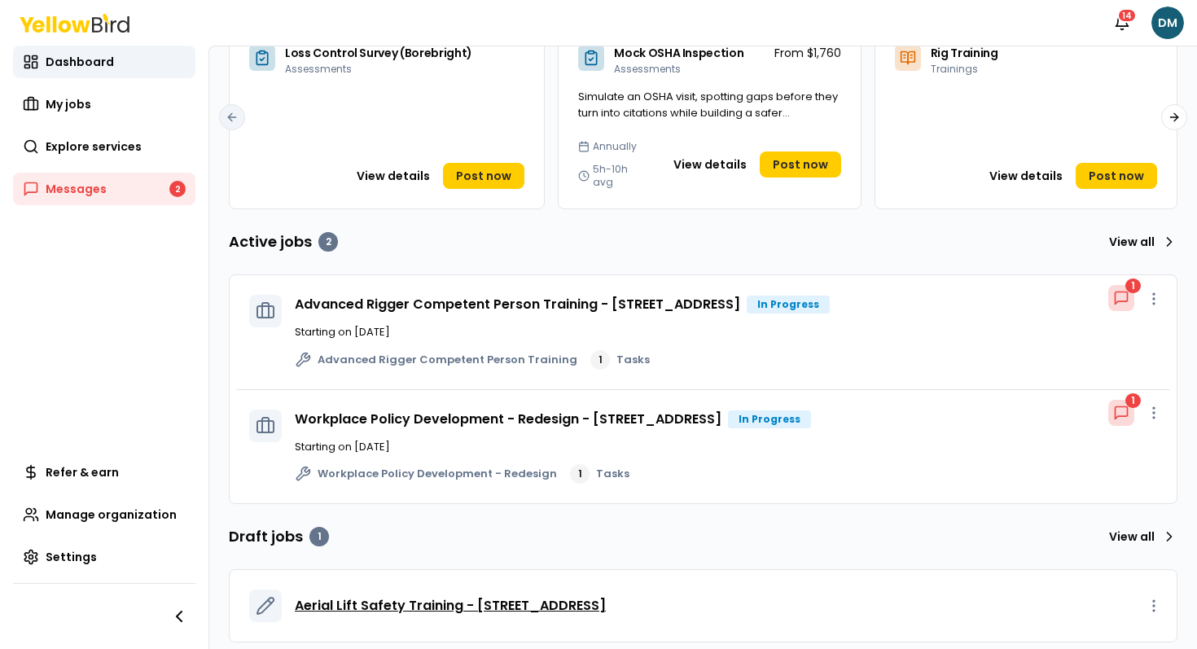
click at [394, 599] on span "Aerial Lift Safety Training - [STREET_ADDRESS]" at bounding box center [450, 606] width 311 height 20
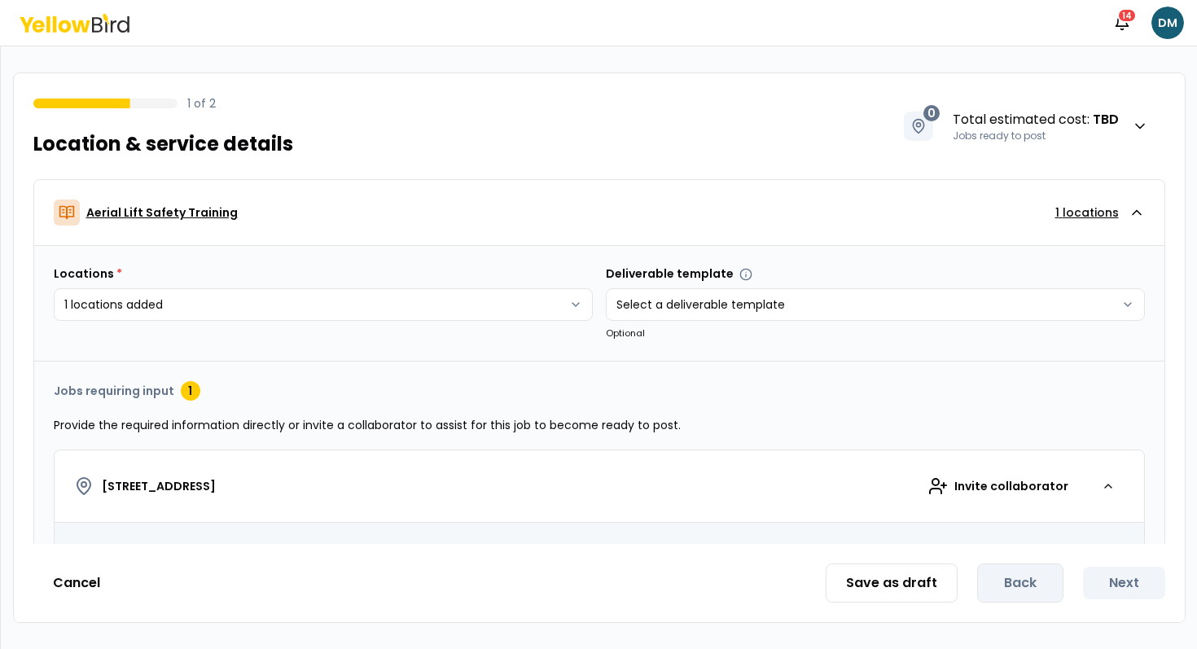
click at [410, 225] on div "Aerial Lift Safety Training 1 locations" at bounding box center [591, 213] width 1075 height 26
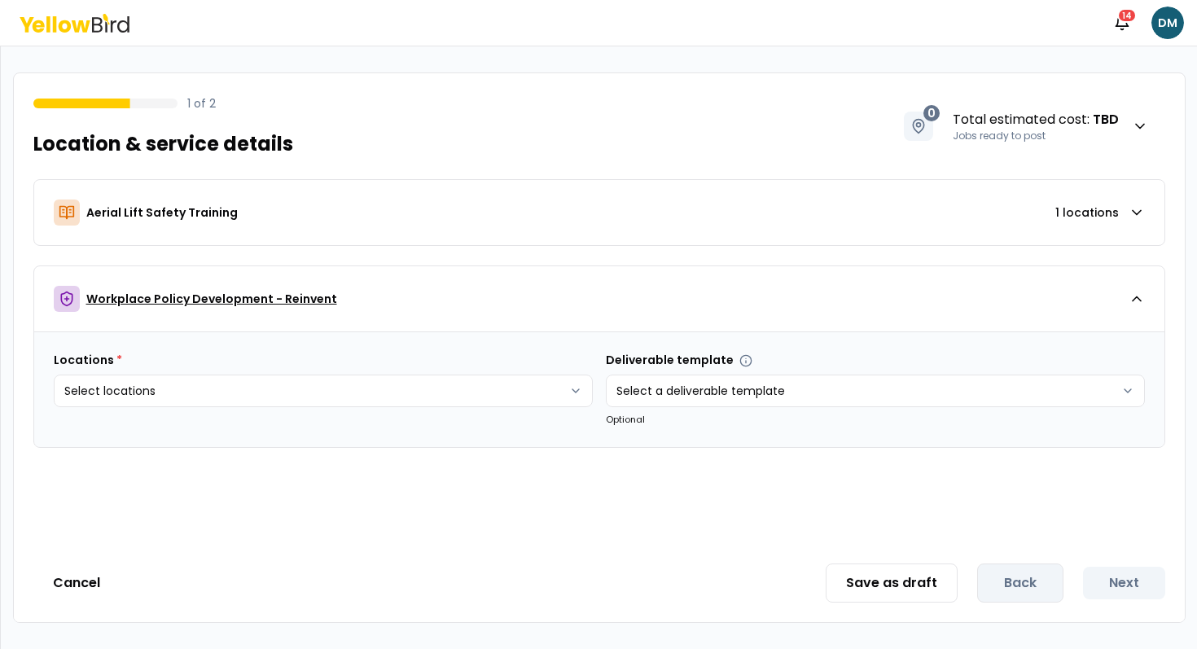
click at [384, 297] on div "Workplace Policy Development - Reinvent" at bounding box center [591, 299] width 1075 height 26
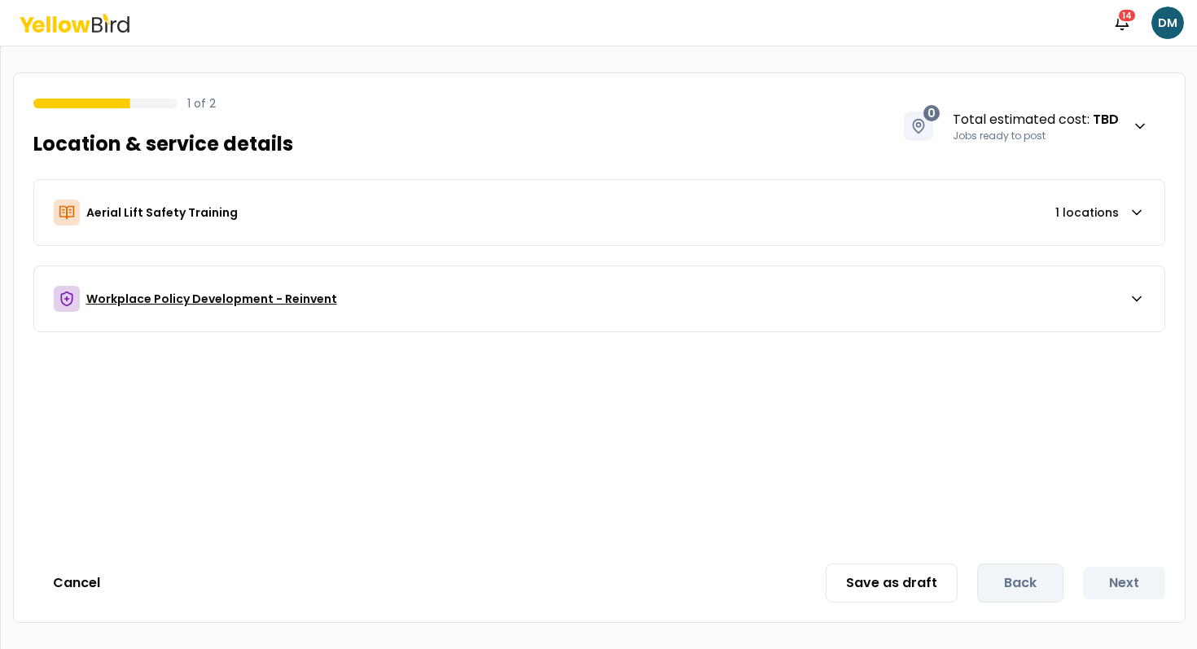
click at [384, 297] on div "Workplace Policy Development - Reinvent" at bounding box center [591, 299] width 1075 height 26
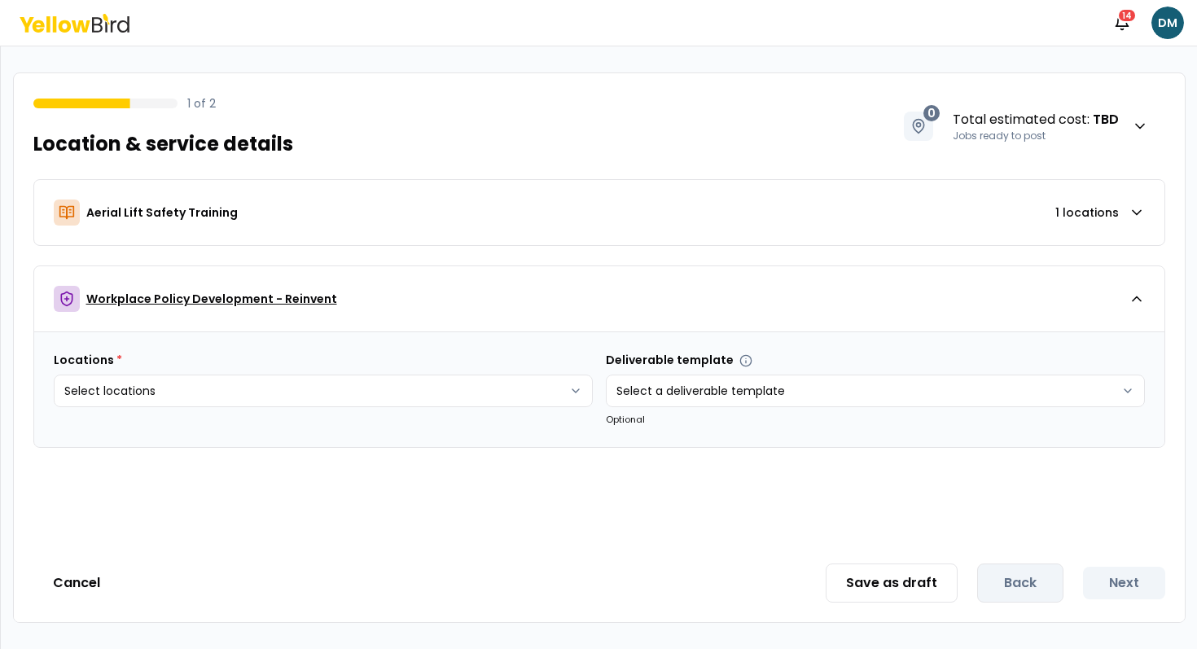
click at [384, 297] on div "Workplace Policy Development - Reinvent" at bounding box center [591, 299] width 1075 height 26
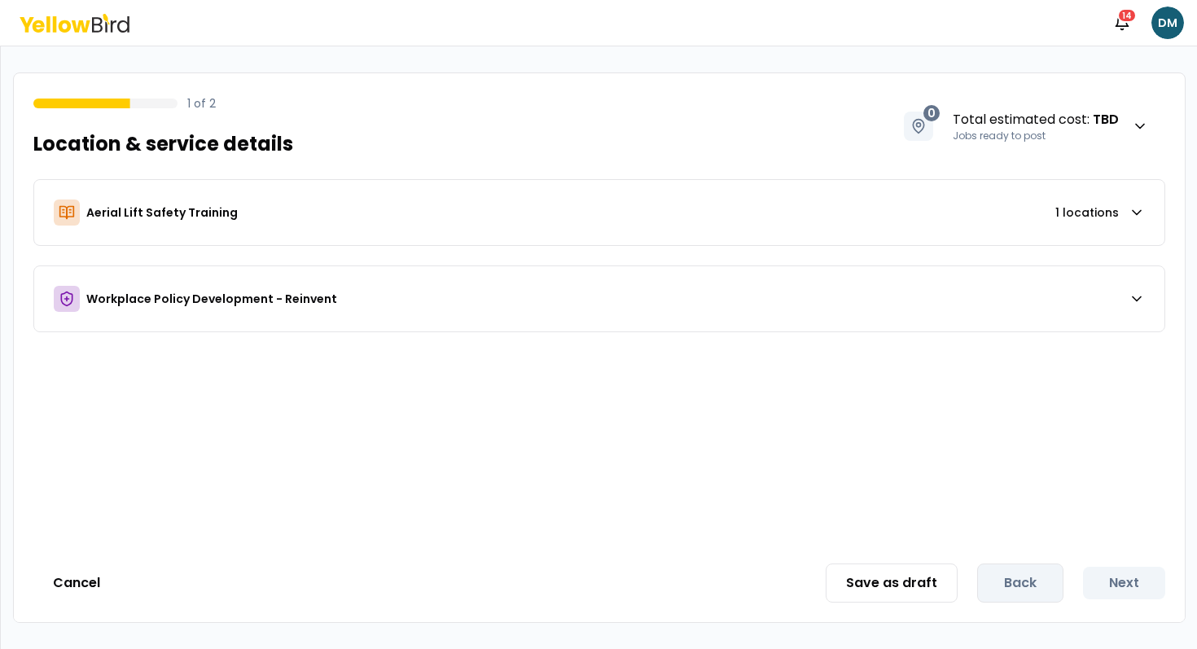
click at [112, 43] on div "Notifications 14 DM" at bounding box center [598, 23] width 1197 height 46
click at [111, 40] on div "Notifications 14 DM" at bounding box center [598, 23] width 1197 height 46
click at [111, 35] on div "Notifications 14 DM" at bounding box center [598, 23] width 1197 height 46
click at [86, 24] on icon at bounding box center [81, 26] width 19 height 12
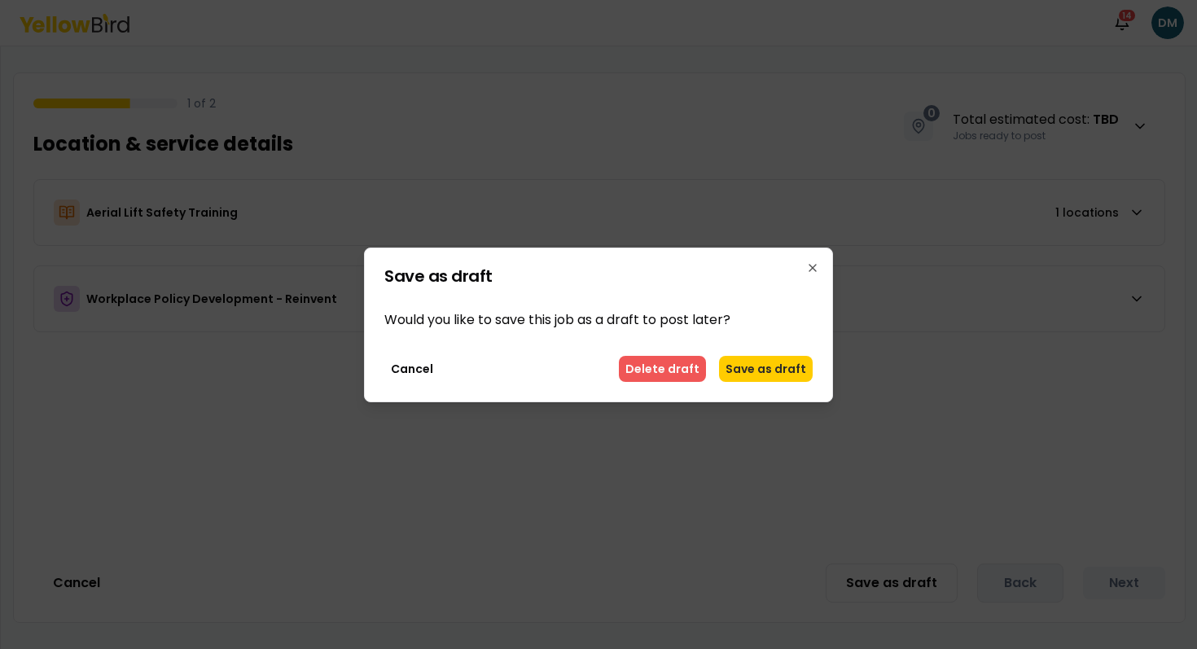
click at [687, 363] on button "Delete draft" at bounding box center [662, 369] width 87 height 26
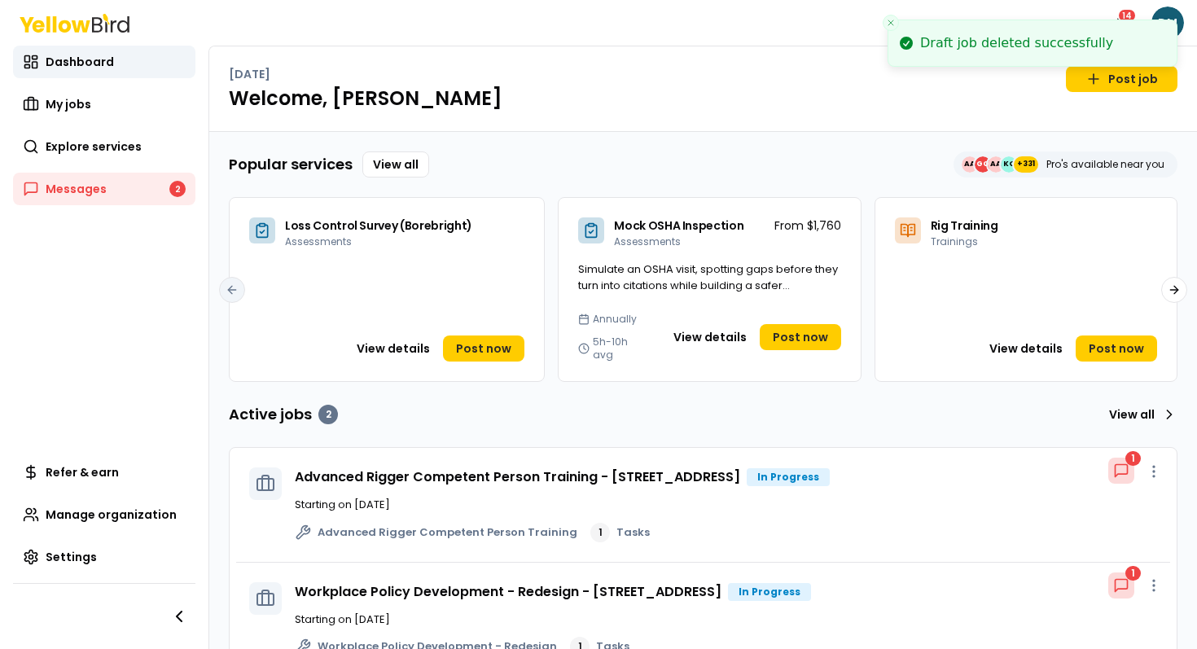
click at [669, 116] on div "[DATE] Post job Welcome, [PERSON_NAME]" at bounding box center [703, 89] width 988 height 86
click at [888, 20] on icon "Close toast" at bounding box center [891, 23] width 10 height 10
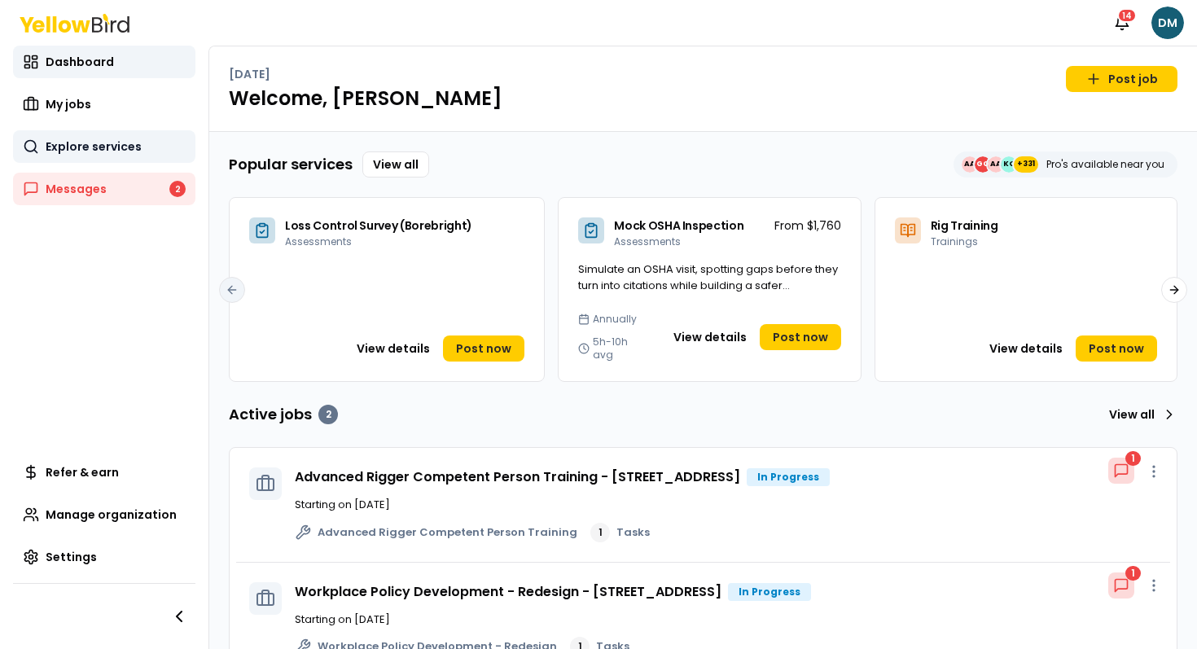
click at [144, 135] on link "Explore services" at bounding box center [104, 146] width 182 height 33
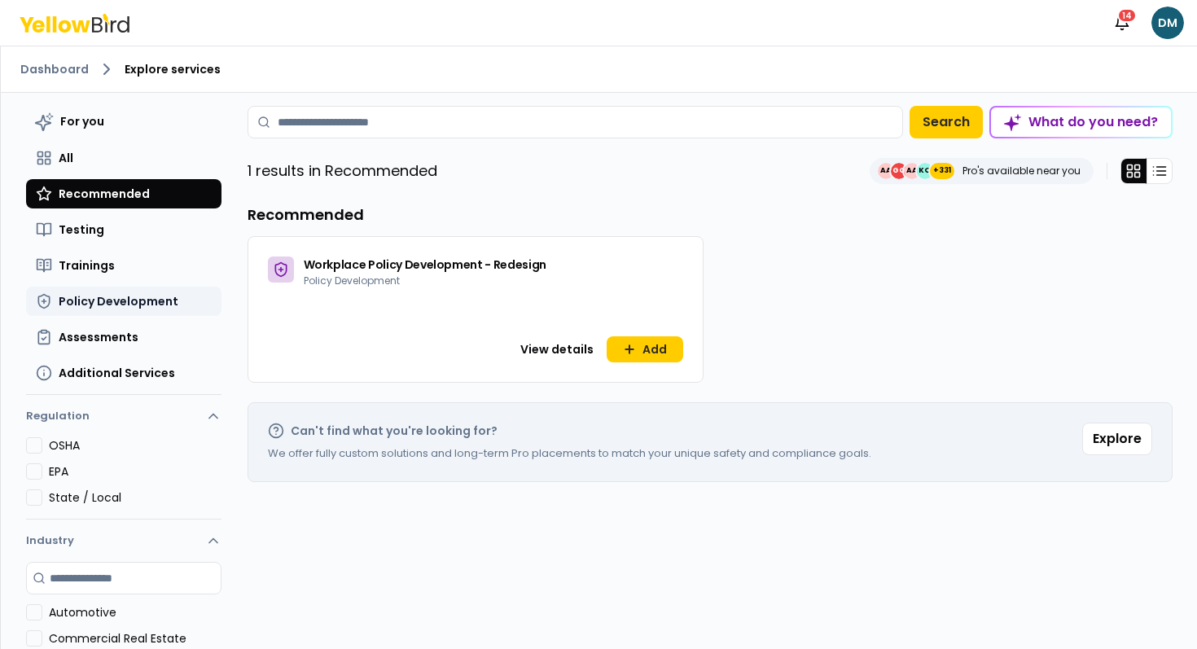
click at [103, 287] on button "Policy Development" at bounding box center [123, 301] width 195 height 29
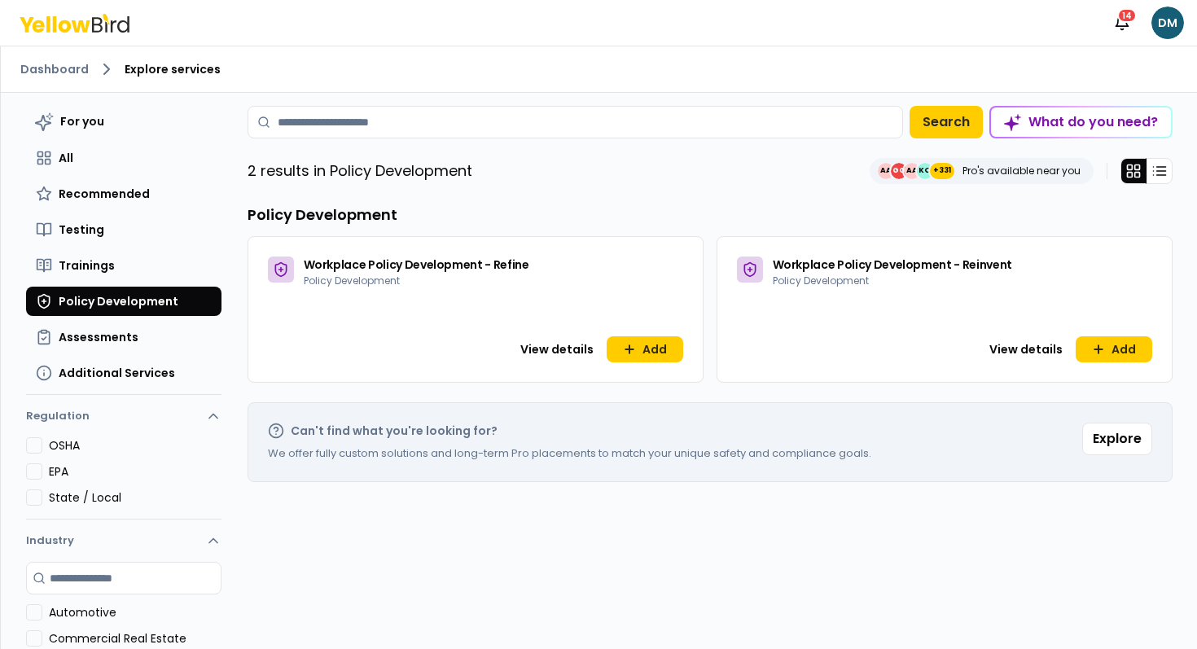
click at [695, 326] on div "Workplace Policy Development - Refine Policy Development View details Add" at bounding box center [476, 309] width 456 height 147
click at [672, 344] on button "Add" at bounding box center [645, 349] width 77 height 26
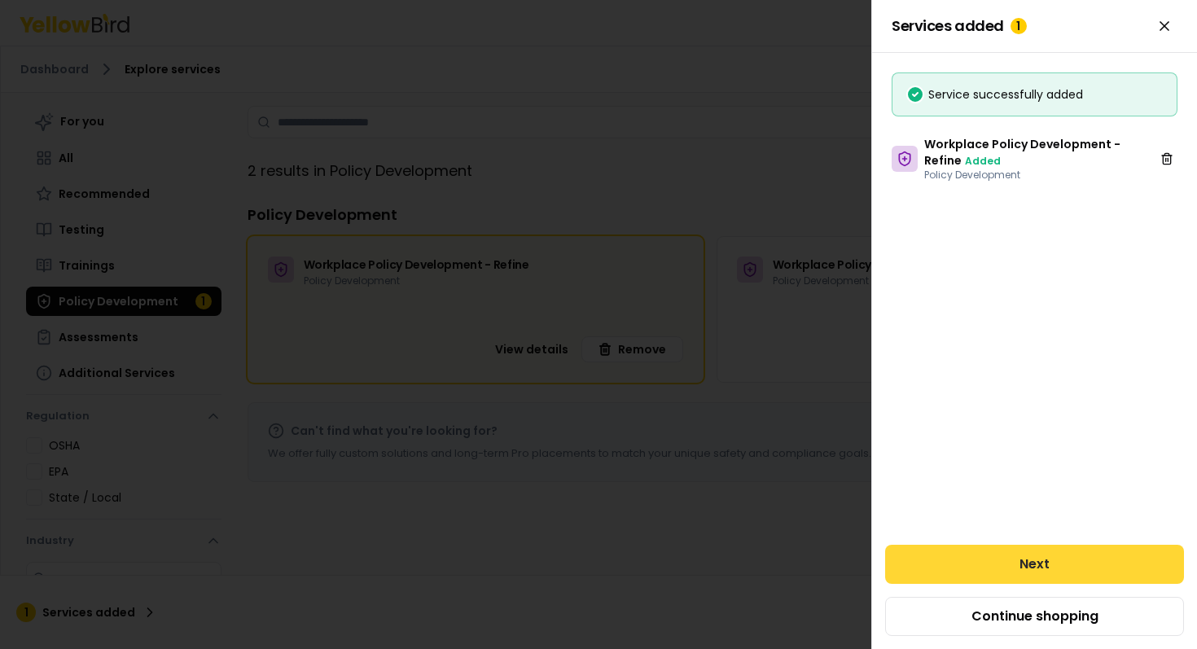
click at [1107, 560] on button "Next" at bounding box center [1034, 564] width 299 height 39
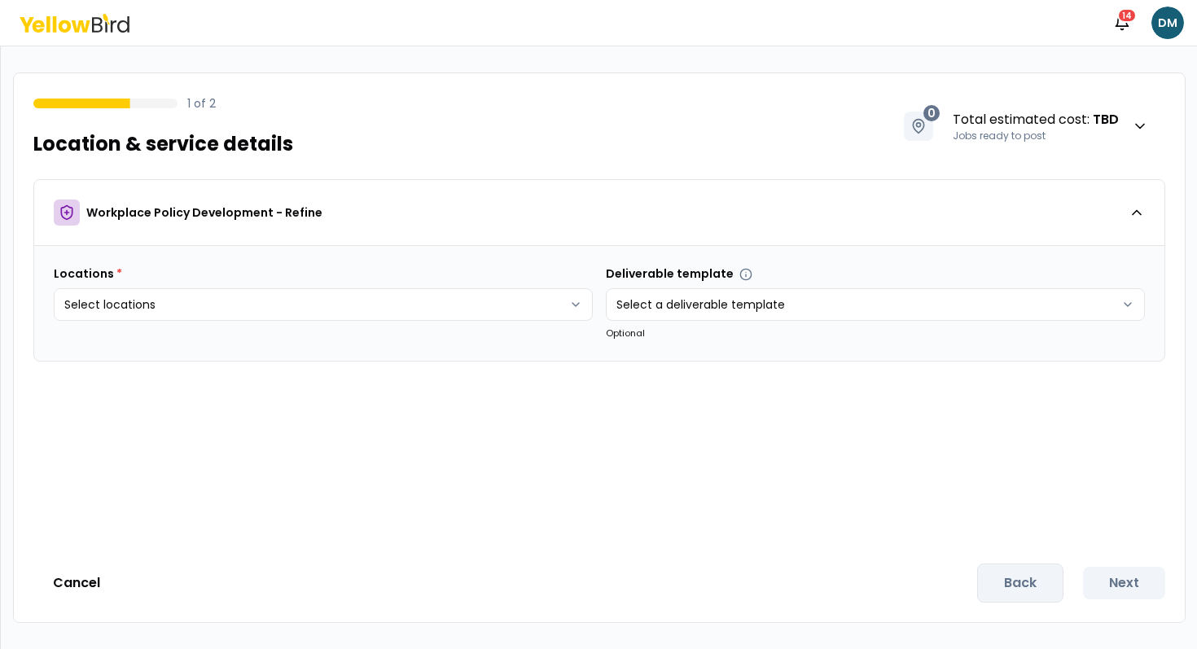
click at [96, 20] on icon at bounding box center [75, 23] width 110 height 19
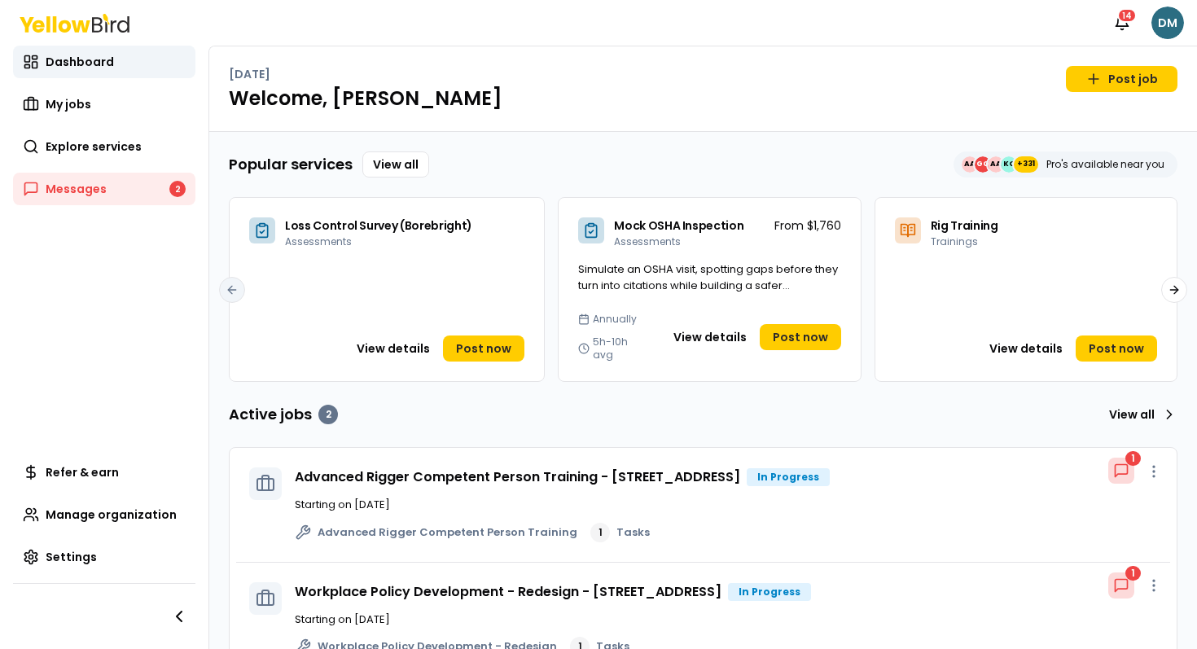
click at [1165, 6] on html "Notifications 14 DM Dashboard My jobs Explore services Messages 2 Refer & earn …" at bounding box center [598, 324] width 1197 height 649
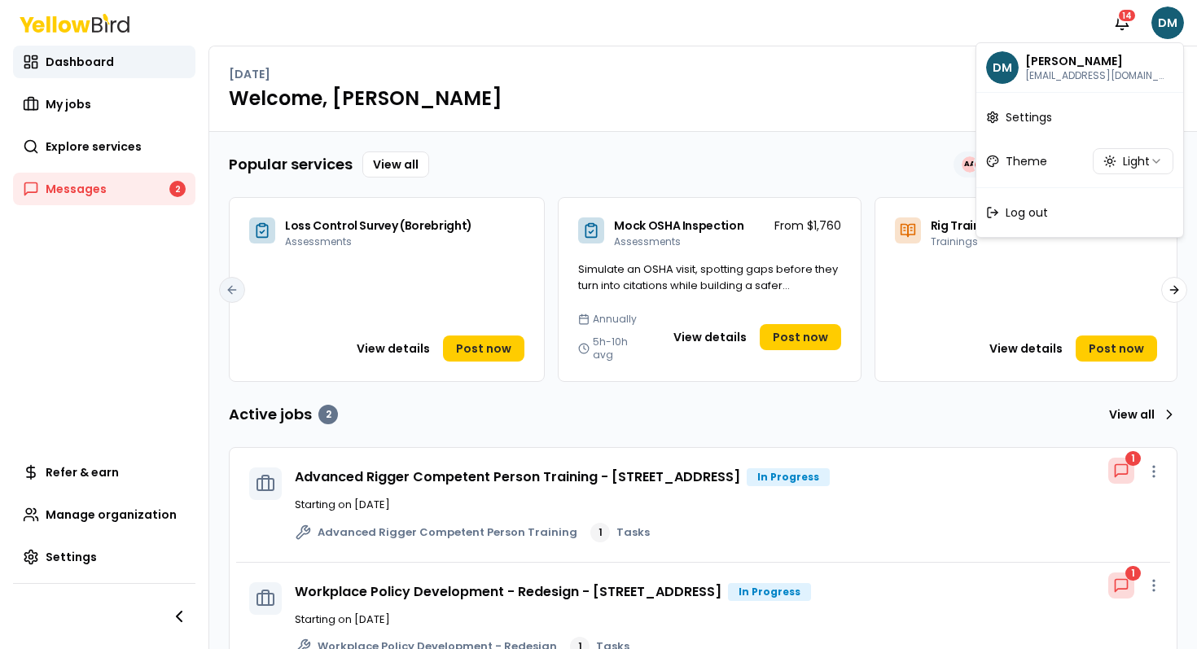
click at [845, 137] on html "Notifications 14 DM Dashboard My jobs Explore services Messages 2 Refer & earn …" at bounding box center [598, 324] width 1197 height 649
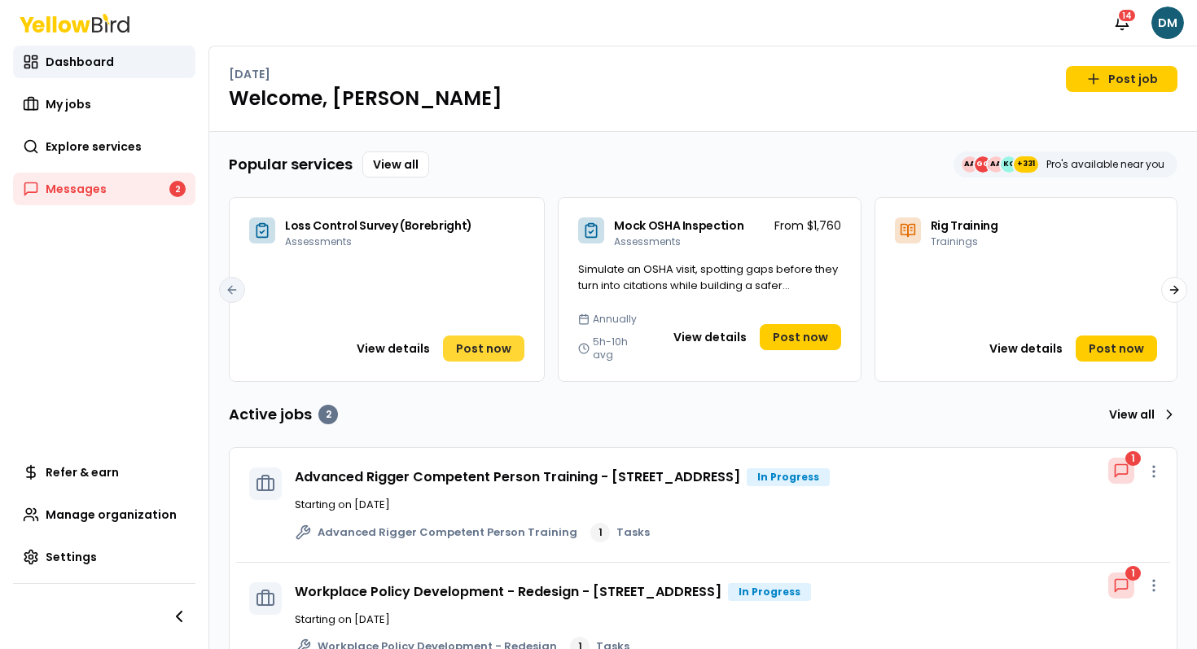
click at [475, 340] on span "Post now" at bounding box center [483, 348] width 55 height 16
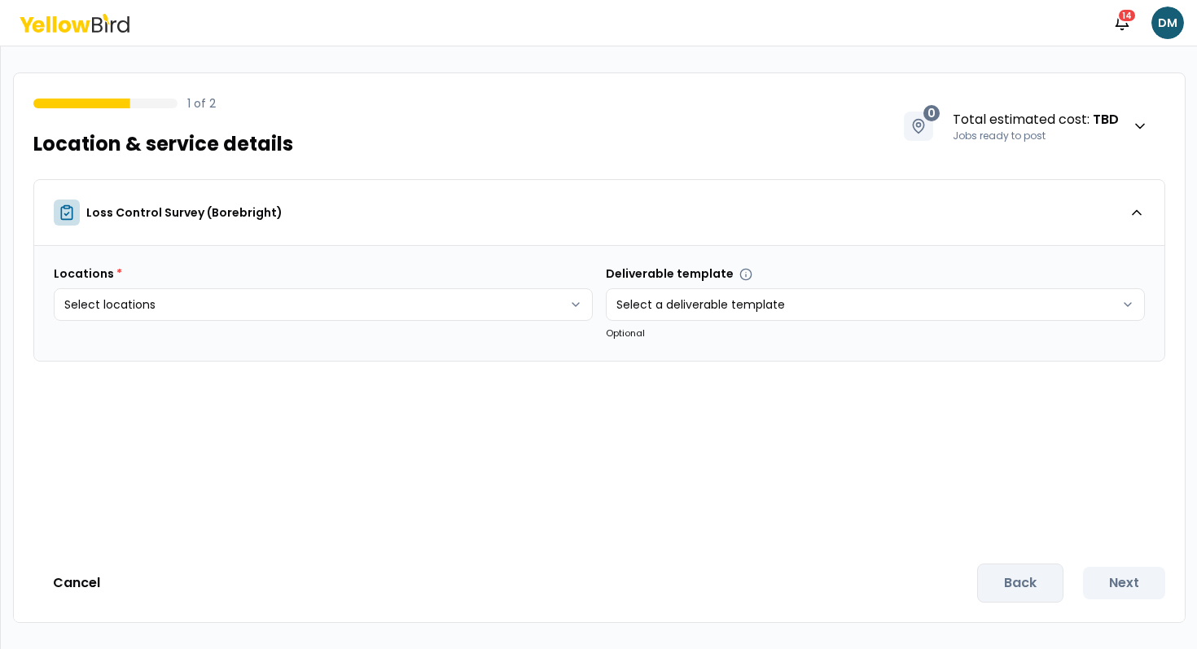
click at [306, 286] on html "Notifications 14 DM 1 of 2 Location & service details 0 Total estimated cost : …" at bounding box center [598, 324] width 1197 height 649
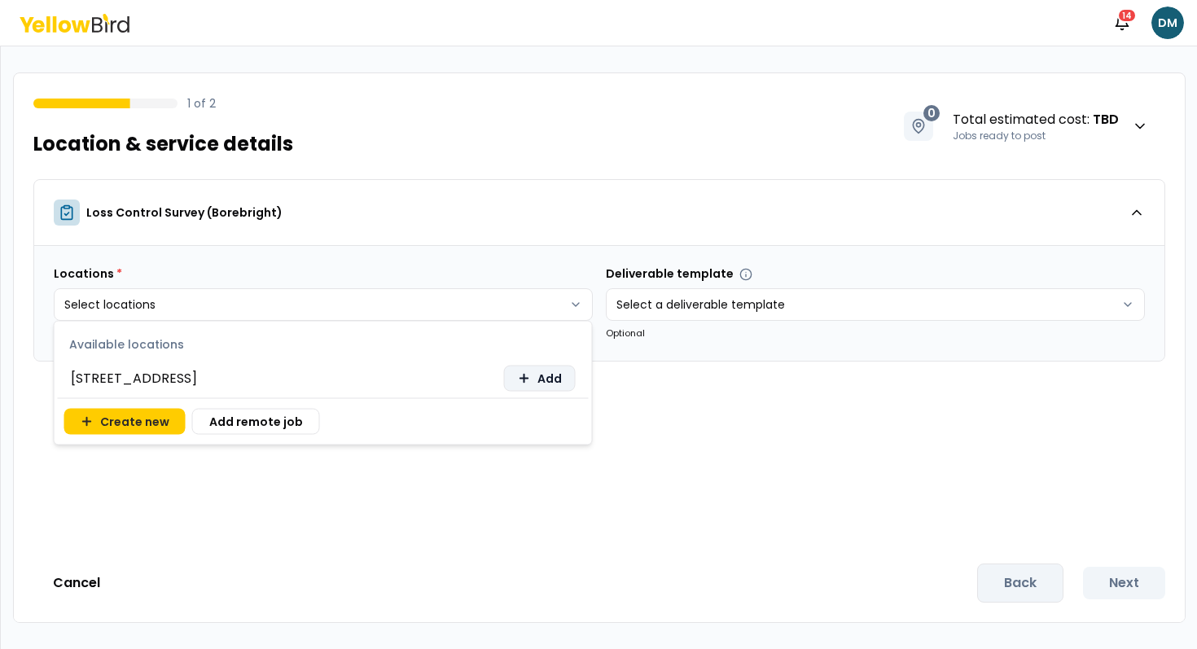
click at [563, 380] on button "Add" at bounding box center [540, 379] width 72 height 26
click at [729, 393] on html "Notifications 14 DM 1 of 2 Location & service details 0 Total estimated cost : …" at bounding box center [598, 324] width 1197 height 649
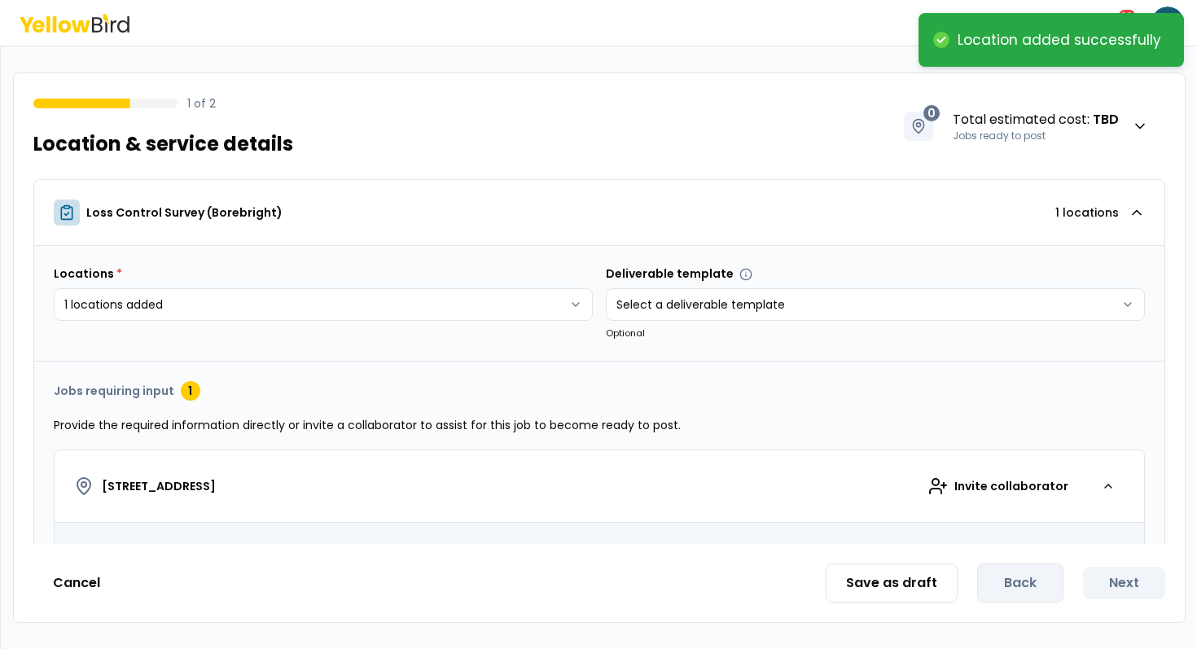
scroll to position [253, 0]
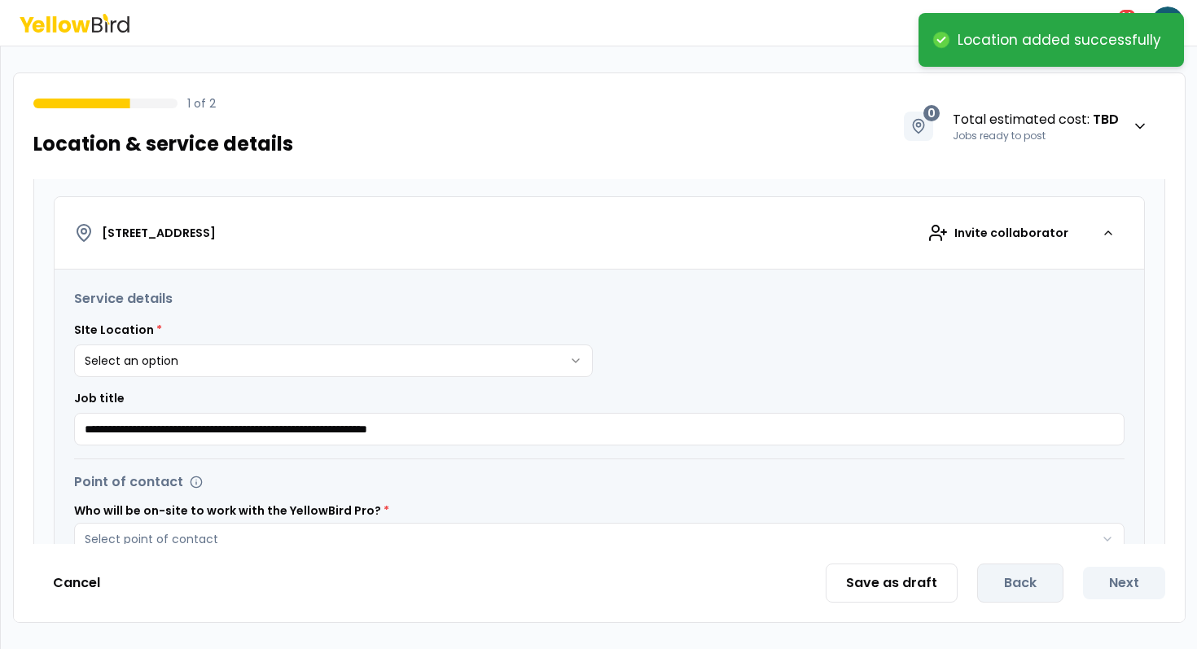
click at [458, 380] on div "**********" at bounding box center [599, 367] width 1051 height 156
click at [415, 358] on html "**********" at bounding box center [598, 324] width 1197 height 649
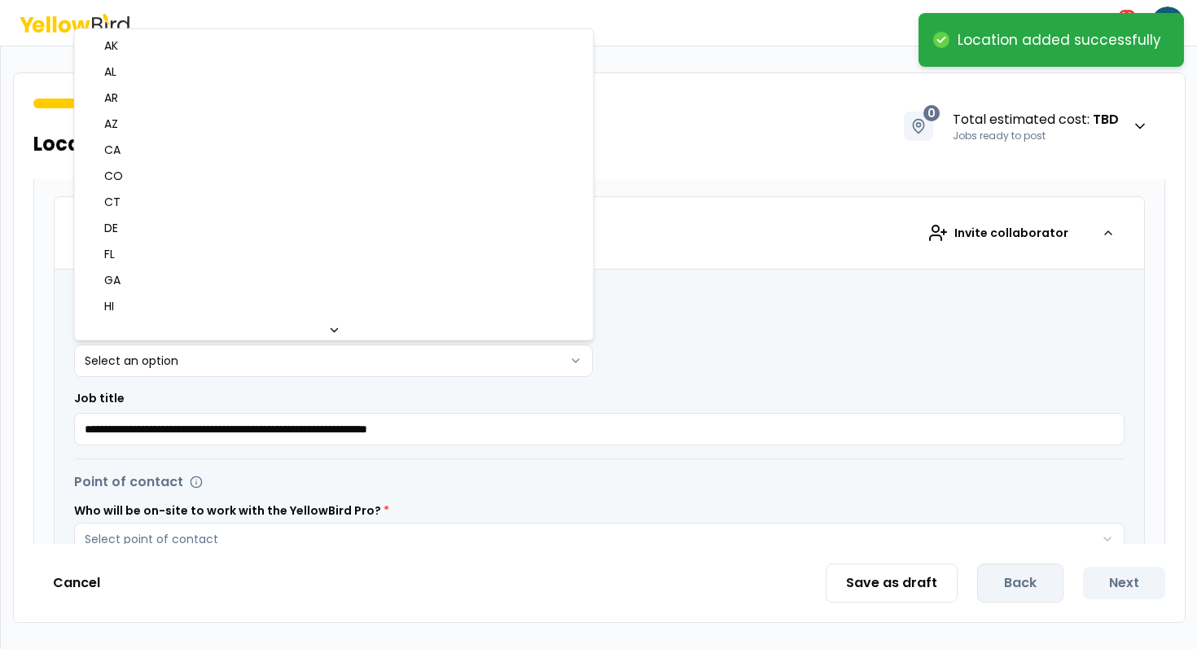
select select "**"
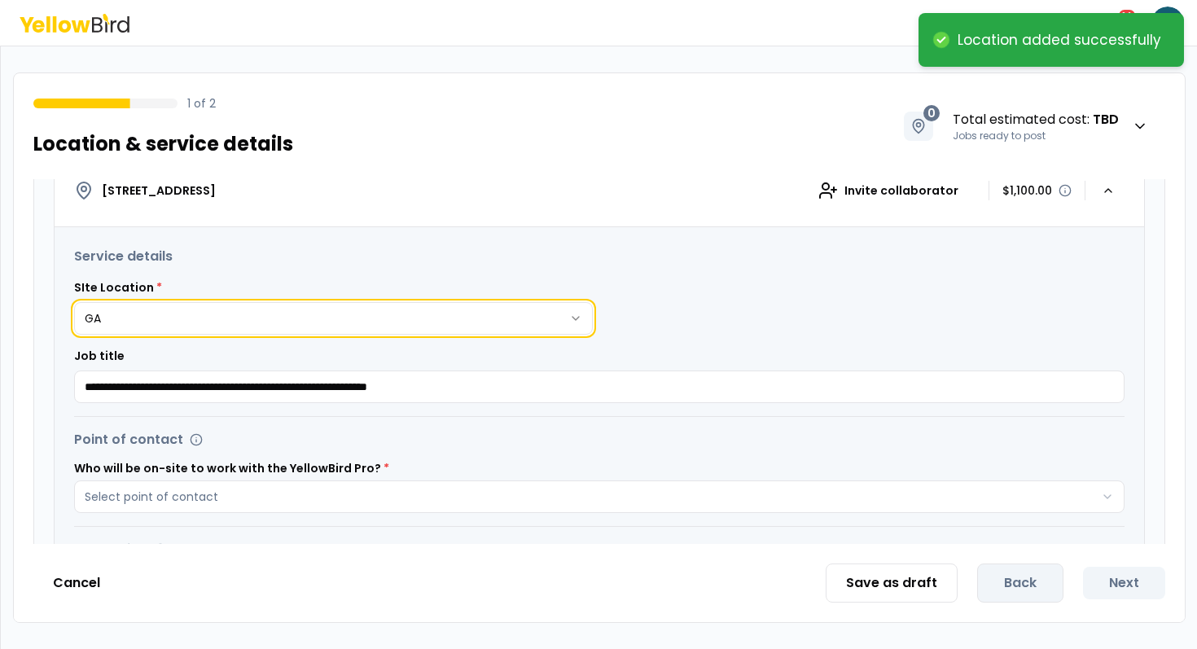
scroll to position [348, 0]
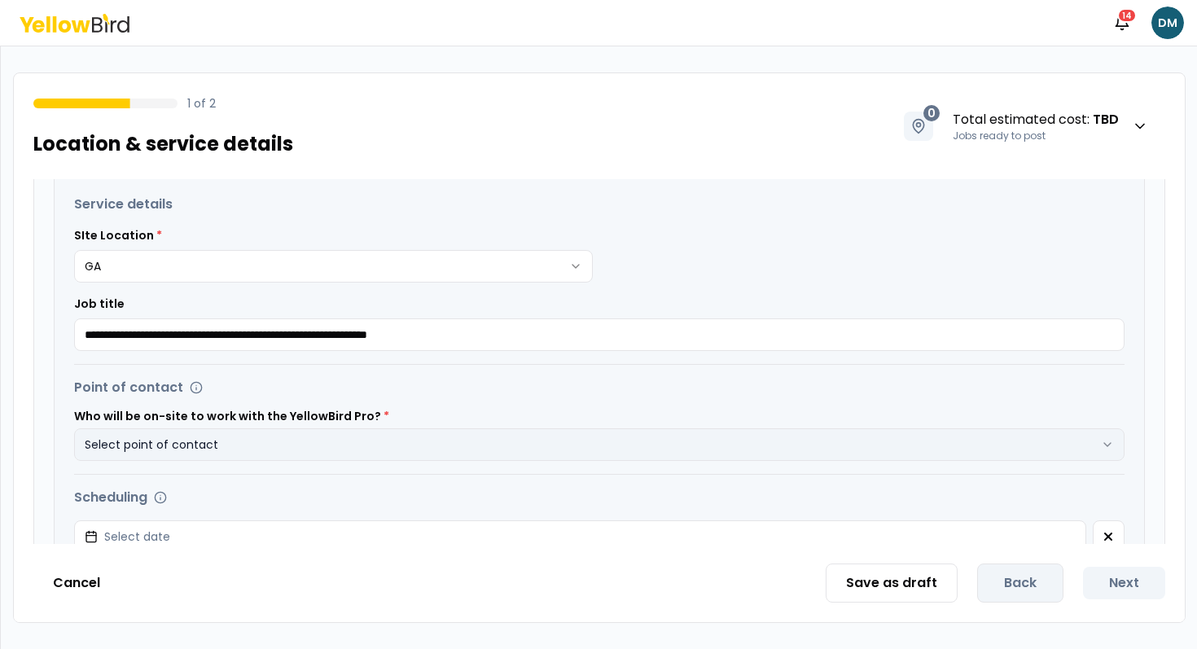
click at [459, 448] on button "Select point of contact" at bounding box center [599, 444] width 1051 height 33
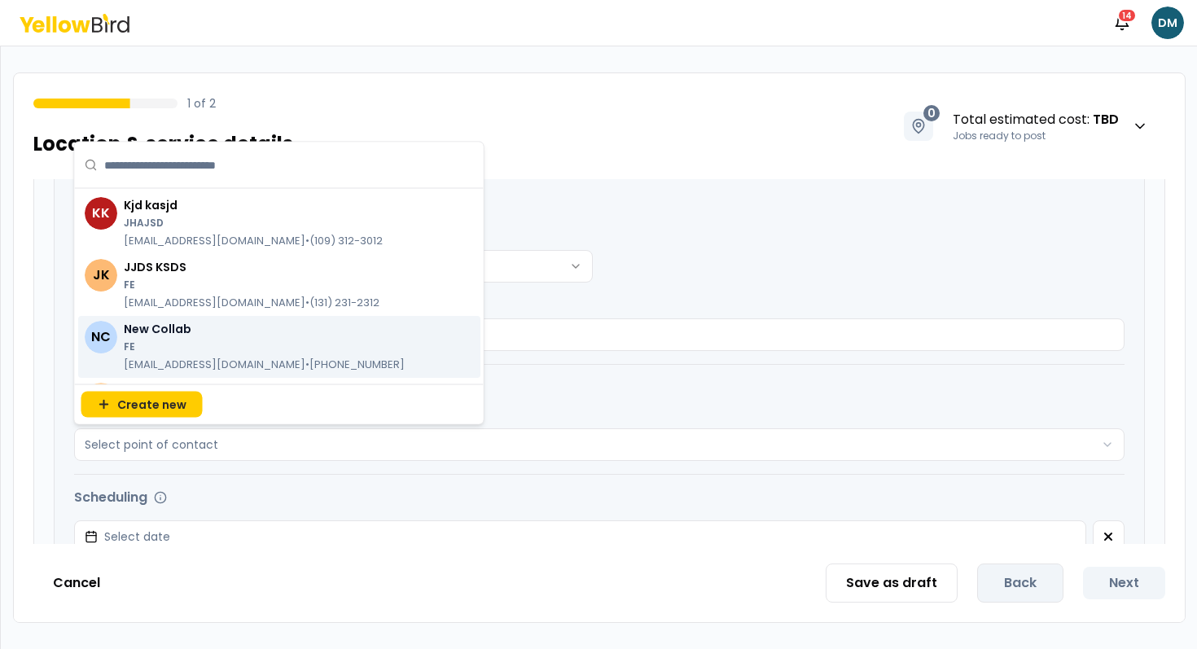
click at [305, 369] on p "[EMAIL_ADDRESS][DOMAIN_NAME] • [PHONE_NUMBER]" at bounding box center [264, 365] width 281 height 16
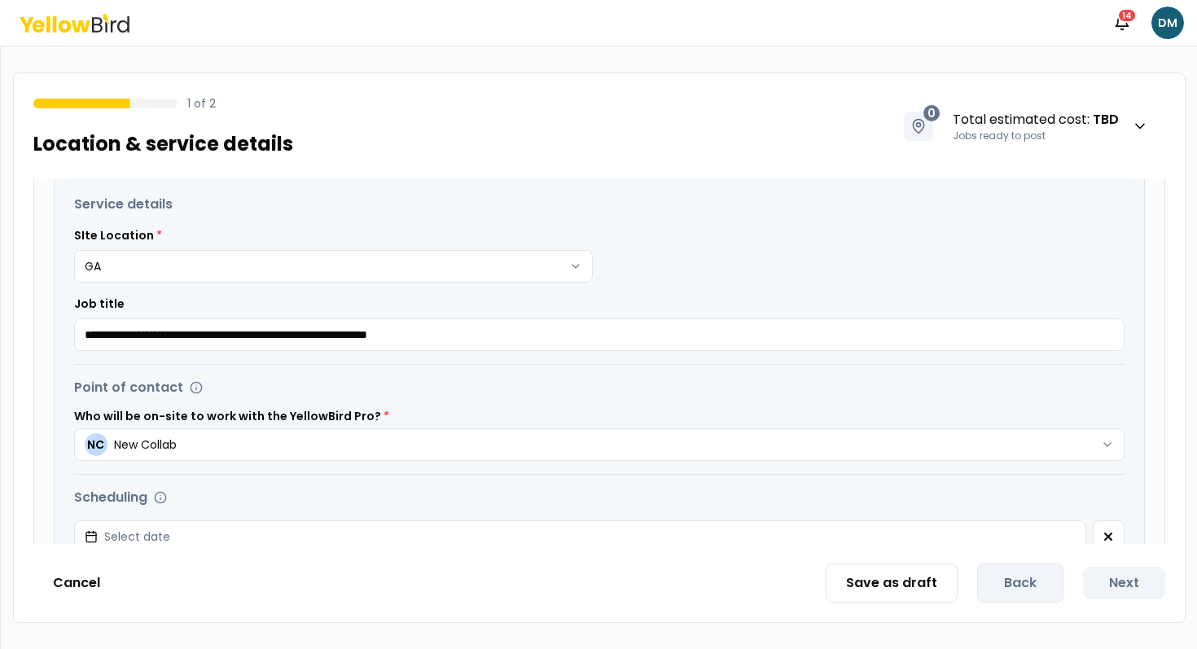
scroll to position [645, 0]
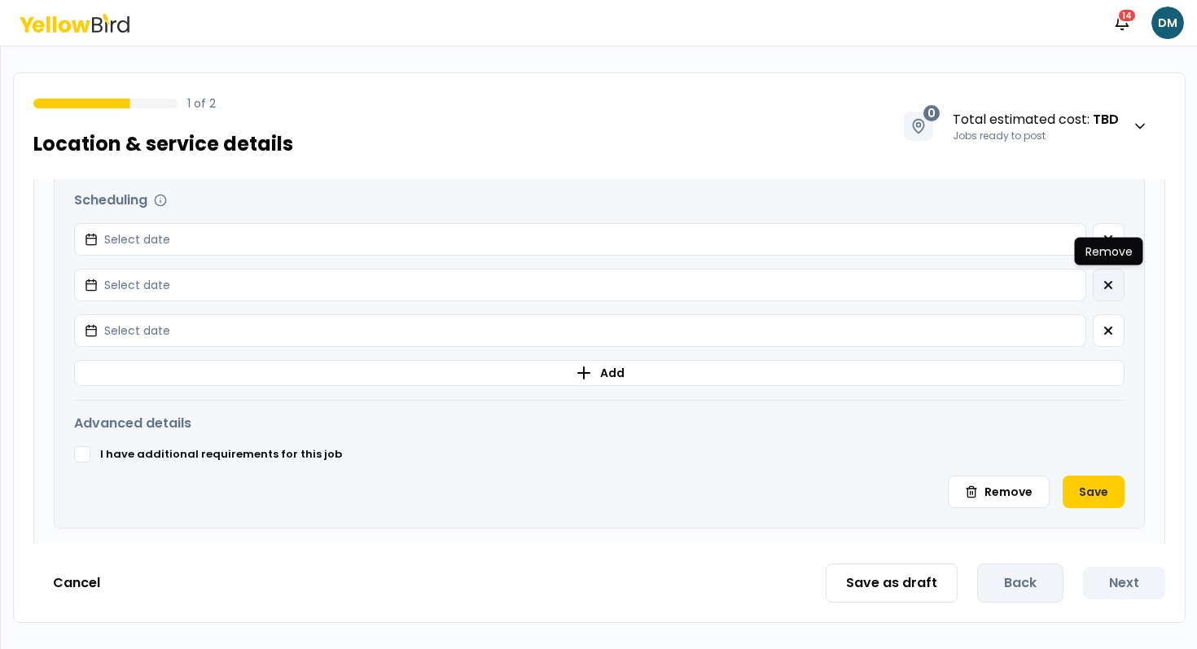
click at [1117, 245] on p "Remove" at bounding box center [1109, 252] width 47 height 16
click at [1106, 242] on div "Remove Remove" at bounding box center [1109, 252] width 68 height 28
click at [1110, 236] on icon "button" at bounding box center [1108, 239] width 7 height 7
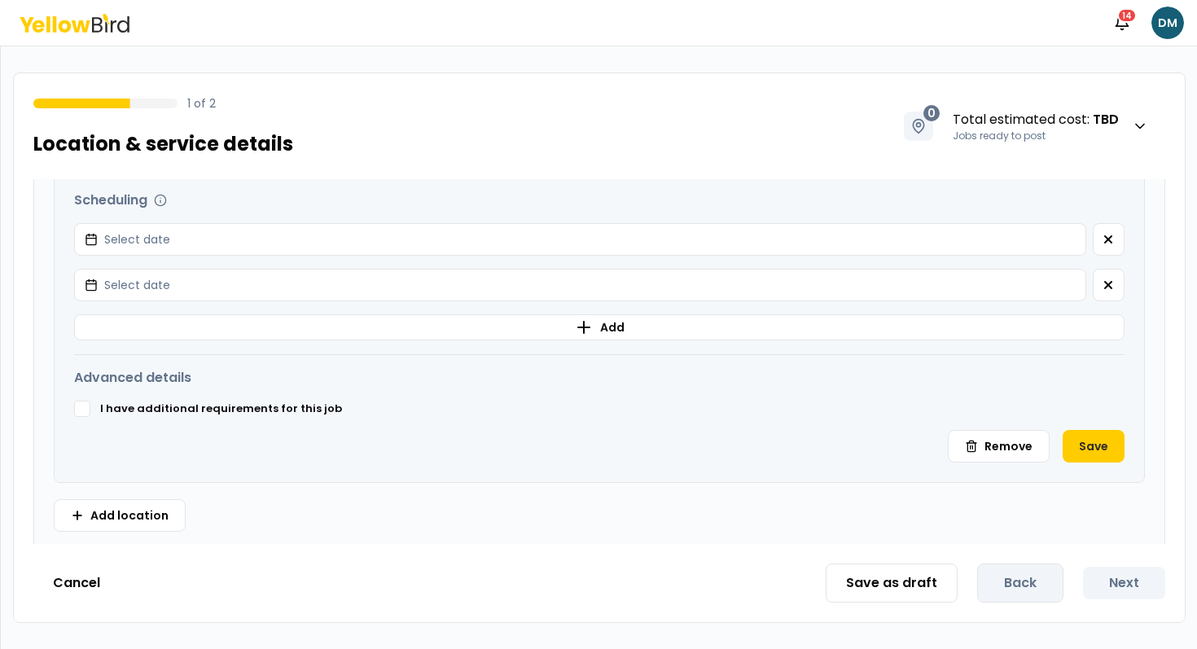
click at [1110, 236] on icon "button" at bounding box center [1108, 239] width 7 height 7
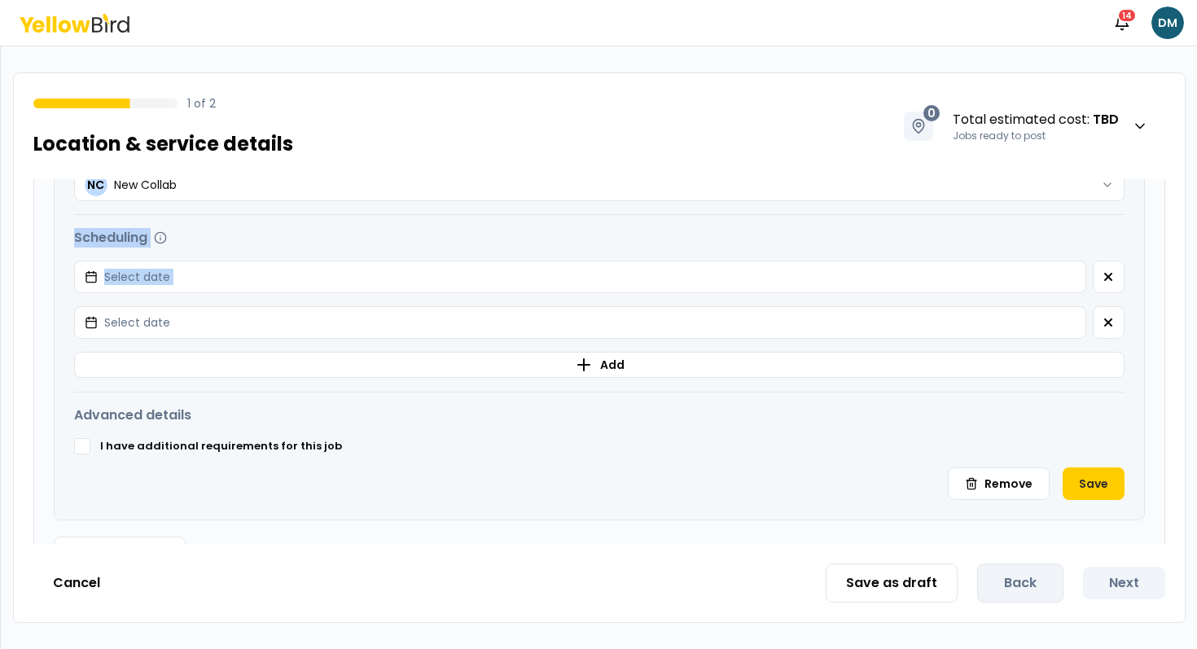
click at [1110, 236] on div "Scheduling" at bounding box center [599, 238] width 1051 height 20
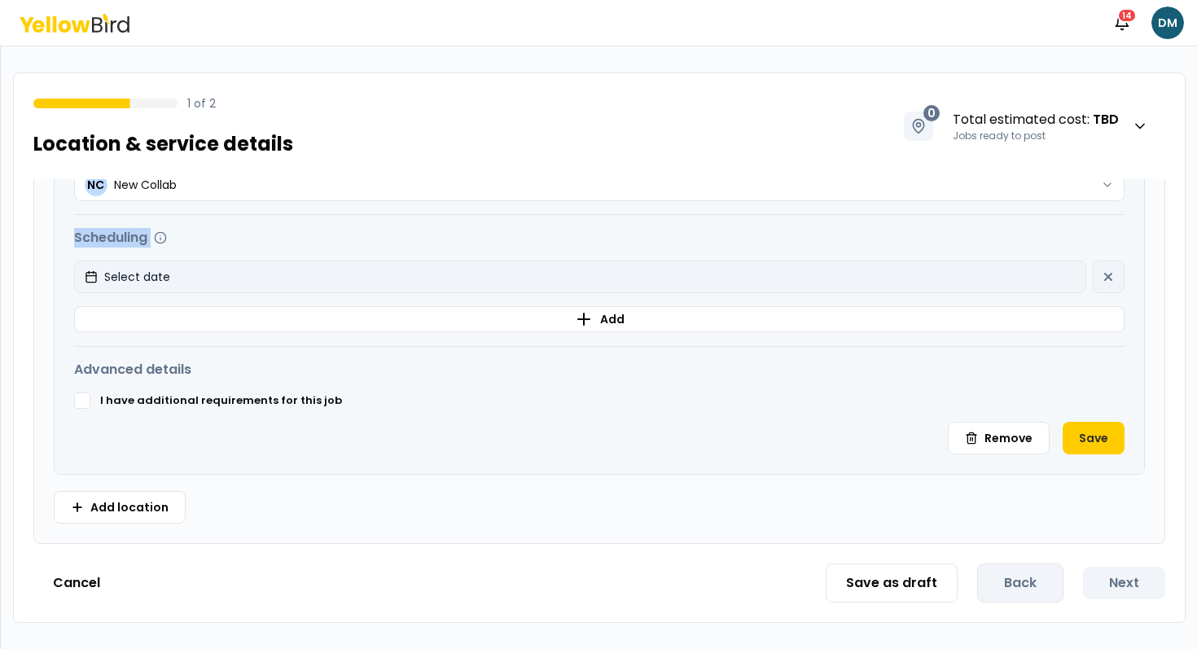
click at [972, 283] on button "Select date" at bounding box center [580, 277] width 1012 height 33
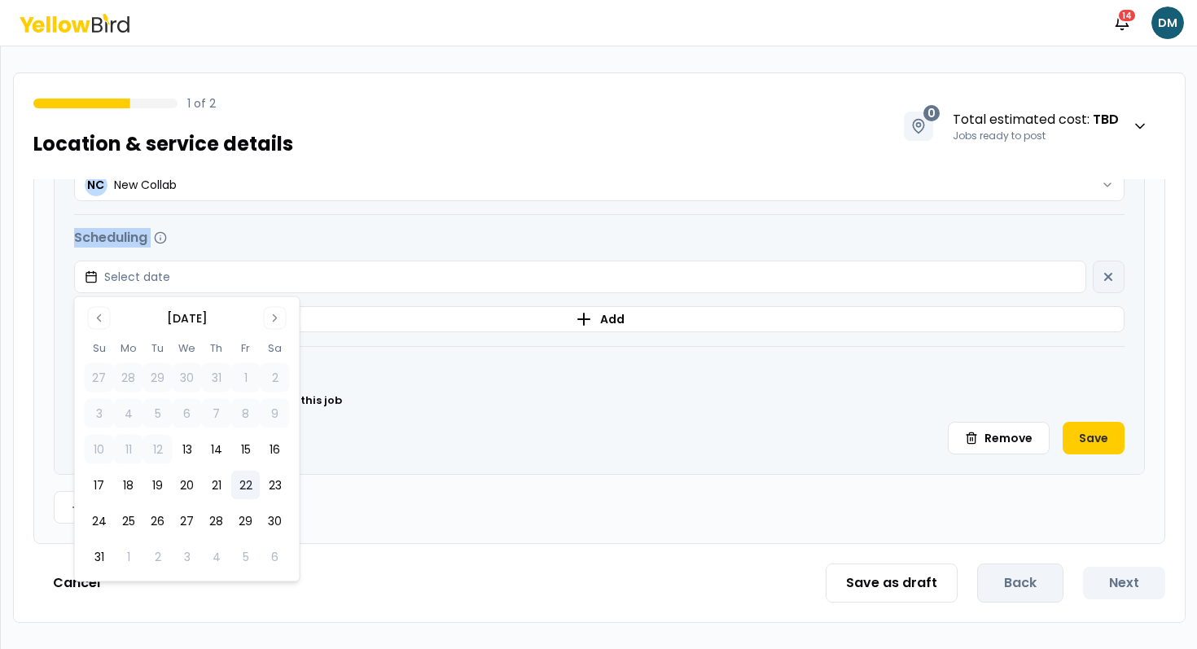
click at [231, 474] on button "22" at bounding box center [245, 485] width 29 height 29
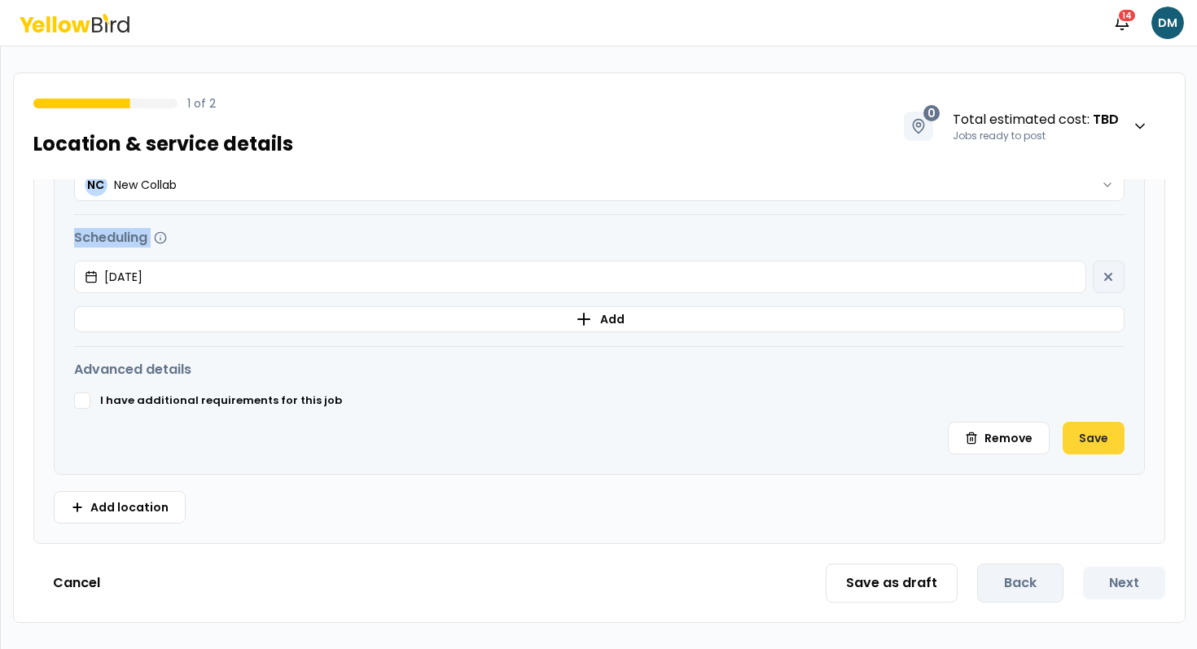
click at [1093, 454] on button "Save" at bounding box center [1094, 438] width 62 height 33
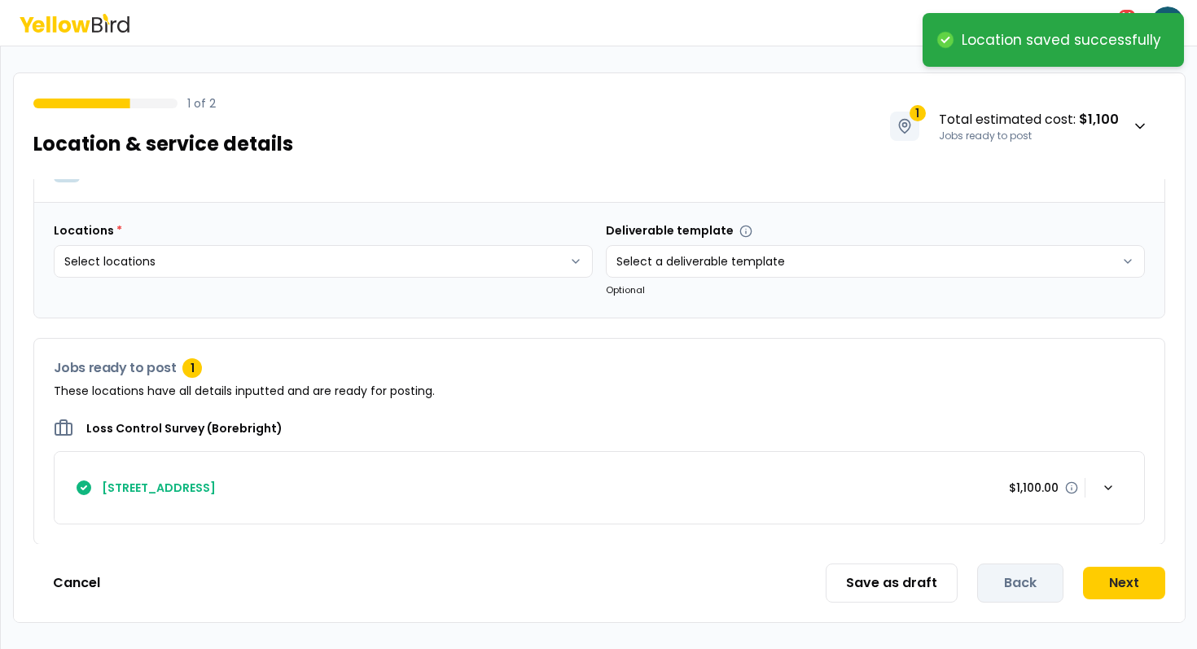
scroll to position [0, 0]
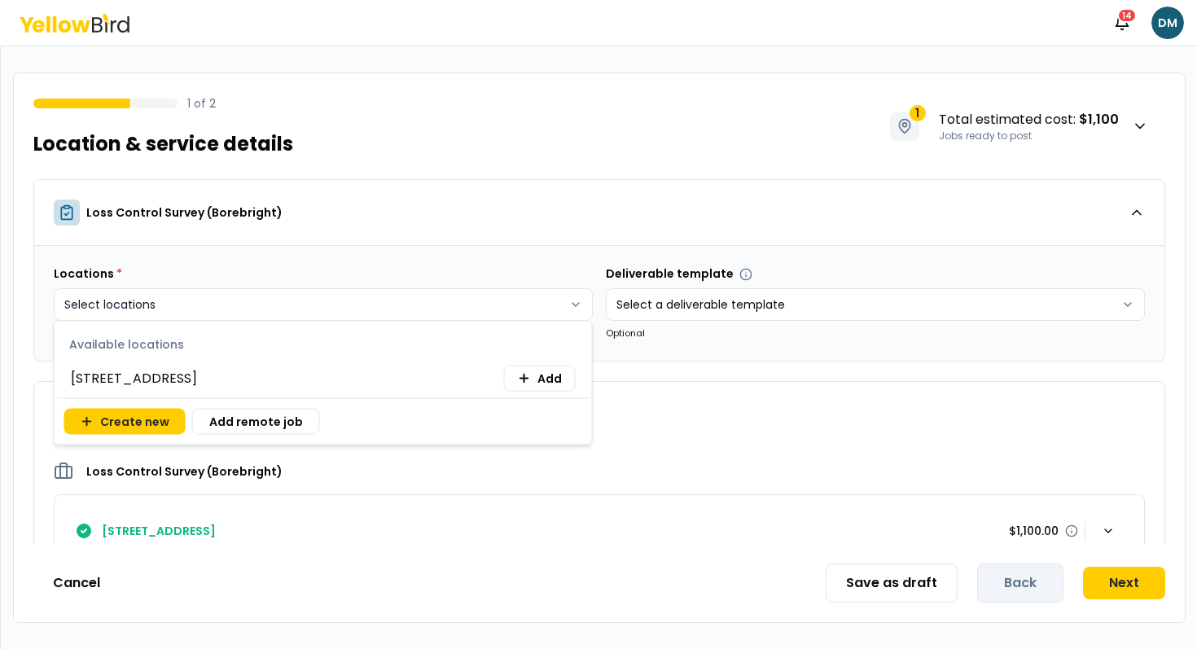
click at [275, 296] on html "Notifications 14 DM 1 of 2 Location & service details 1 Total estimated cost : …" at bounding box center [598, 324] width 1197 height 649
click at [197, 369] on span "[STREET_ADDRESS]" at bounding box center [134, 379] width 126 height 20
click at [375, 228] on html "Notifications 14 DM 1 of 2 Location & service details 1 Total estimated cost : …" at bounding box center [598, 324] width 1197 height 649
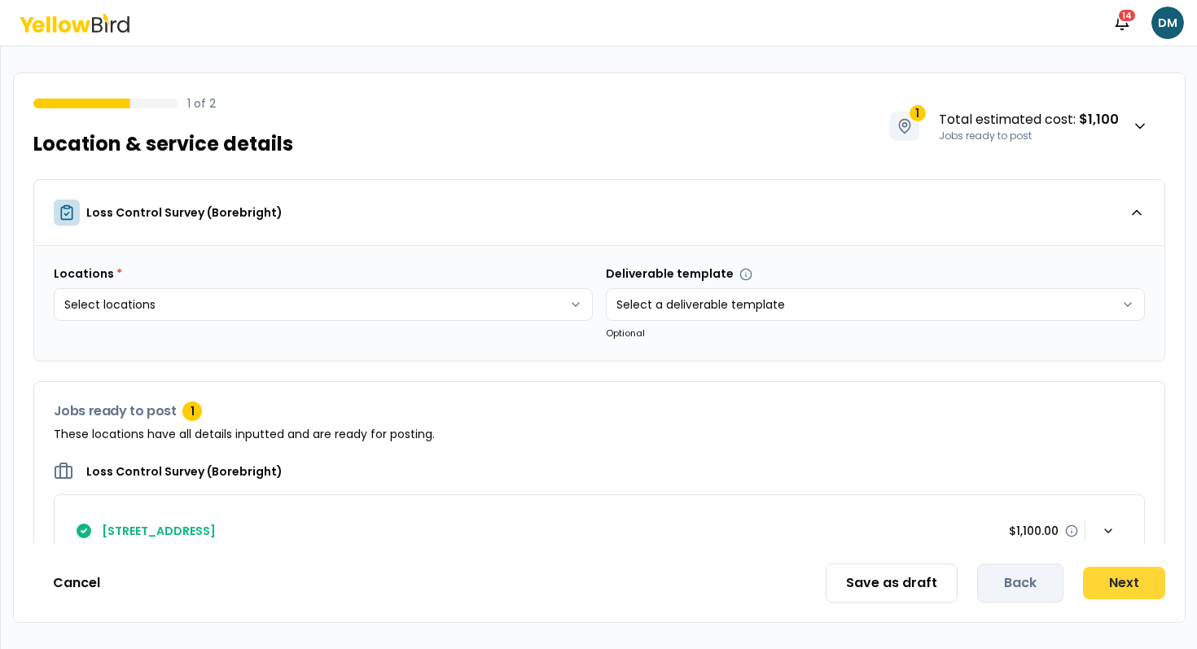
click at [1105, 586] on button "Next" at bounding box center [1124, 583] width 82 height 33
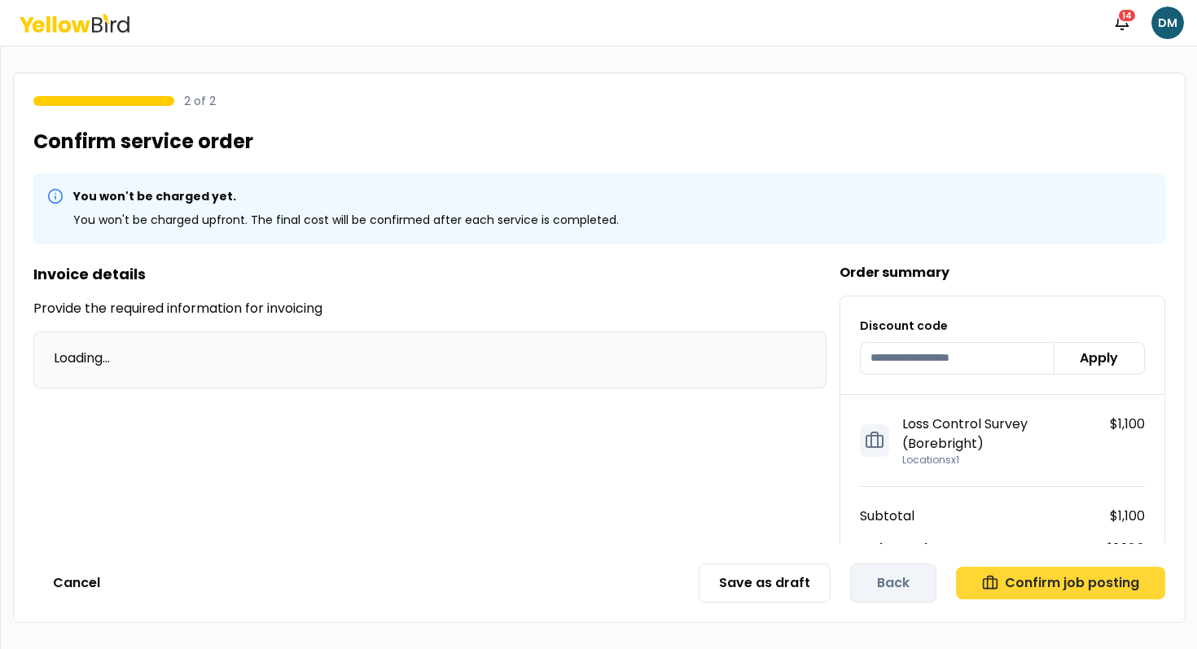
click at [1065, 584] on button "Confirm job posting" at bounding box center [1060, 583] width 209 height 33
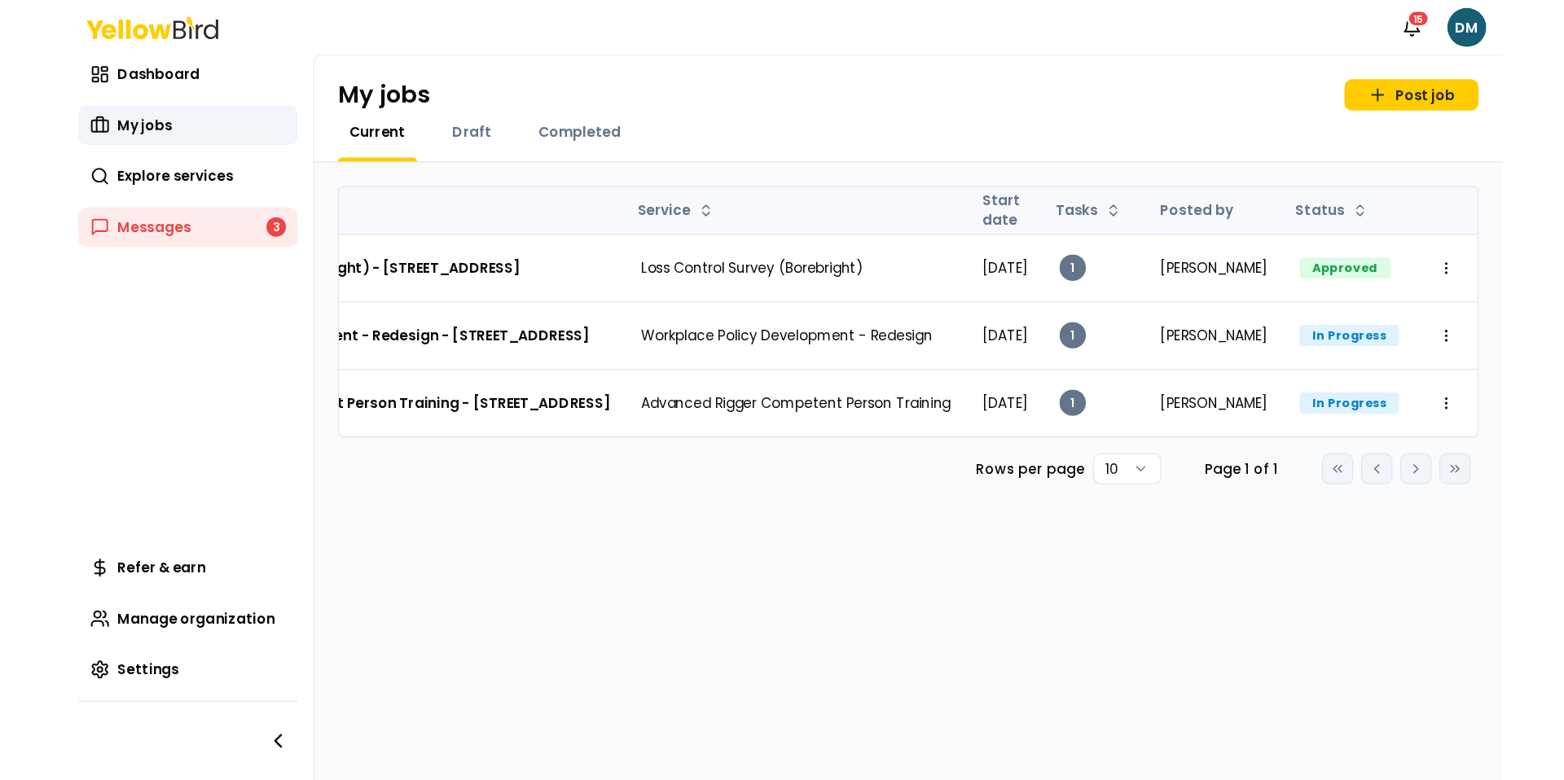
scroll to position [0, 283]
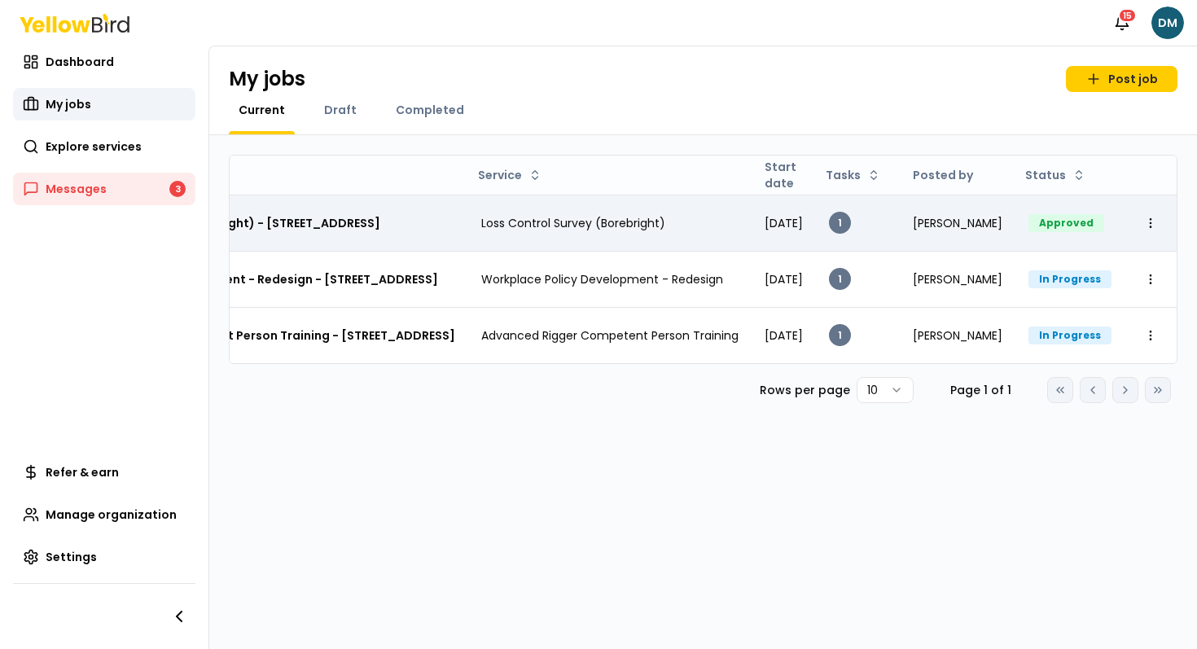
click at [426, 242] on td "Loss Control Survey (Borebright) - [STREET_ADDRESS]" at bounding box center [238, 223] width 462 height 56
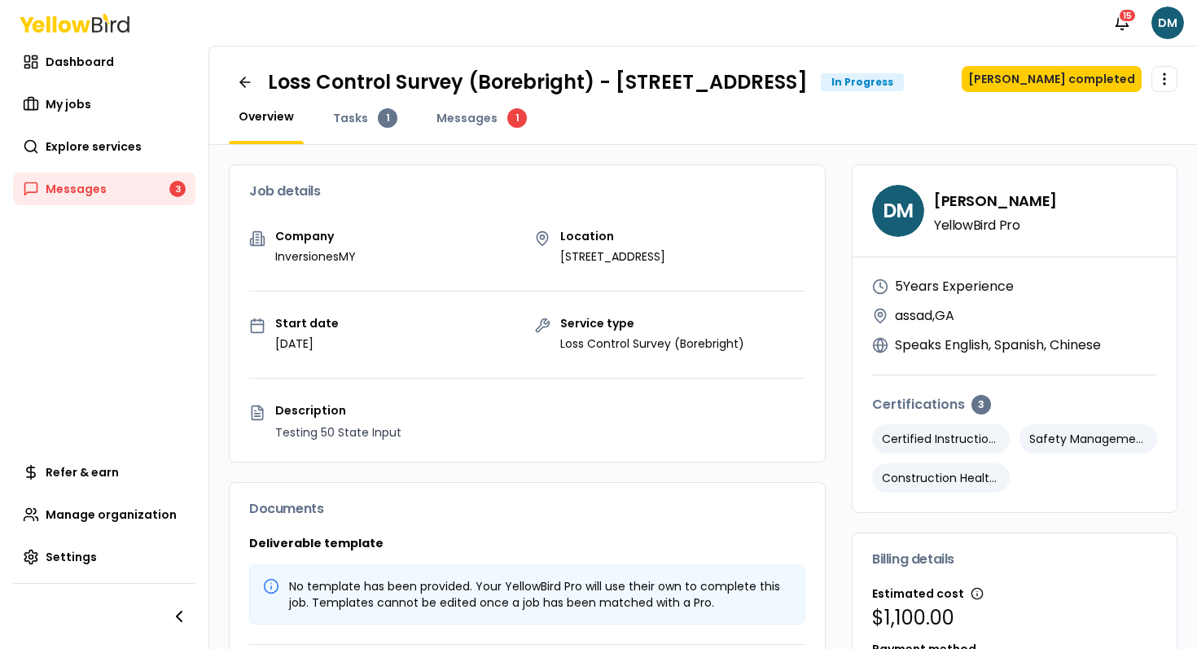
click at [418, 265] on div "Company InversionesMY" at bounding box center [385, 247] width 272 height 34
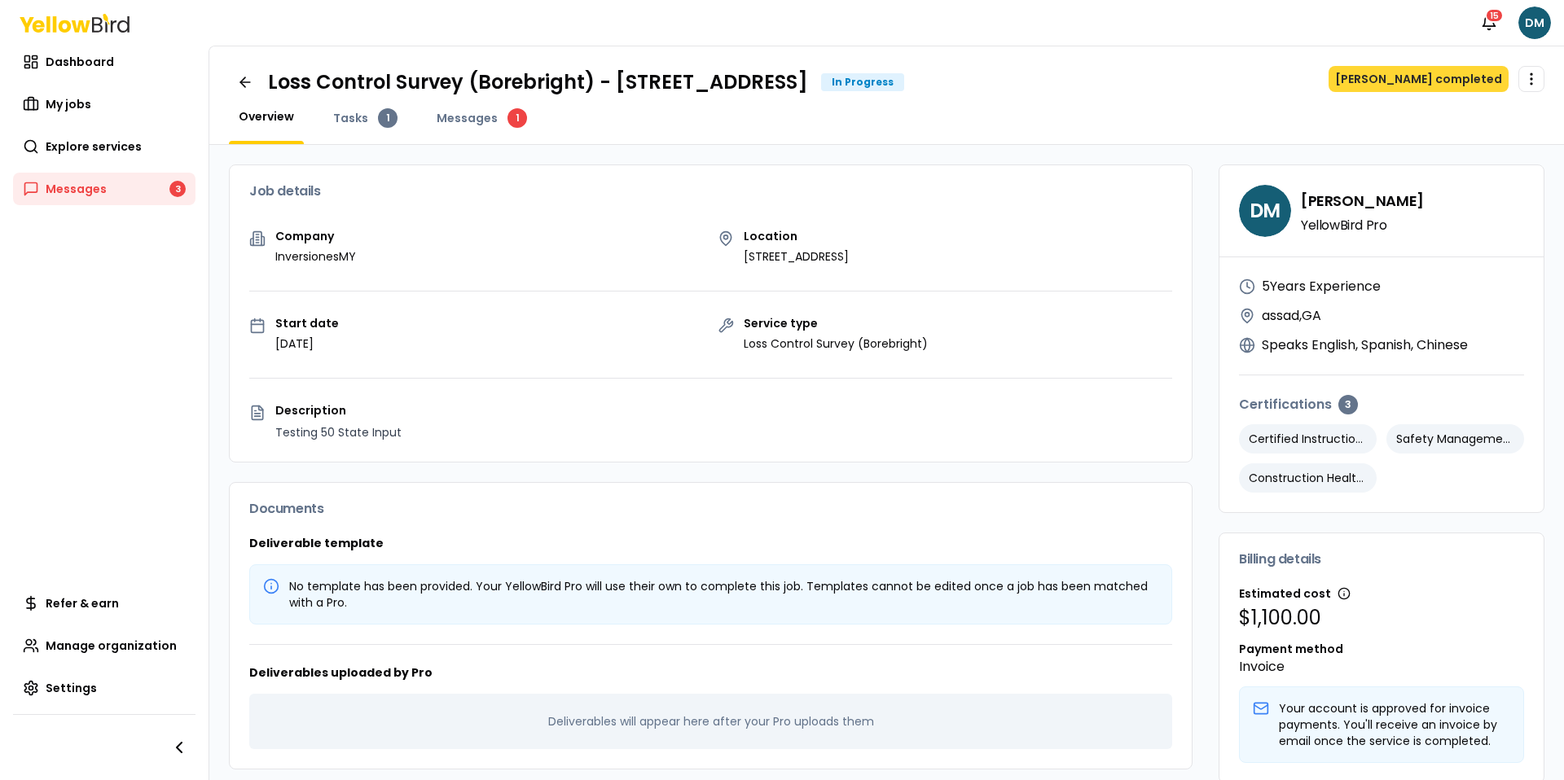
click at [1196, 81] on button "[PERSON_NAME] completed" at bounding box center [1418, 79] width 180 height 26
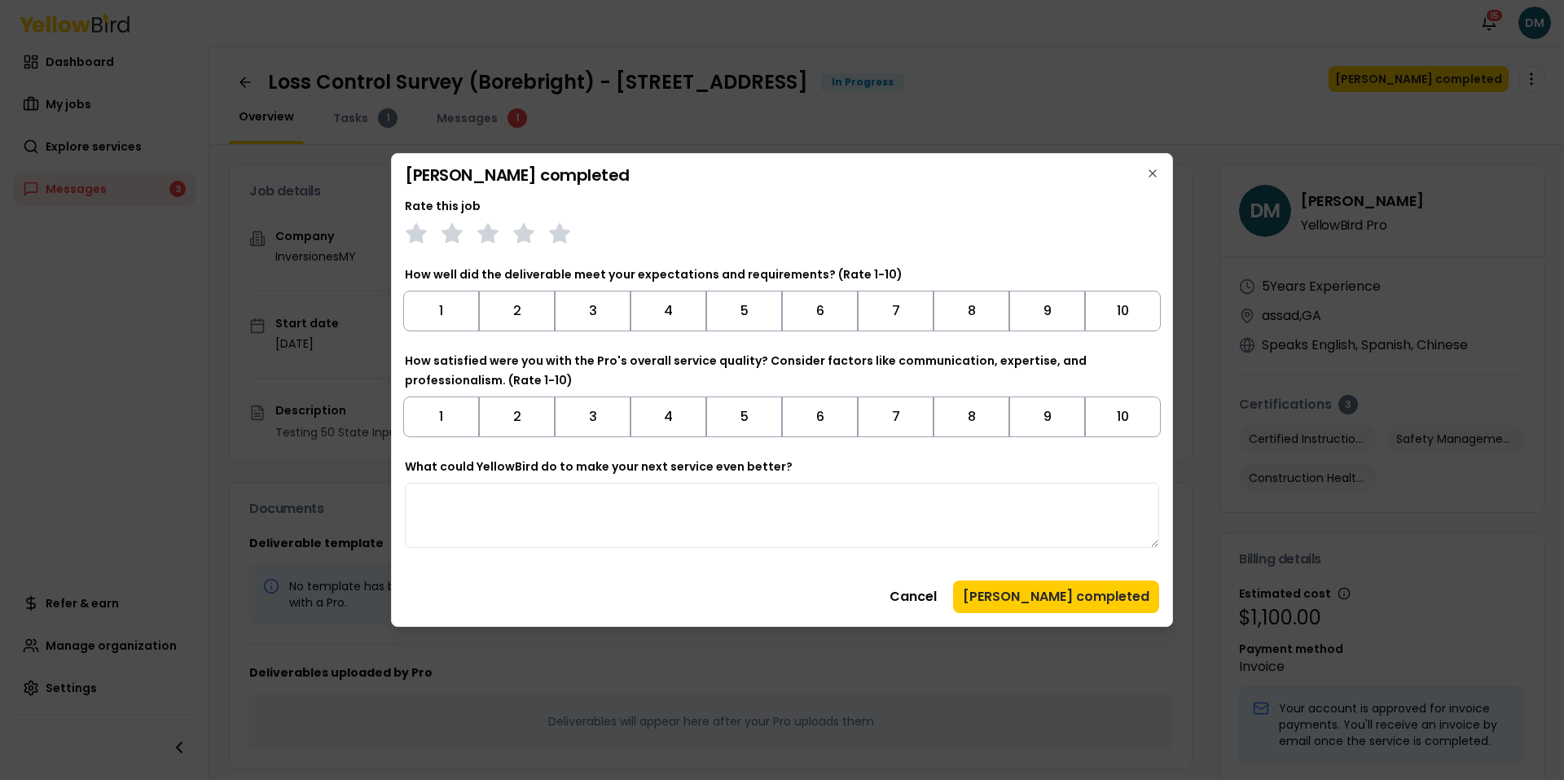
click at [705, 523] on textarea "What could YellowBird do to make your next service even better?" at bounding box center [782, 515] width 754 height 65
type textarea "***"
click at [944, 590] on button "Cancel" at bounding box center [913, 597] width 67 height 33
